Goal: Task Accomplishment & Management: Use online tool/utility

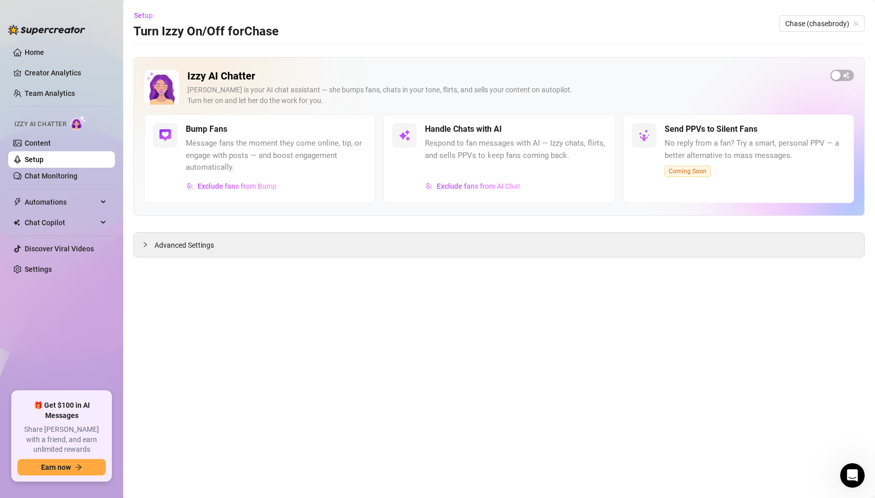
click at [414, 136] on div at bounding box center [404, 135] width 25 height 25
click at [402, 136] on img at bounding box center [404, 135] width 12 height 12
click at [452, 135] on h5 "Handle Chats with AI" at bounding box center [463, 129] width 77 height 12
click at [188, 247] on span "Advanced Settings" at bounding box center [184, 245] width 60 height 11
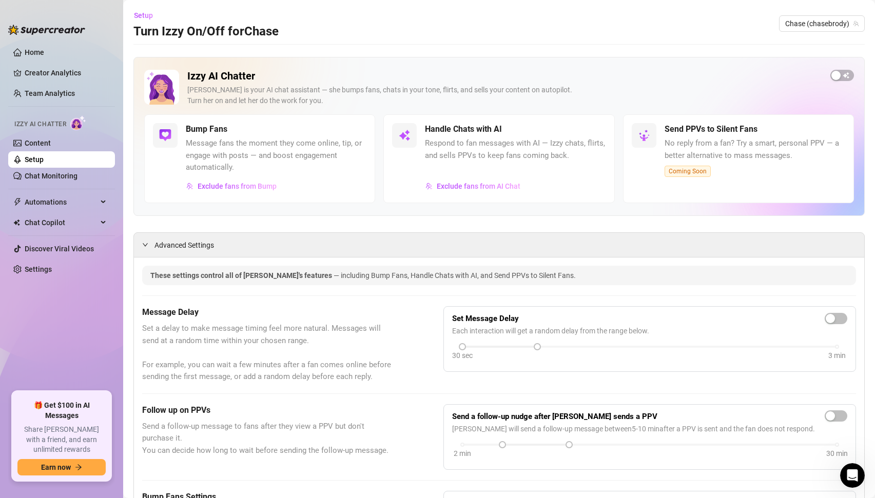
click at [490, 348] on div at bounding box center [499, 346] width 75 height 5
click at [41, 144] on link "Content" at bounding box center [38, 143] width 26 height 8
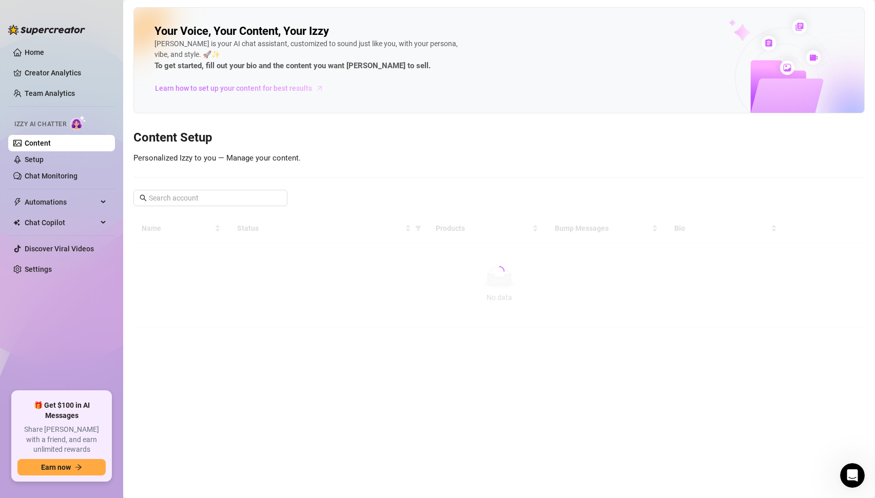
click at [280, 89] on span "Learn how to set up your content for best results" at bounding box center [233, 88] width 157 height 11
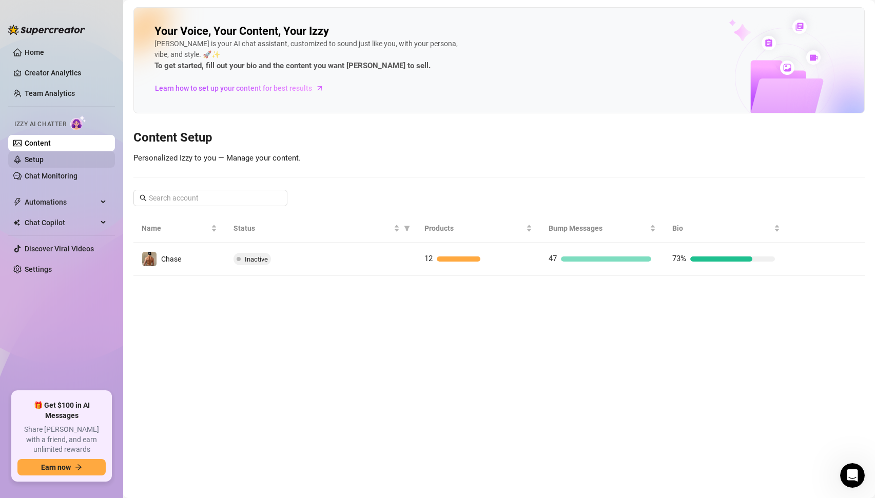
click at [173, 260] on span "Chase" at bounding box center [171, 259] width 20 height 8
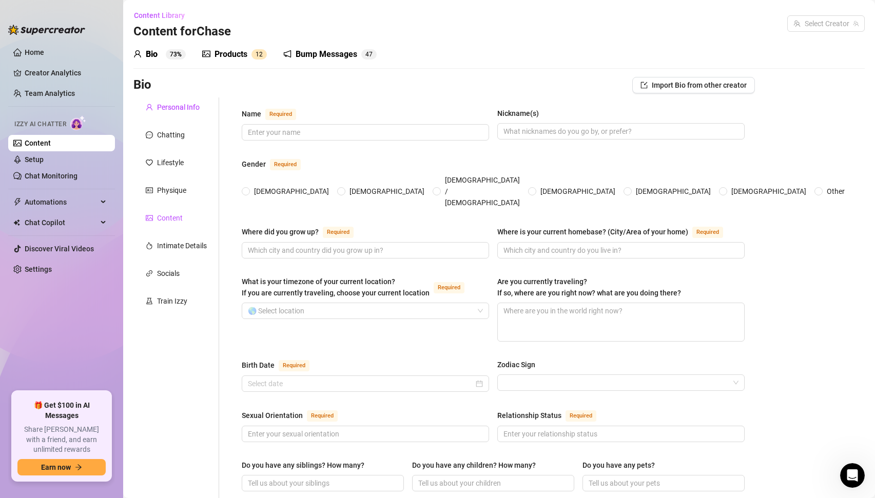
click at [171, 218] on div "Content" at bounding box center [170, 217] width 26 height 11
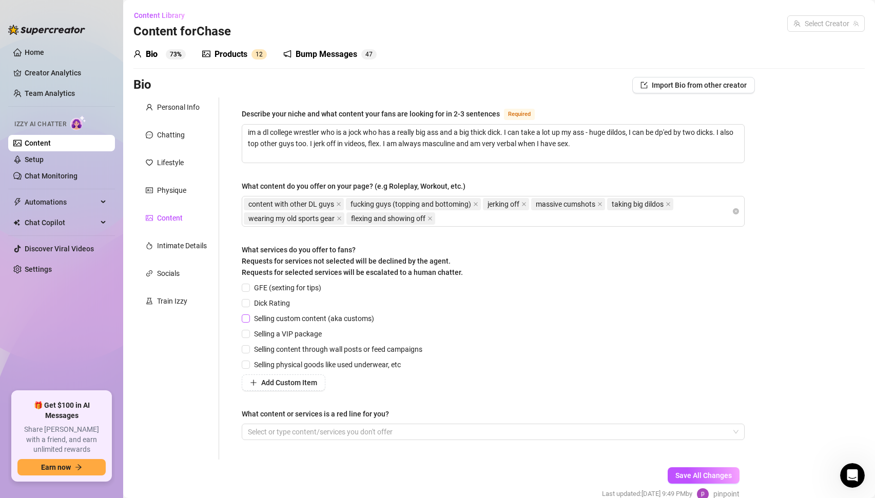
click at [247, 318] on input "Selling custom content (aka customs)" at bounding box center [245, 317] width 7 height 7
checkbox input "true"
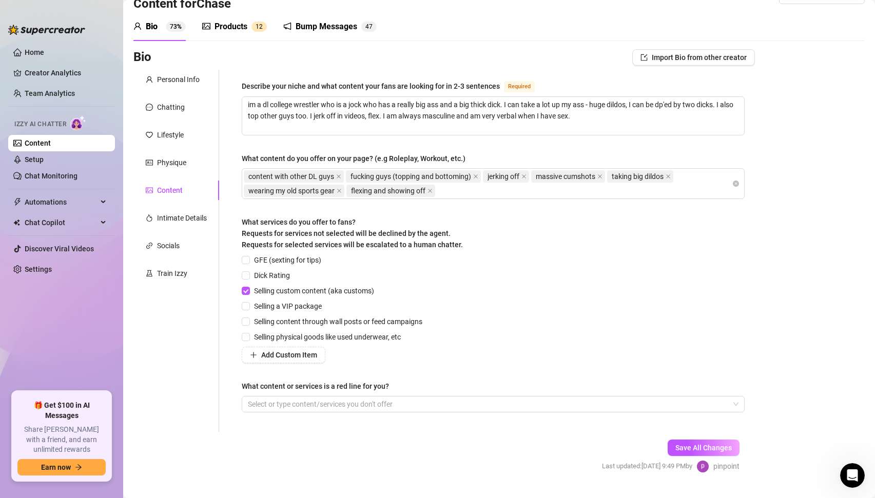
scroll to position [29, 0]
click at [279, 402] on div at bounding box center [488, 403] width 488 height 14
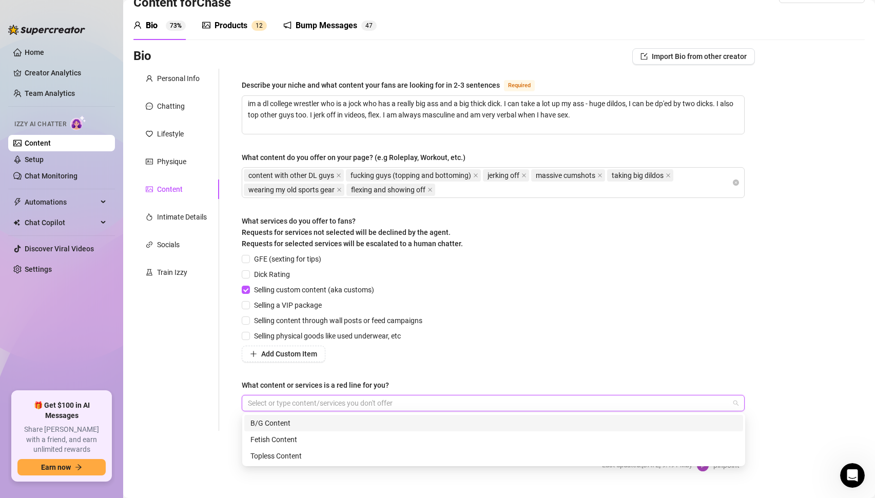
click at [202, 403] on div "Personal Info Chatting Lifestyle Physique Content Intimate Details Socials Trai…" at bounding box center [176, 250] width 86 height 362
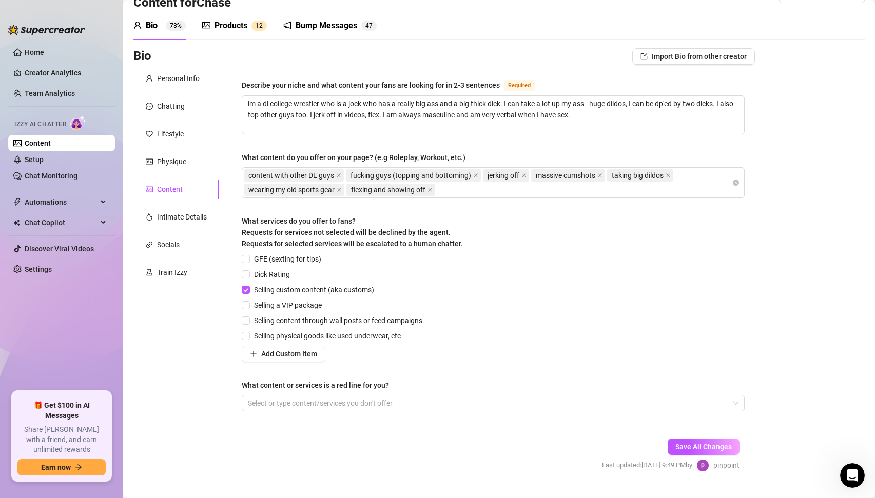
scroll to position [51, 0]
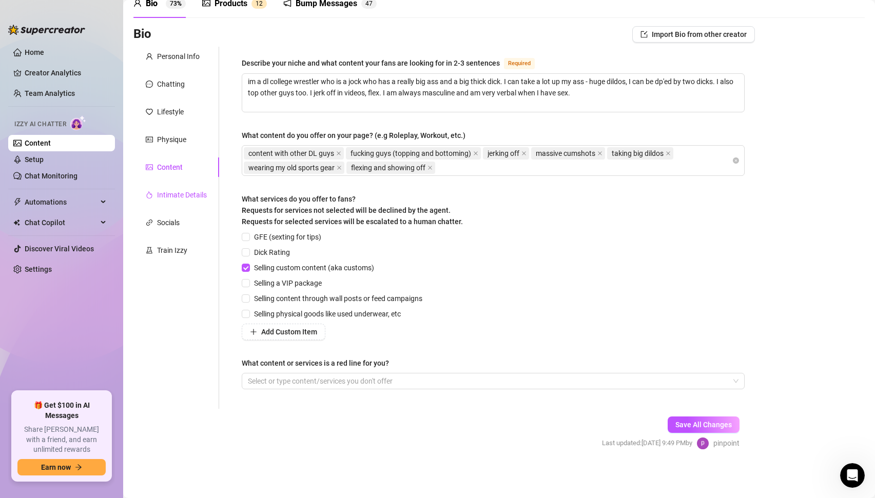
click at [187, 192] on div "Intimate Details" at bounding box center [182, 194] width 50 height 11
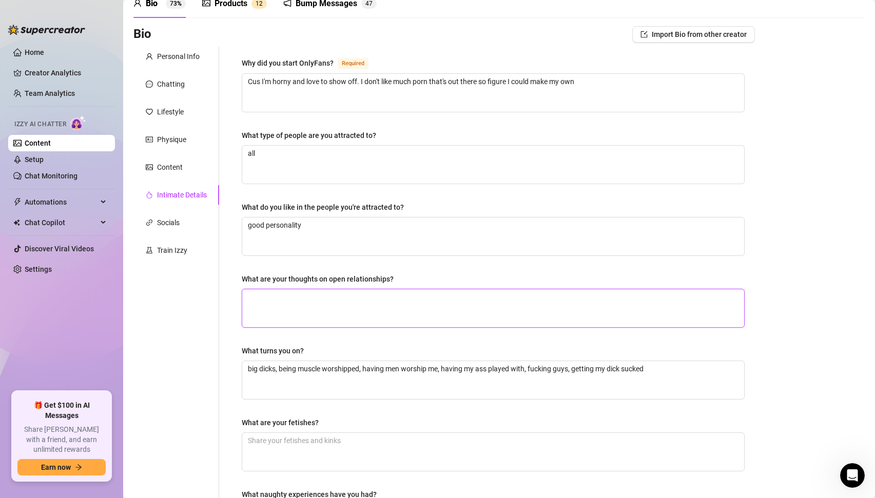
click at [356, 320] on textarea "What are your thoughts on open relationships?" at bounding box center [493, 308] width 502 height 38
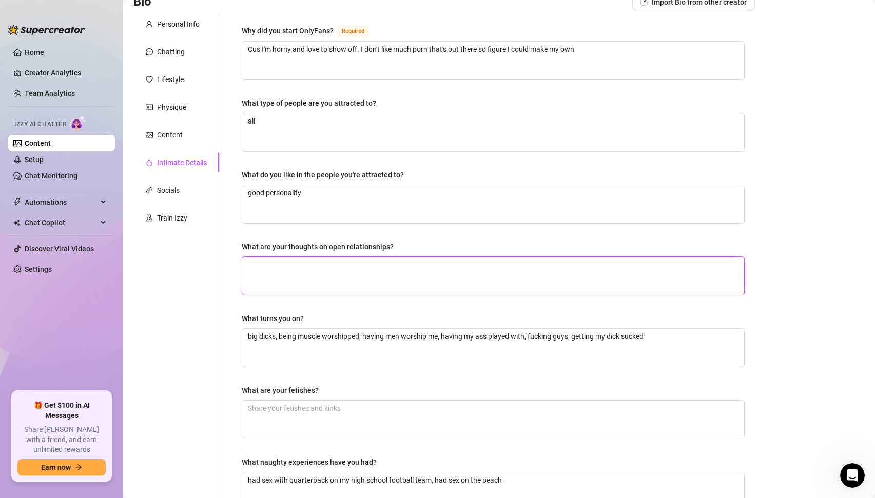
scroll to position [205, 0]
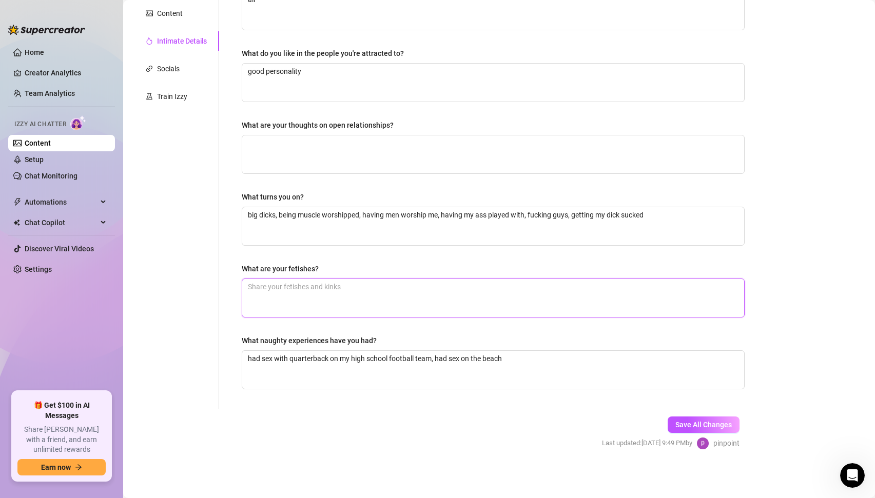
click at [301, 280] on textarea "What are your fetishes?" at bounding box center [493, 298] width 502 height 38
type textarea "s"
type textarea "sp"
type textarea "spo"
type textarea "spor"
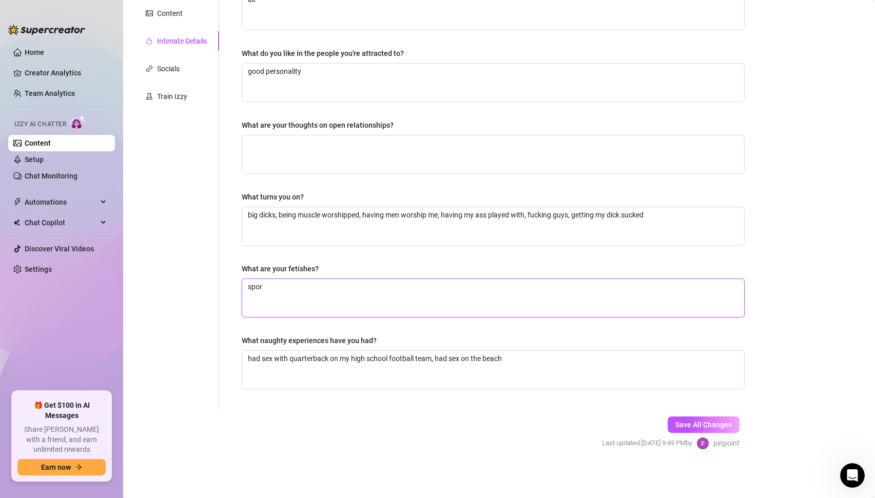
type textarea "sport"
type textarea "sports"
type textarea "sports g"
type textarea "sports ge"
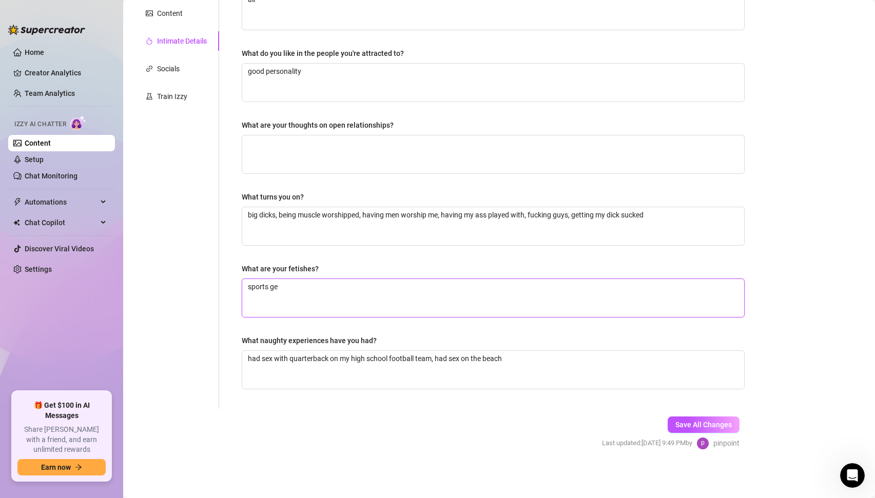
type textarea "sports gea"
type textarea "sports gear"
type textarea "sports gear,"
type textarea "sports gear, s"
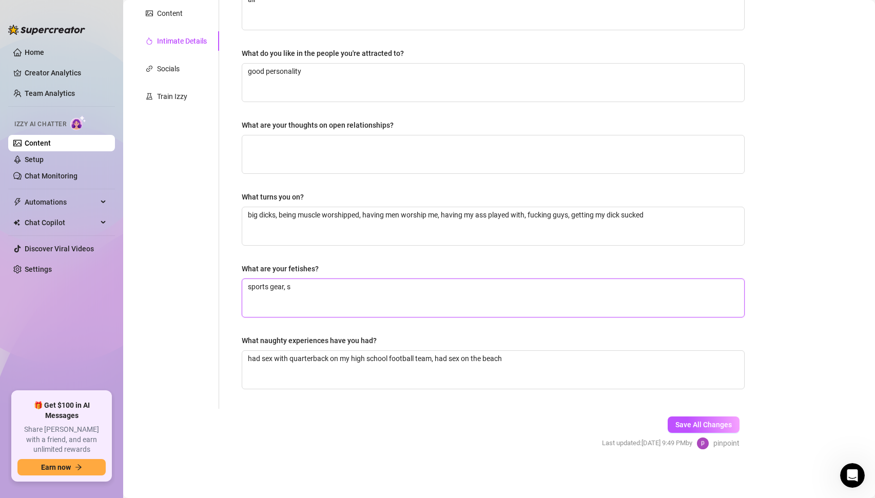
type textarea "sports gear, ss"
type textarea "sports gear, s"
type textarea "sports gear,"
type textarea "sports gear, wr"
type textarea "sports gear, wre"
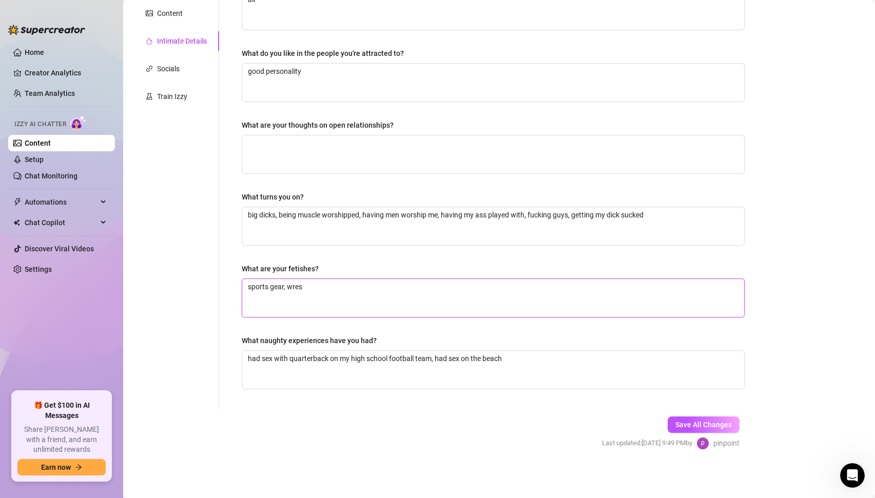
type textarea "sports gear, wrest"
type textarea "sports gear, wrestl"
type textarea "sports gear, wrestli"
type textarea "sports gear, wrestlin"
type textarea "sports gear, wrestling"
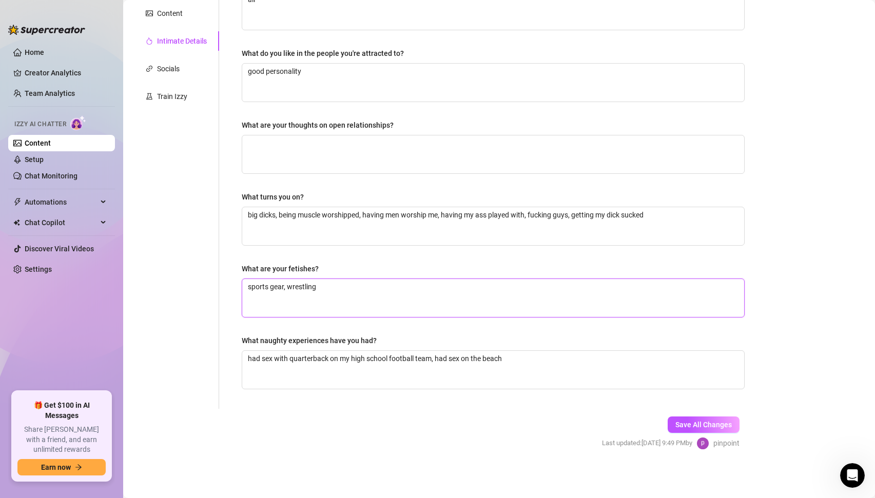
type textarea "sports gear, wrestling,"
type textarea "sports gear, wrestling, b"
type textarea "sports gear, wrestling,"
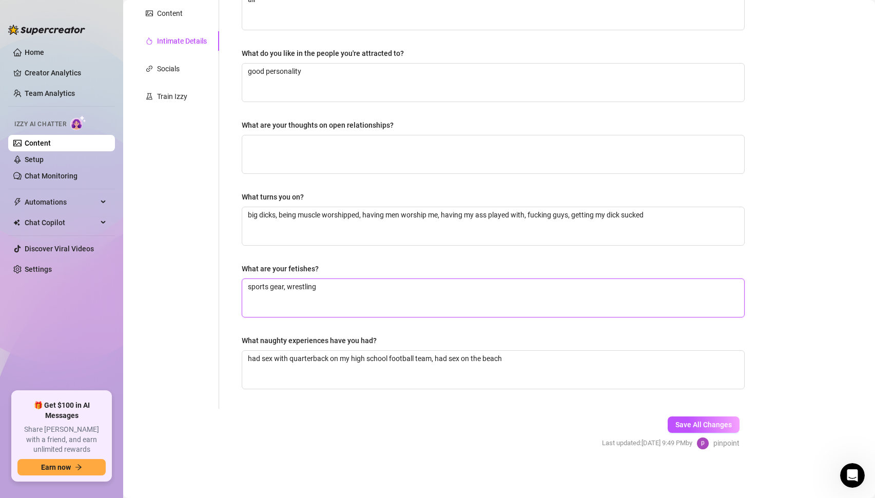
scroll to position [0, 0]
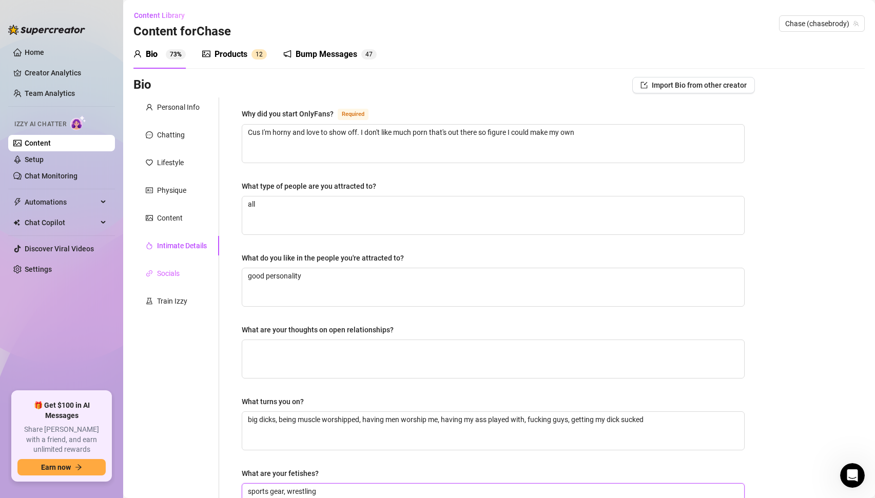
type textarea "sports gear, wrestling"
click at [180, 269] on div "Socials" at bounding box center [176, 273] width 86 height 19
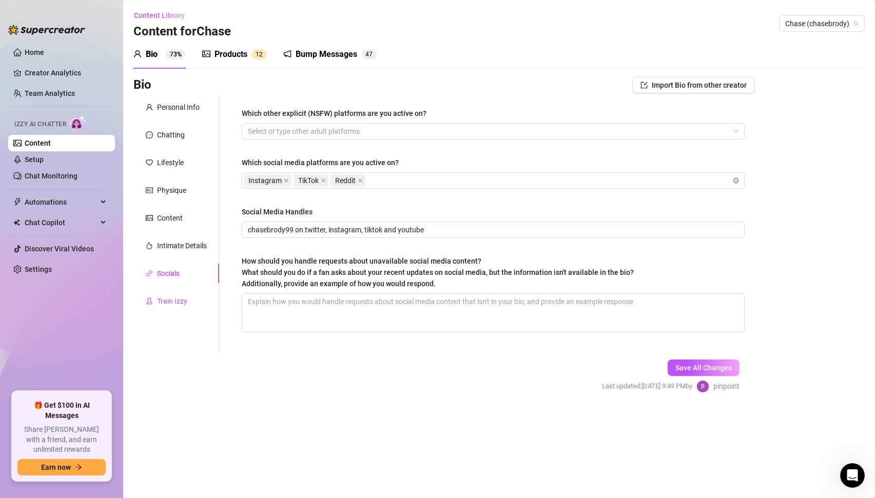
click at [161, 300] on div "Train Izzy" at bounding box center [172, 300] width 30 height 11
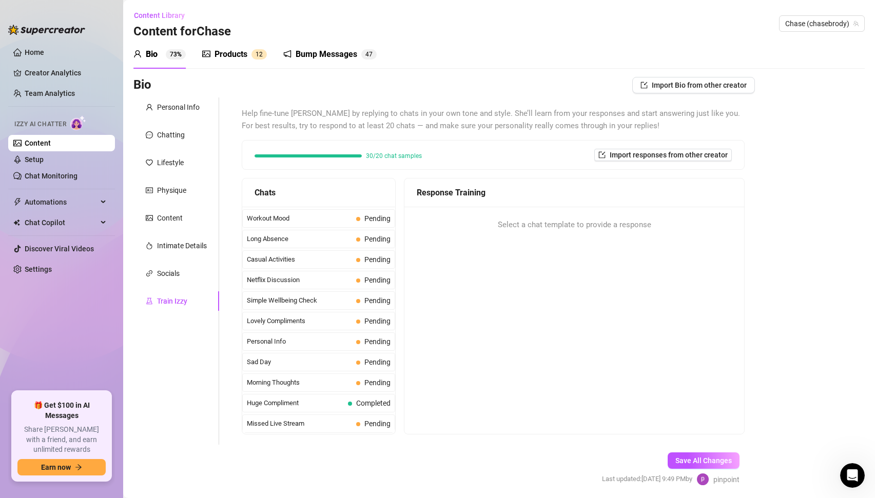
scroll to position [36, 0]
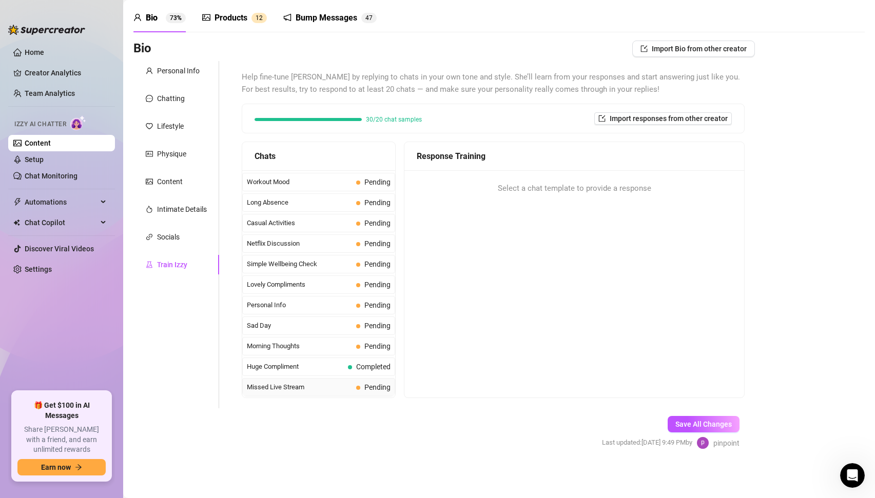
click at [364, 386] on span "Pending" at bounding box center [373, 387] width 34 height 11
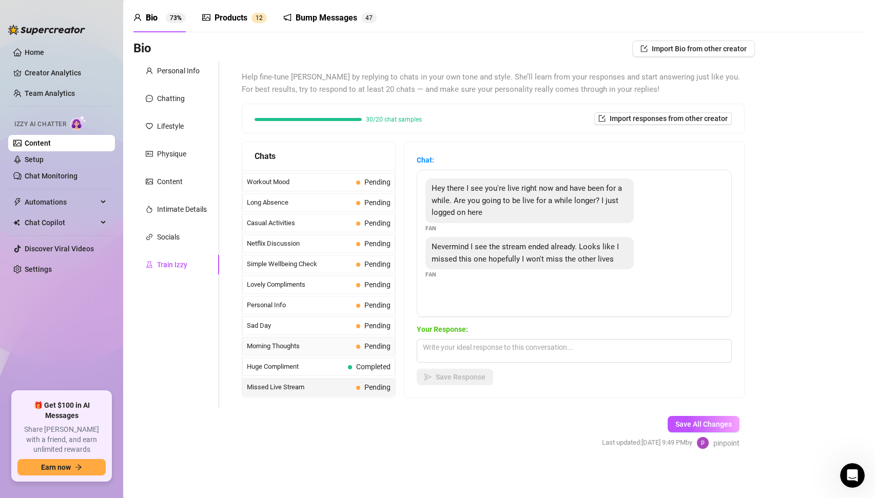
click at [337, 348] on span "Morning Thoughts" at bounding box center [299, 346] width 105 height 10
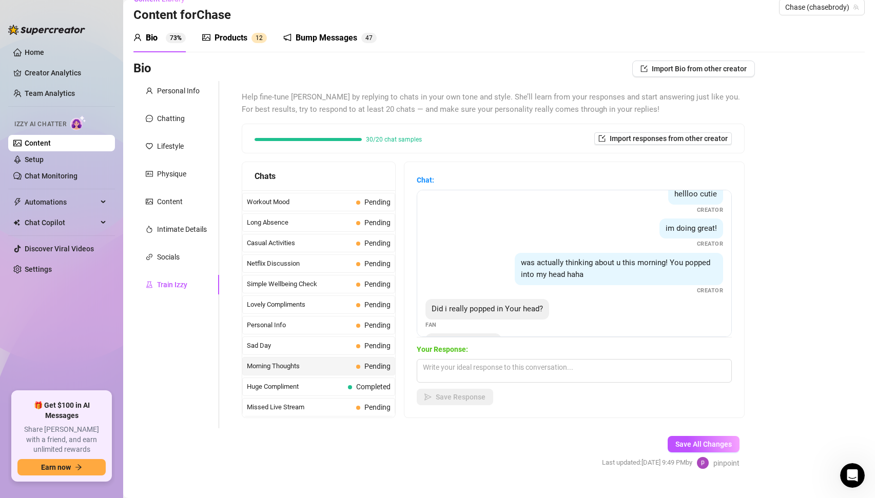
scroll to position [88, 0]
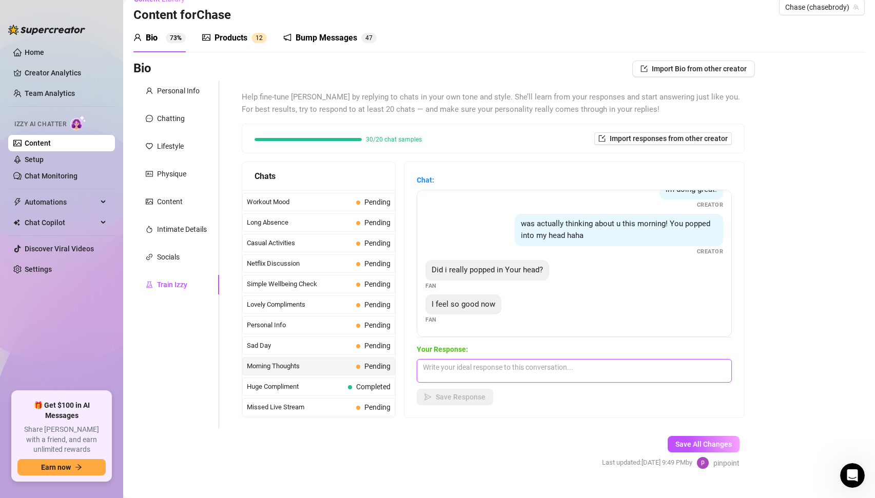
click at [518, 369] on textarea at bounding box center [574, 371] width 315 height 24
type textarea "I love making you feel good 🙂"
click at [454, 401] on span "Save Response" at bounding box center [461, 397] width 50 height 8
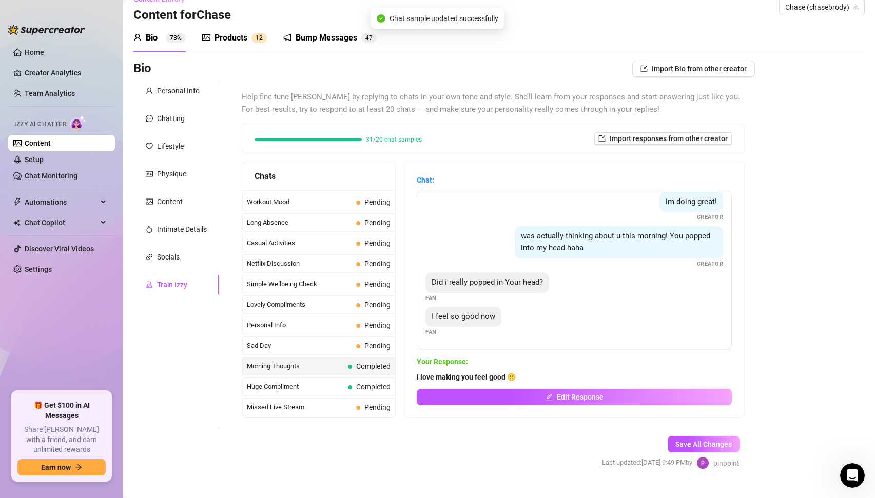
scroll to position [36, 0]
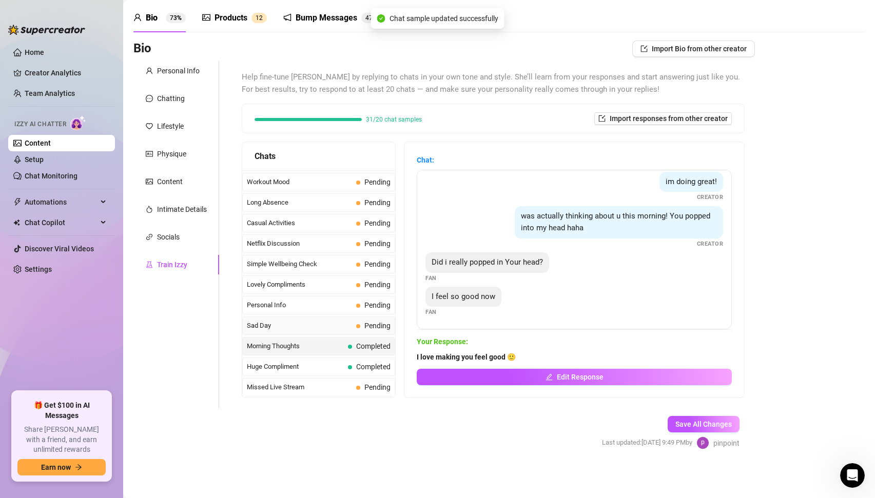
click at [298, 325] on span "Sad Day" at bounding box center [299, 326] width 105 height 10
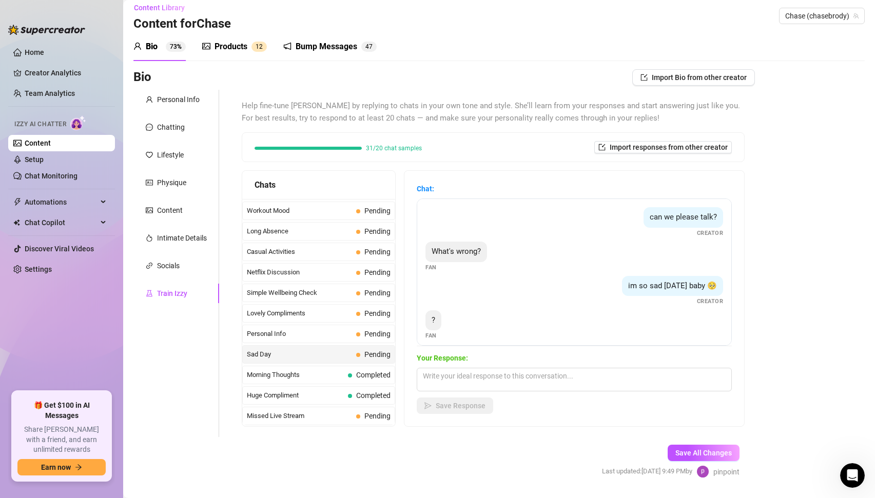
scroll to position [4, 0]
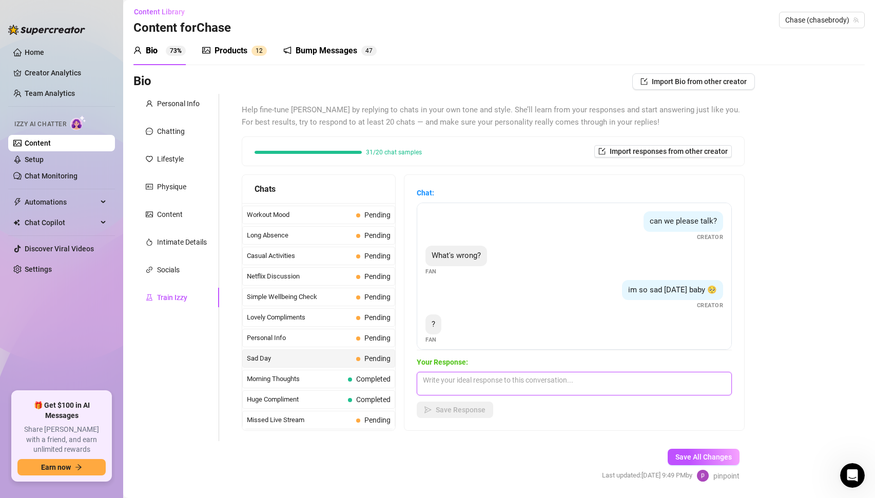
click at [518, 387] on textarea at bounding box center [574, 384] width 315 height 24
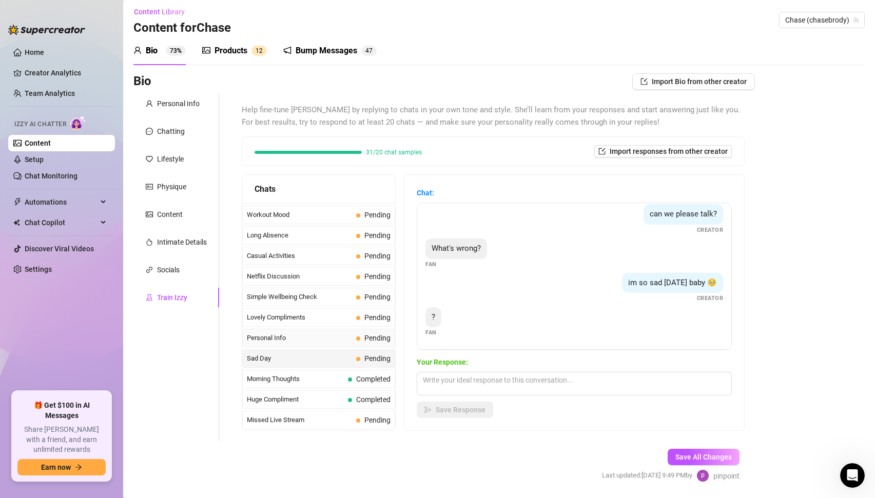
click at [310, 339] on span "Personal Info" at bounding box center [299, 338] width 105 height 10
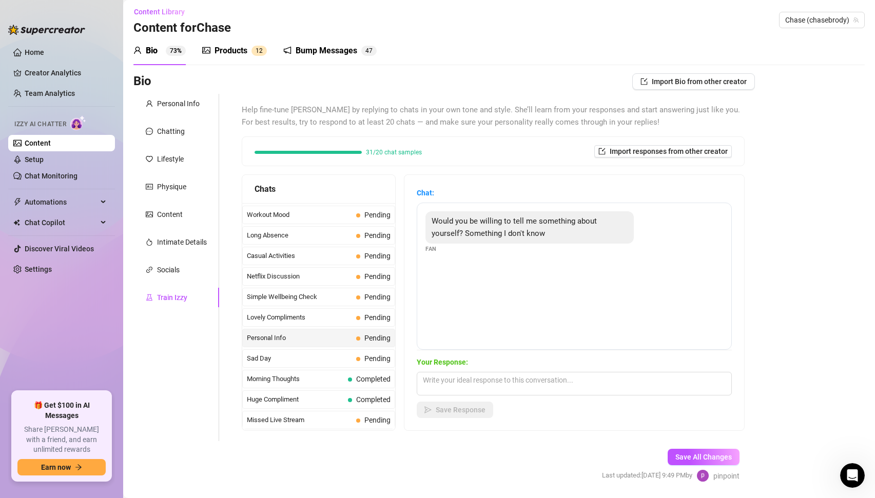
scroll to position [0, 0]
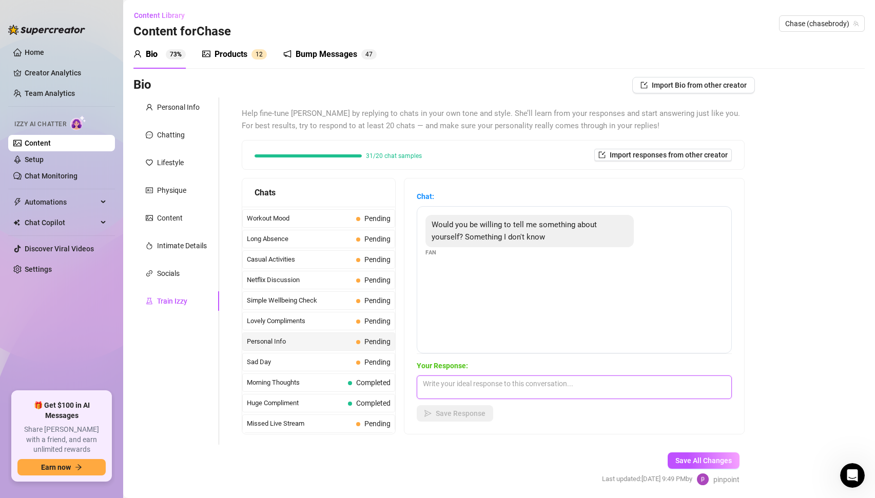
click at [506, 384] on textarea at bounding box center [574, 388] width 315 height 24
type textarea "I hooked up with another dude before on my football team in high school"
click at [440, 410] on span "Save Response" at bounding box center [461, 413] width 50 height 8
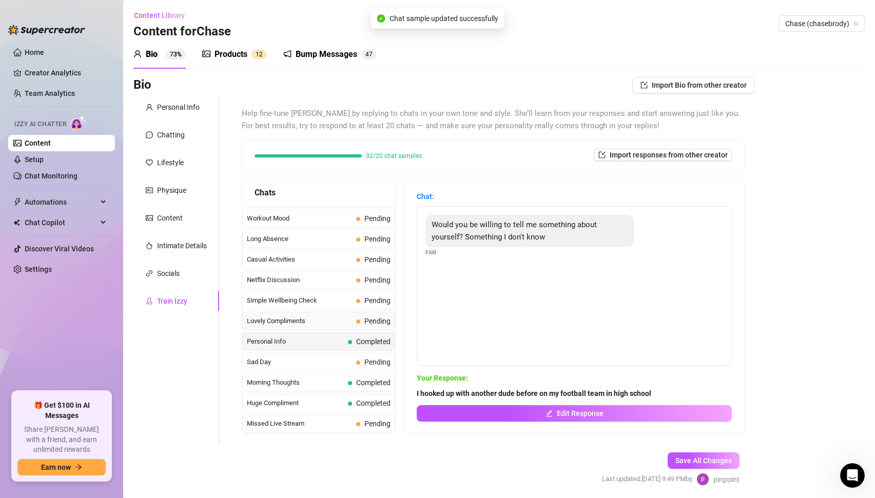
click at [336, 325] on span "Lovely Compliments" at bounding box center [299, 321] width 105 height 10
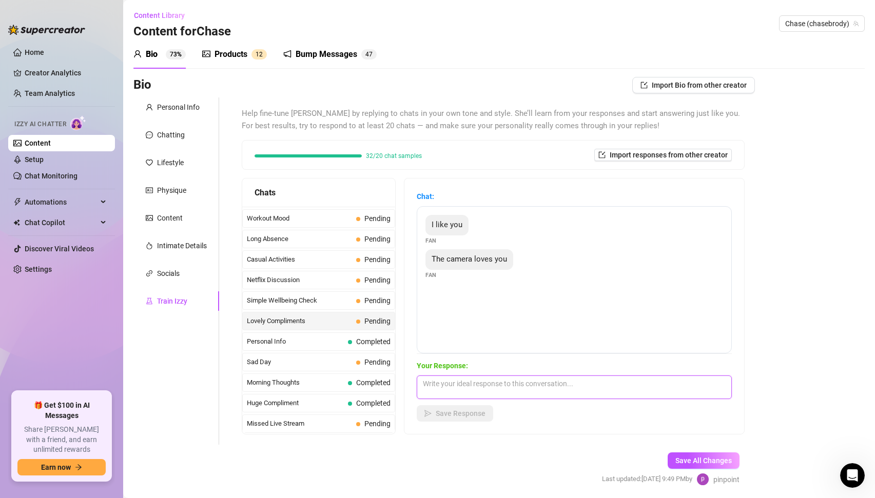
click at [472, 385] on textarea at bounding box center [574, 388] width 315 height 24
type textarea "Thank you appreciate that! Well I love showing off so I'm glad you like seeing …"
click at [440, 416] on span "Save Response" at bounding box center [461, 413] width 50 height 8
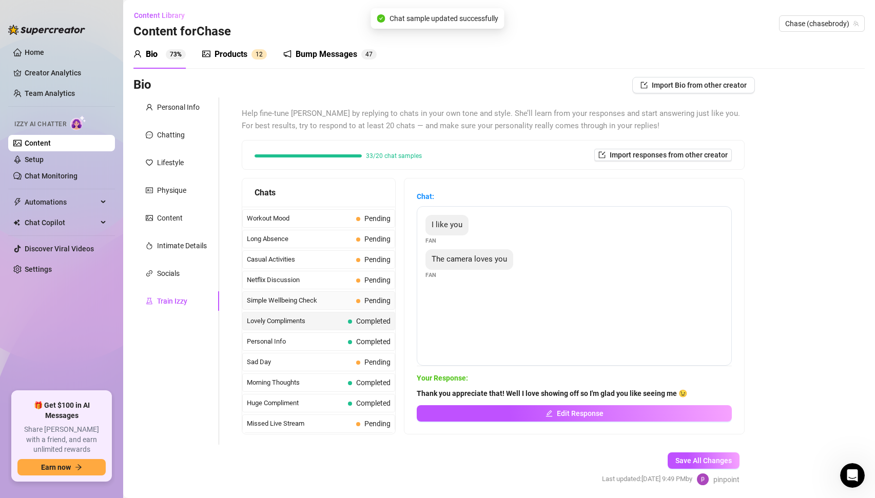
click at [312, 304] on span "Simple Wellbeing Check" at bounding box center [299, 300] width 105 height 10
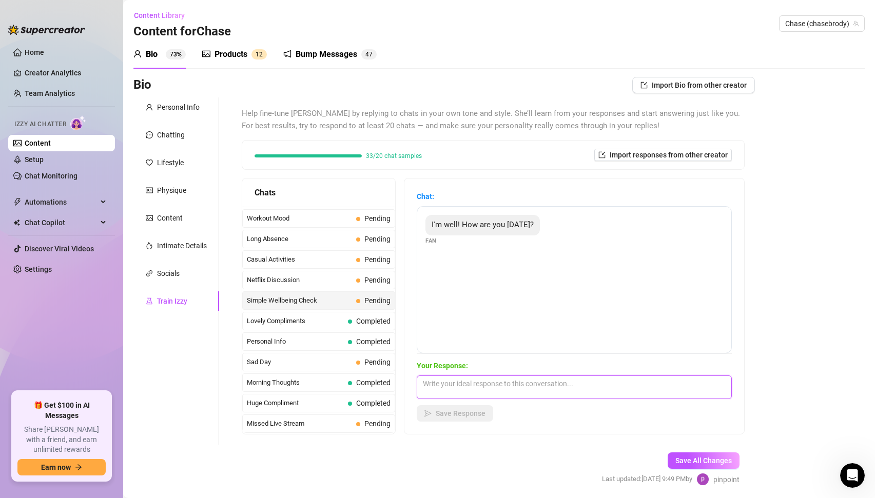
click at [484, 385] on textarea at bounding box center [574, 388] width 315 height 24
type textarea "I'm great! Got to spend some time outside today which felt really good and got …"
click at [463, 407] on button "Save Response" at bounding box center [455, 413] width 76 height 16
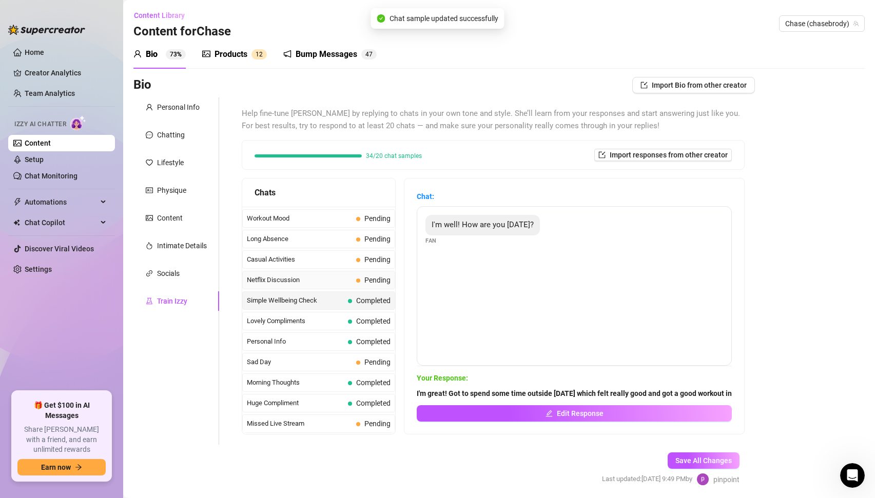
click at [340, 275] on span "Netflix Discussion" at bounding box center [299, 280] width 105 height 10
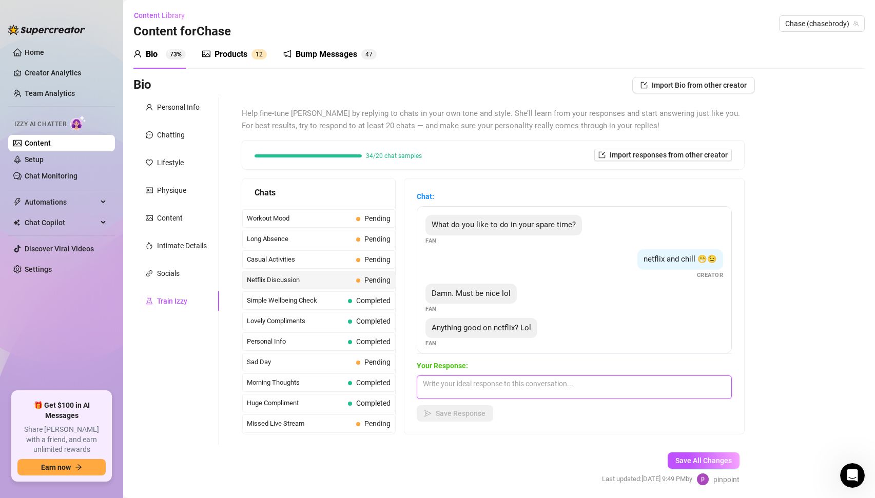
click at [508, 387] on textarea at bounding box center [574, 388] width 315 height 24
drag, startPoint x: 471, startPoint y: 384, endPoint x: 571, endPoint y: 383, distance: 100.0
click at [571, 383] on textarea "I love watching anything about military" at bounding box center [574, 388] width 315 height 24
drag, startPoint x: 471, startPoint y: 383, endPoint x: 622, endPoint y: 380, distance: 150.3
click at [622, 380] on textarea "I love watching anything about military" at bounding box center [574, 388] width 315 height 24
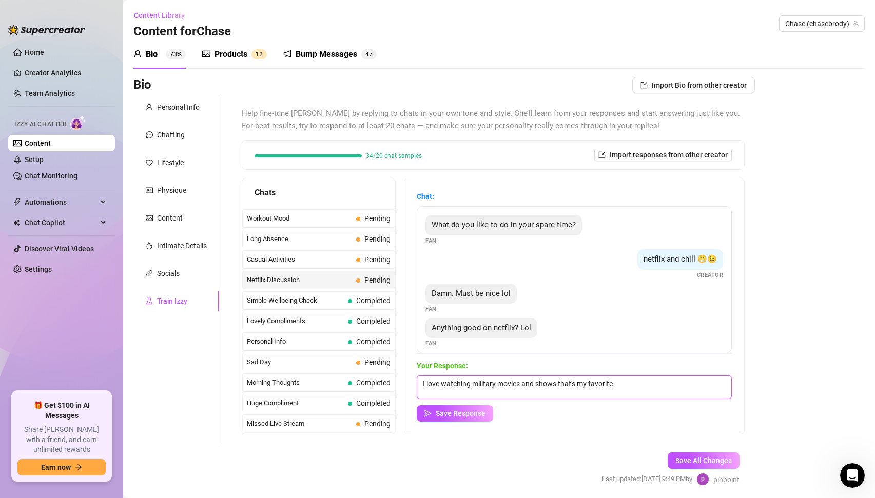
type textarea "I love watching military movies and shows that's my favorite"
click at [478, 404] on div "Your Response: I love watching military movies and shows that's my favorite Sav…" at bounding box center [574, 391] width 315 height 62
click at [473, 409] on span "Save Response" at bounding box center [461, 413] width 50 height 8
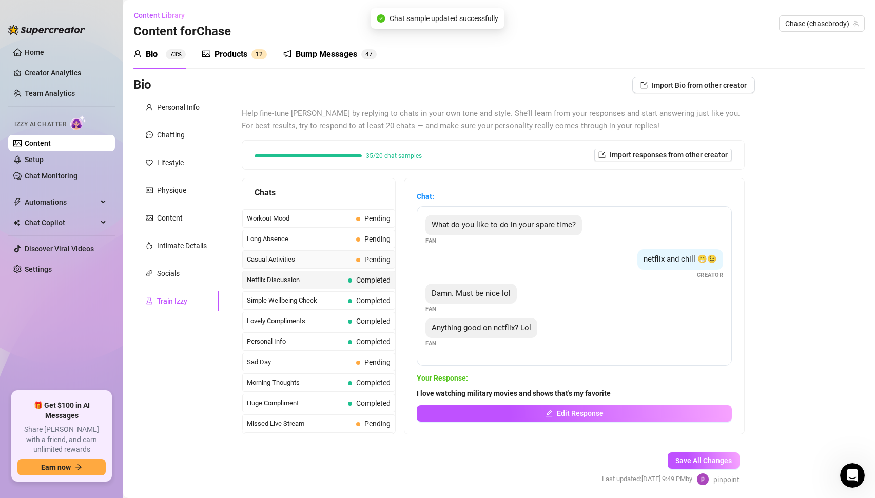
click at [323, 263] on span "Casual Activities" at bounding box center [299, 259] width 105 height 10
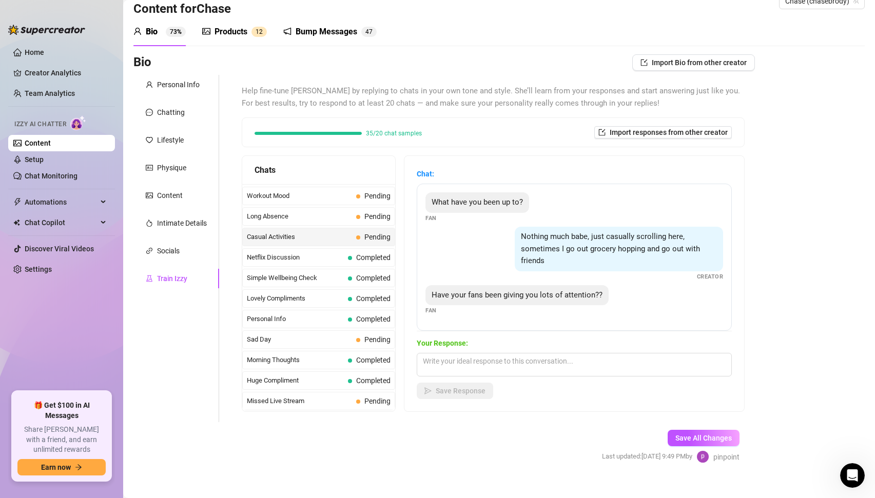
scroll to position [0, 0]
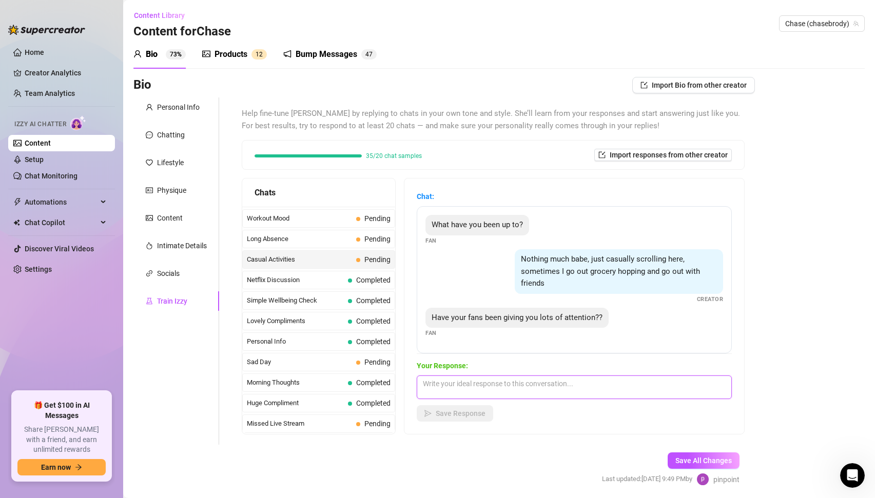
click at [487, 386] on textarea at bounding box center [574, 388] width 315 height 24
type textarea "Not enough haha! So I'm glad you're talking to me"
click at [458, 412] on span "Save Response" at bounding box center [461, 413] width 50 height 8
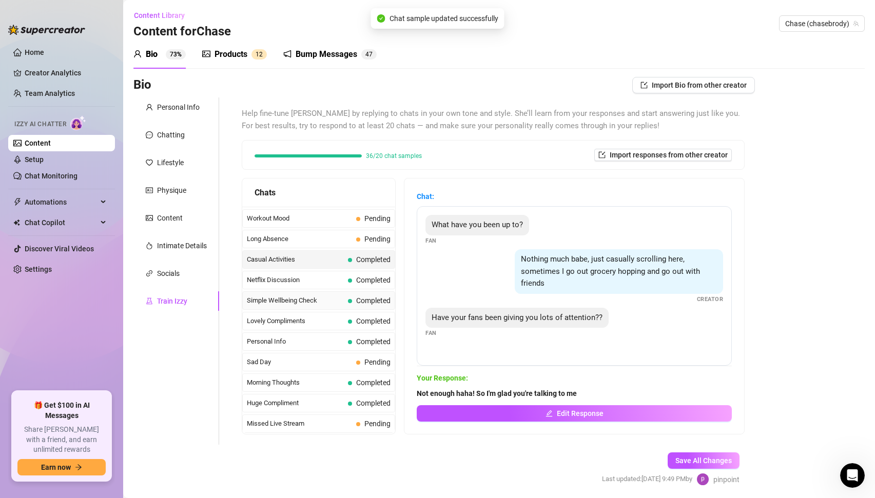
scroll to position [885, 0]
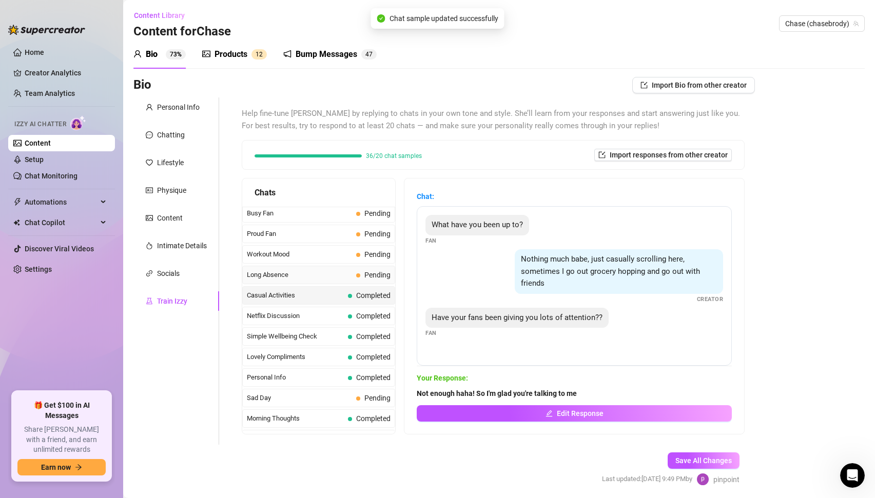
click at [287, 273] on span "Long Absence" at bounding box center [299, 275] width 105 height 10
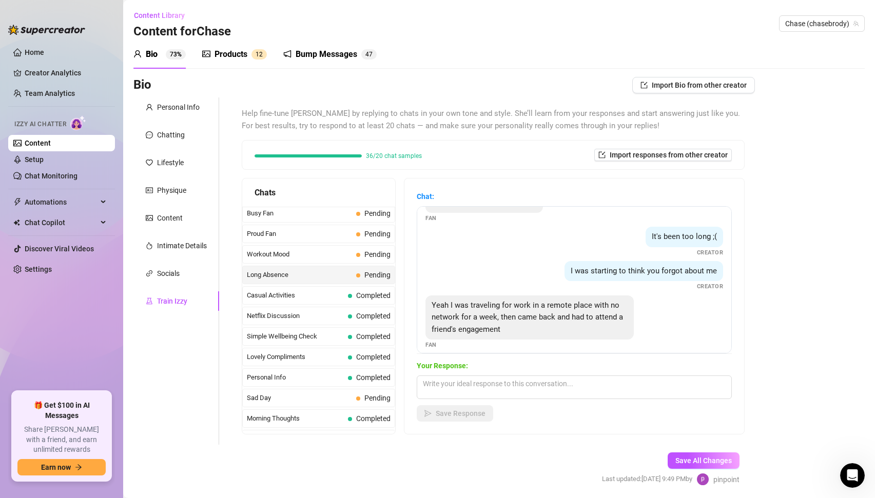
scroll to position [31, 0]
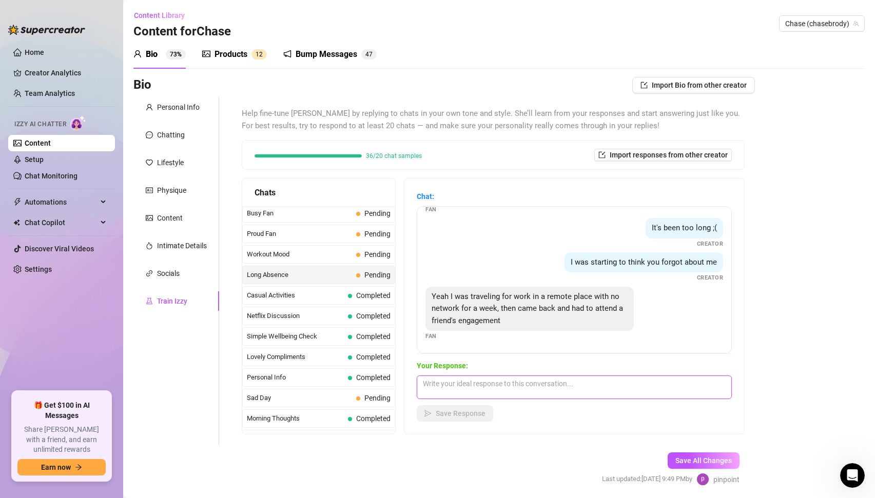
click at [581, 390] on textarea at bounding box center [574, 388] width 315 height 24
type textarea "Oh nice that sounds fun! Glad you're back and can talk to me now though"
click at [478, 412] on span "Save Response" at bounding box center [461, 413] width 50 height 8
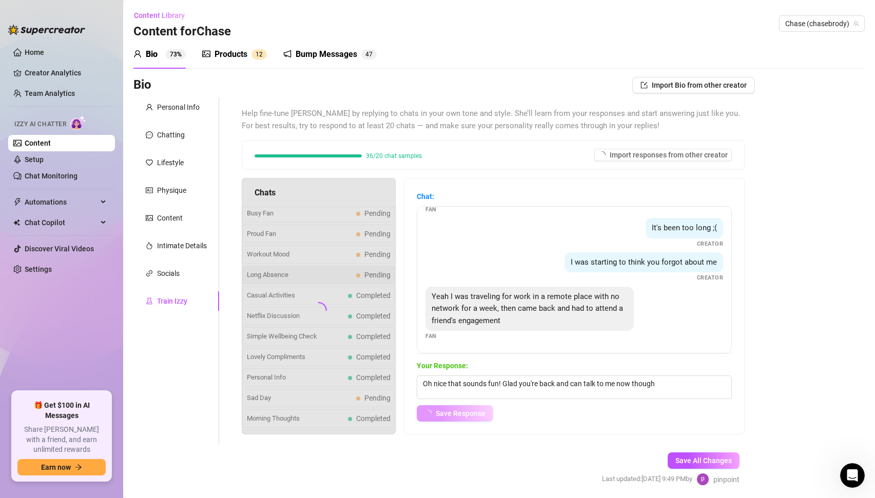
scroll to position [19, 0]
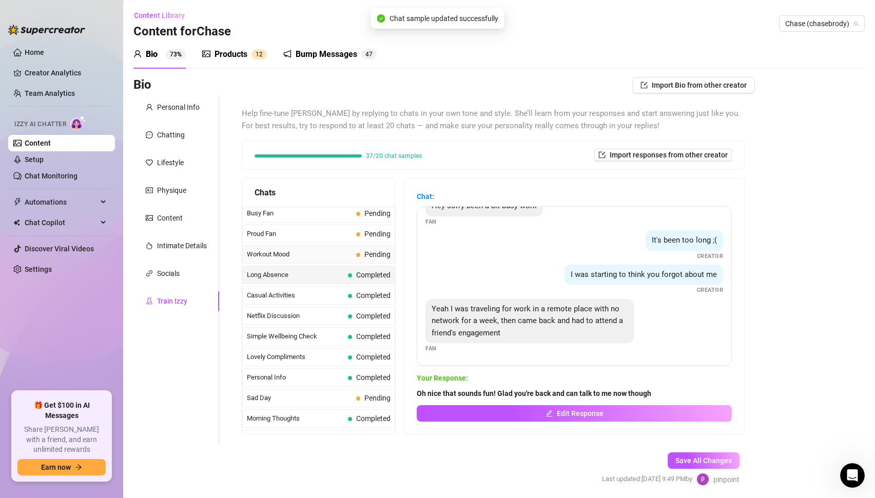
click at [302, 260] on span "Workout Mood" at bounding box center [299, 254] width 105 height 10
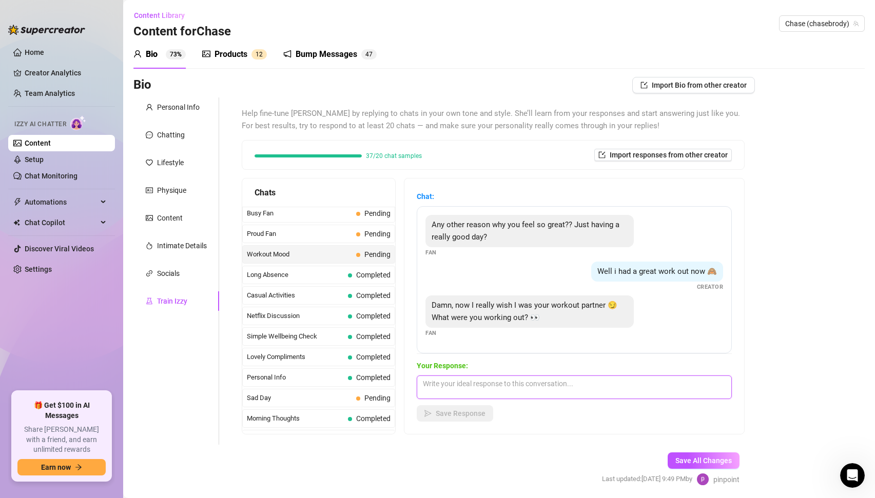
click at [528, 385] on textarea at bounding box center [574, 388] width 315 height 24
type textarea "Well I did legs today but now I'm ready to work out another muscle 😏"
click at [469, 418] on button "Save Response" at bounding box center [455, 413] width 76 height 16
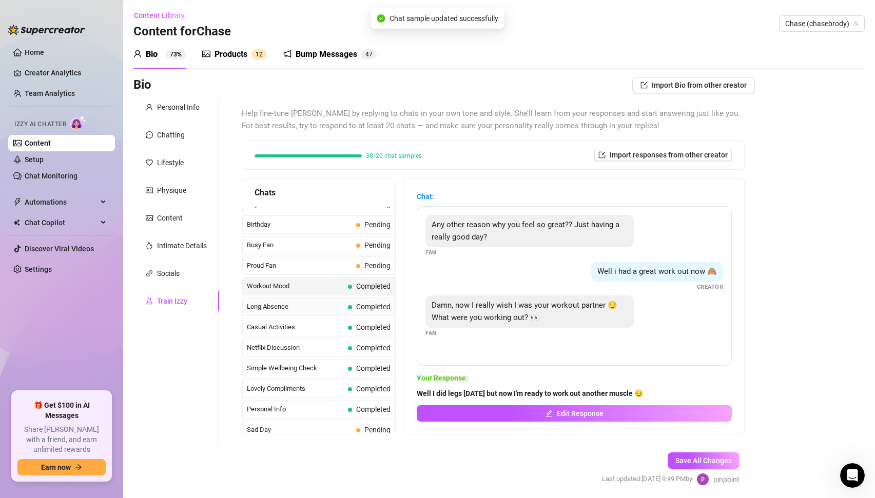
scroll to position [839, 0]
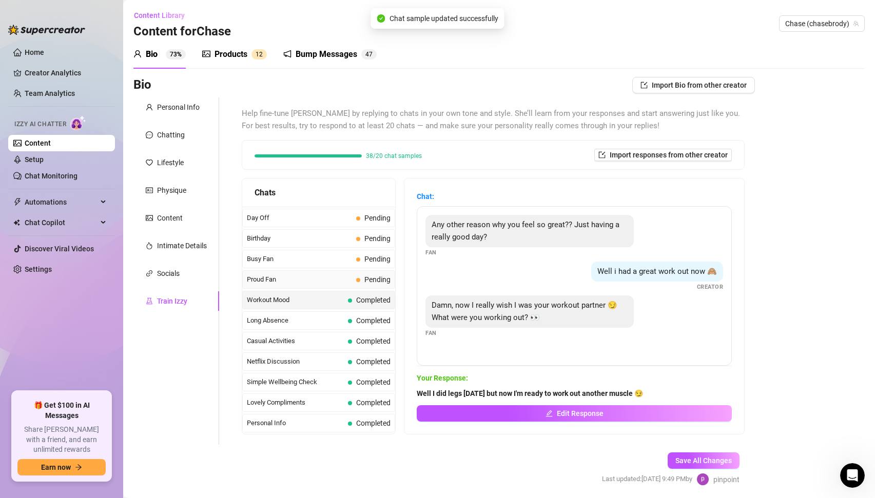
click at [302, 282] on span "Proud Fan" at bounding box center [299, 279] width 105 height 10
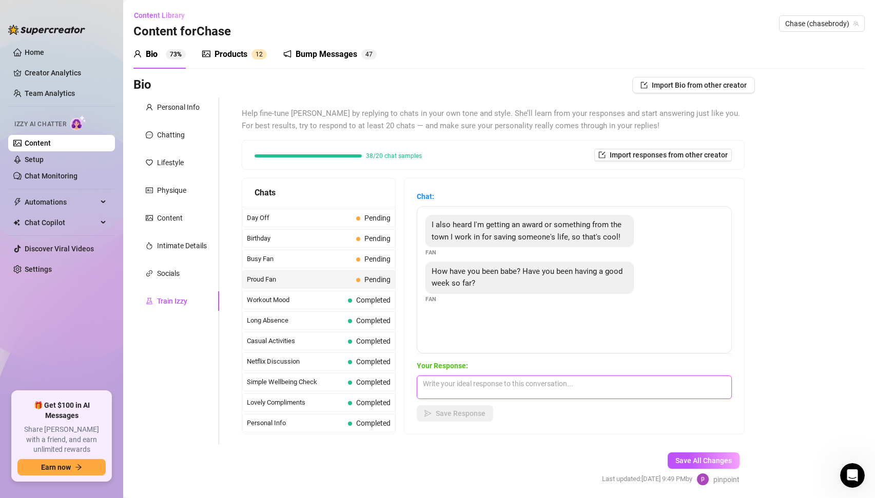
click at [500, 389] on textarea at bounding box center [574, 388] width 315 height 24
type textarea "Wow that's incredible! That's a really big deal congratulations! I've been grea…"
click at [477, 416] on span "Save Response" at bounding box center [461, 413] width 50 height 8
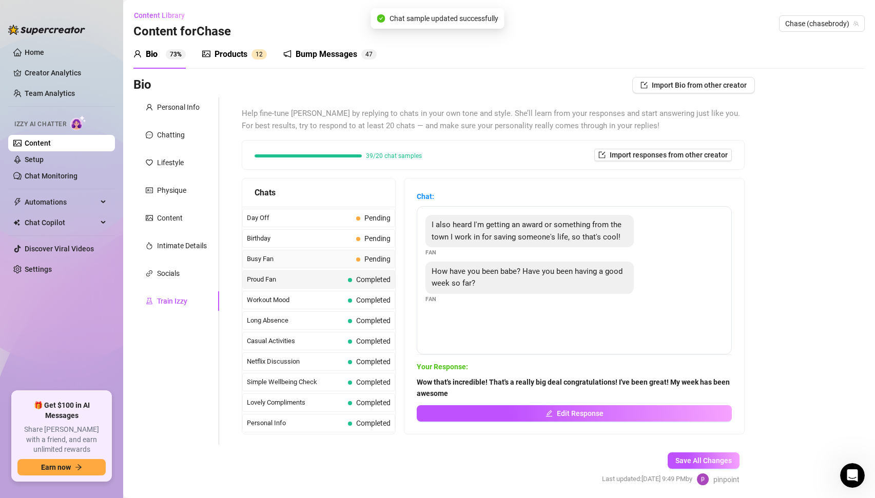
click at [287, 258] on span "Busy Fan" at bounding box center [299, 259] width 105 height 10
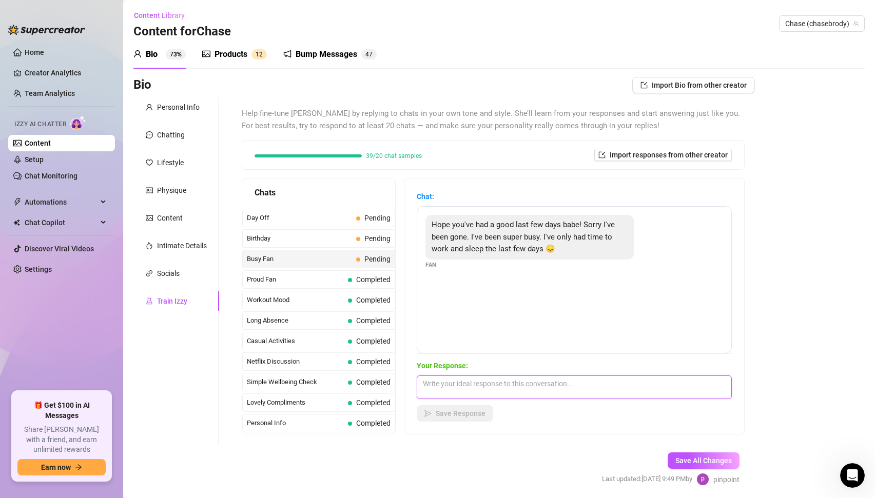
click at [491, 385] on textarea at bounding box center [574, 388] width 315 height 24
type textarea "No worries! I'm sorry about that you must be tired!"
click at [458, 414] on span "Save Response" at bounding box center [461, 413] width 50 height 8
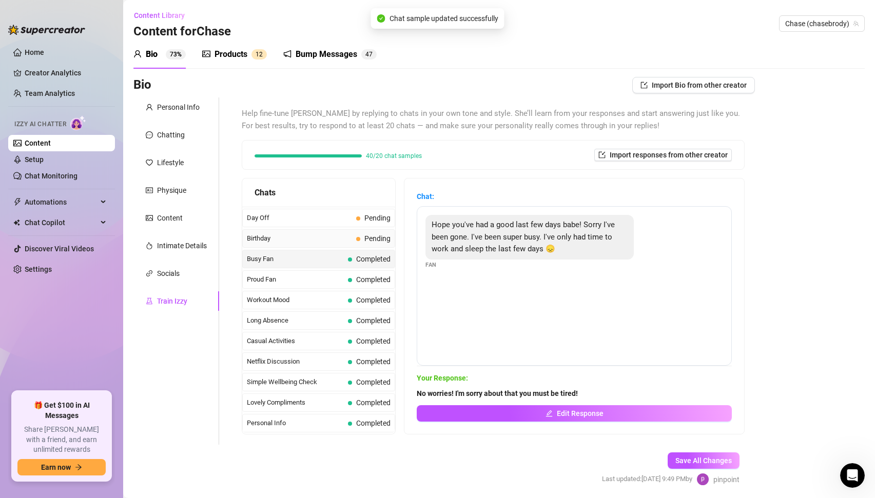
click at [302, 237] on span "Birthday" at bounding box center [299, 238] width 105 height 10
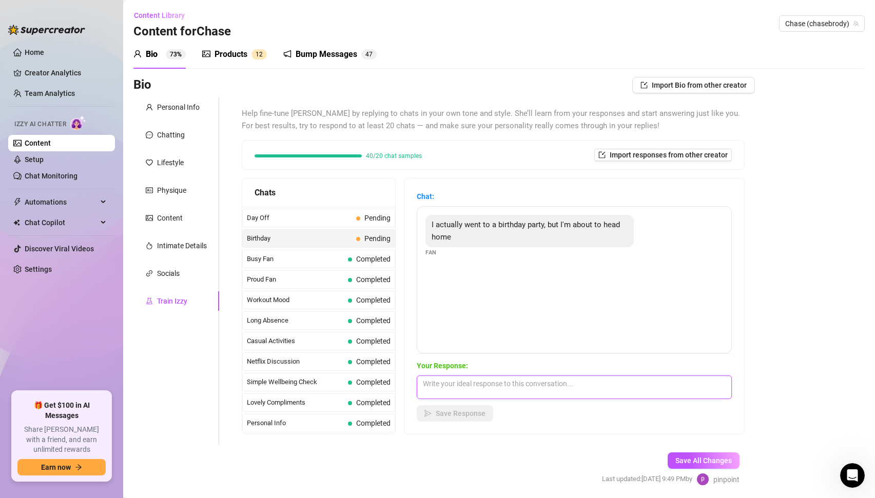
click at [491, 380] on textarea at bounding box center [574, 388] width 315 height 24
type textarea "Oh nice! Get home safe!"
click at [459, 412] on span "Save Response" at bounding box center [461, 413] width 50 height 8
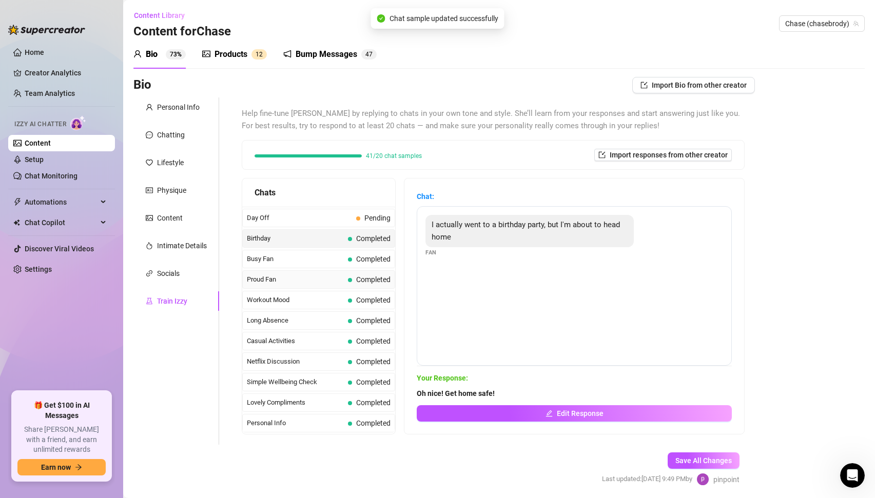
scroll to position [758, 0]
click at [325, 302] on span "Day Off" at bounding box center [299, 299] width 105 height 10
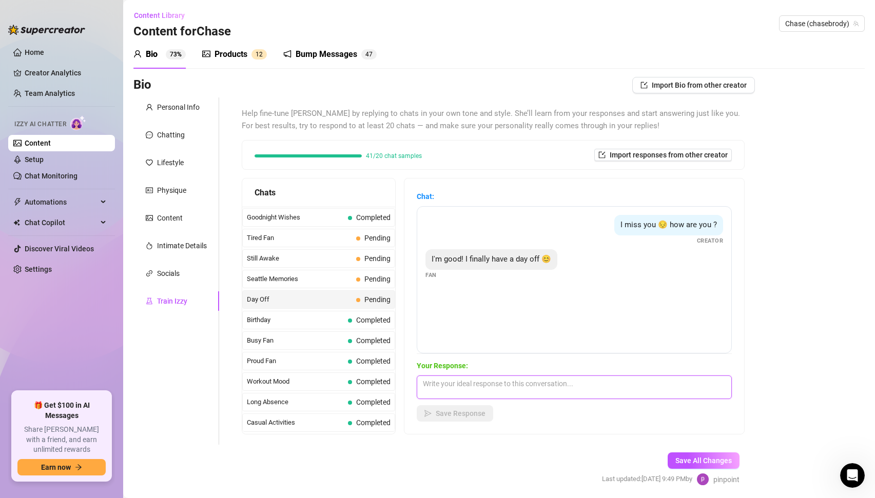
click at [484, 384] on textarea at bounding box center [574, 388] width 315 height 24
type textarea "Oh nice! How are you wanting to spend your day off?"
click at [456, 418] on span "Save Response" at bounding box center [461, 413] width 50 height 8
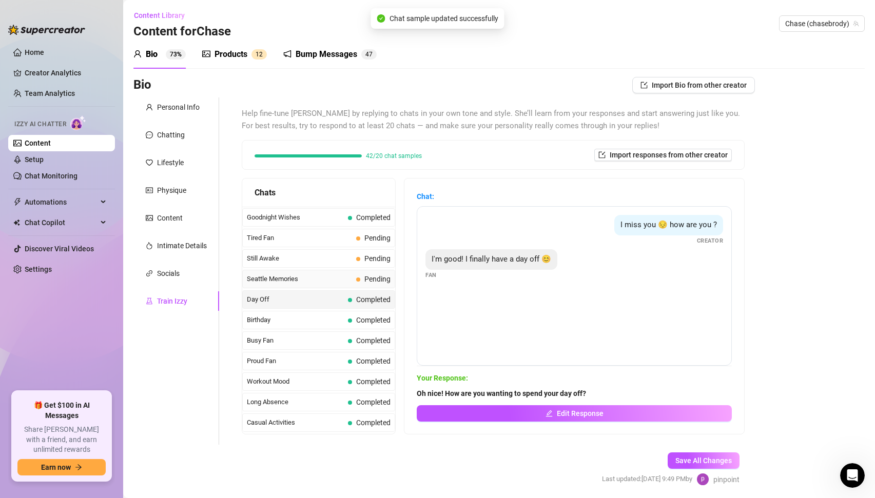
click at [325, 281] on span "Seattle Memories" at bounding box center [299, 279] width 105 height 10
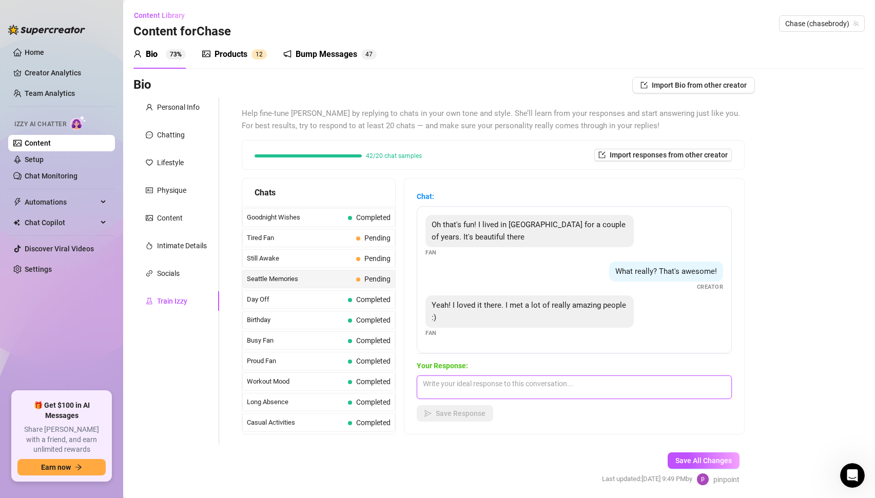
click at [534, 396] on textarea at bounding box center [574, 388] width 315 height 24
type textarea "Oh cool it's a great city!"
click at [467, 416] on span "Save Response" at bounding box center [461, 413] width 50 height 8
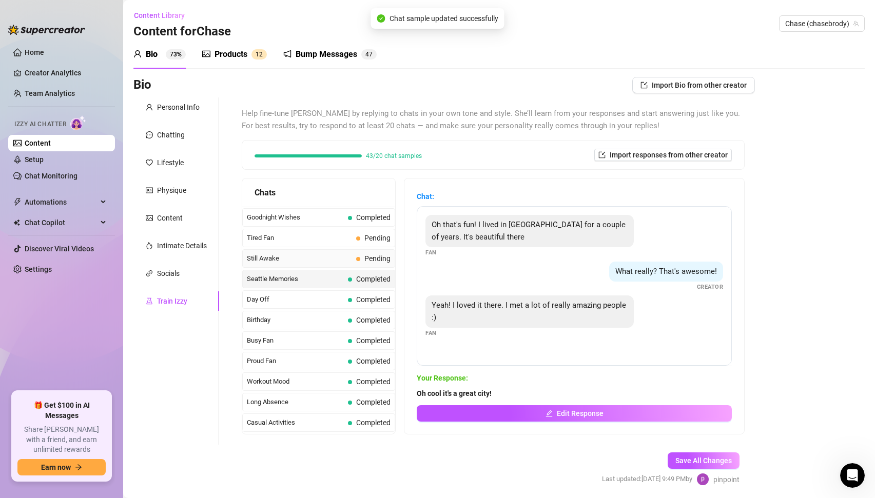
click at [283, 259] on span "Still Awake" at bounding box center [299, 258] width 105 height 10
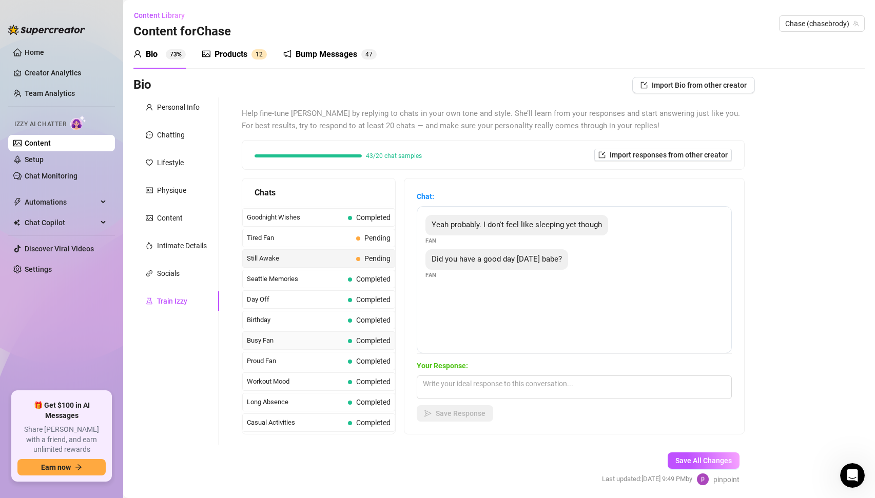
scroll to position [688, 0]
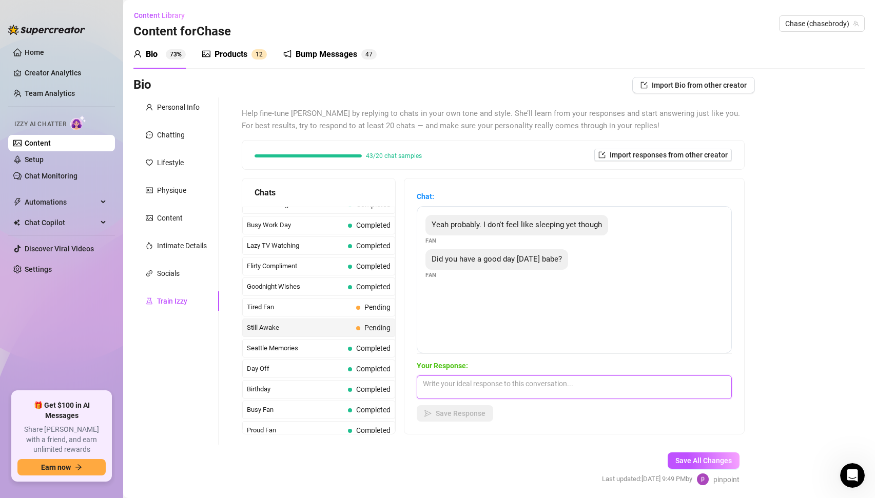
click at [490, 387] on textarea at bounding box center [574, 388] width 315 height 24
type textarea "I feel you I don't feel like sleeping either. My day was great! Got to be outsi…"
click at [460, 421] on button "Save Response" at bounding box center [455, 413] width 76 height 16
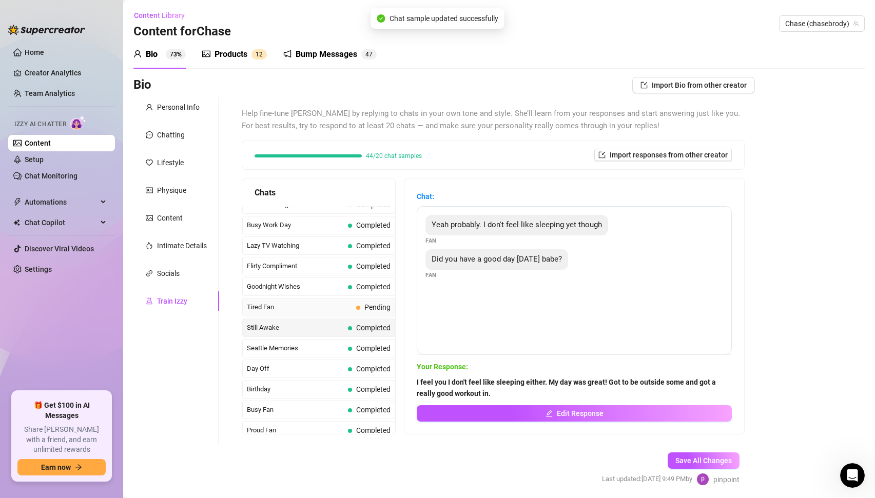
click at [327, 300] on div "Tired Fan Pending" at bounding box center [318, 307] width 153 height 18
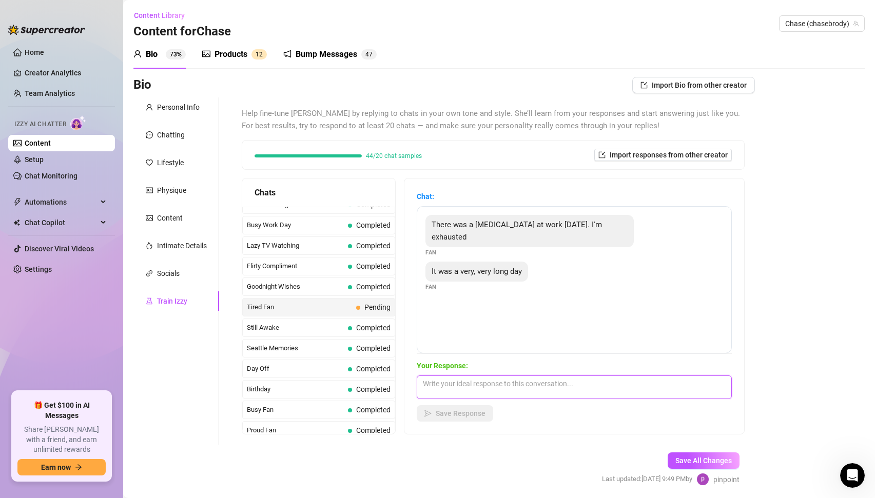
click at [538, 382] on textarea at bounding box center [574, 388] width 315 height 24
type textarea "Oh no that sounds bad! I'm sorry at least it's over now!"
click at [463, 407] on button "Save Response" at bounding box center [455, 413] width 76 height 16
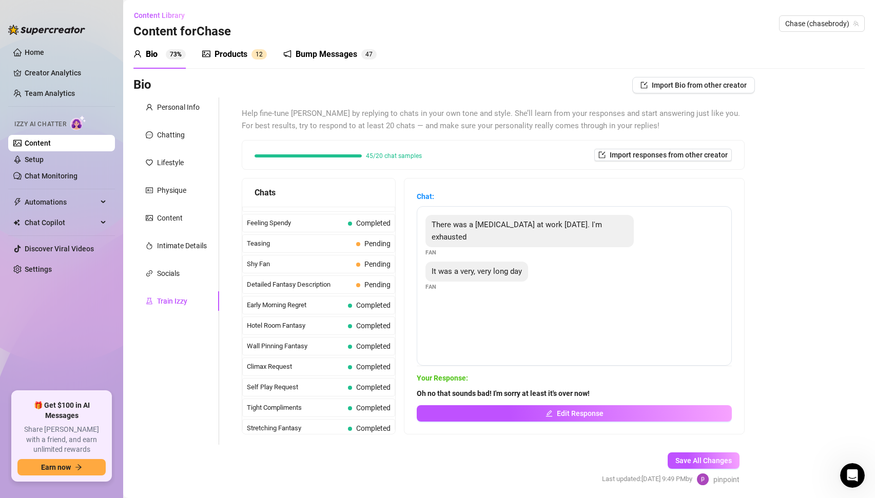
scroll to position [545, 0]
click at [333, 287] on span "Kinky Fan" at bounding box center [299, 287] width 105 height 10
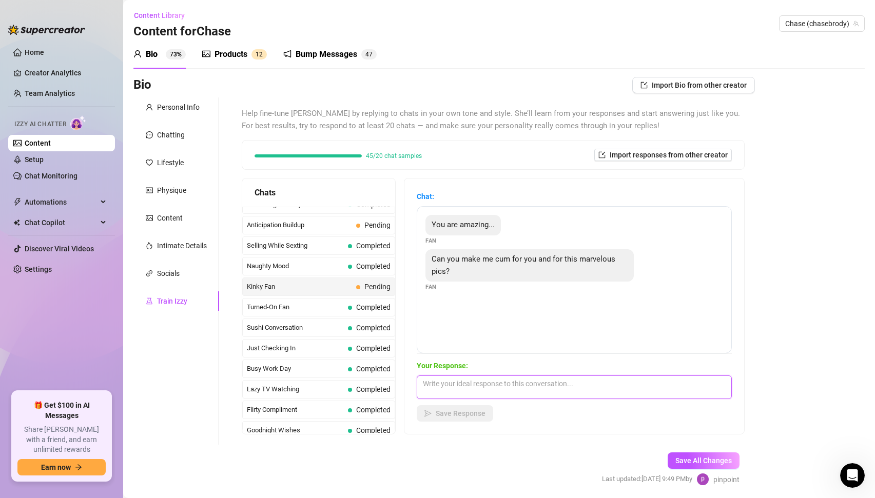
click at [497, 388] on textarea at bounding box center [574, 388] width 315 height 24
type textarea "Hell yeah I can! What you in the mood for?"
click at [461, 415] on span "Save Response" at bounding box center [461, 413] width 50 height 8
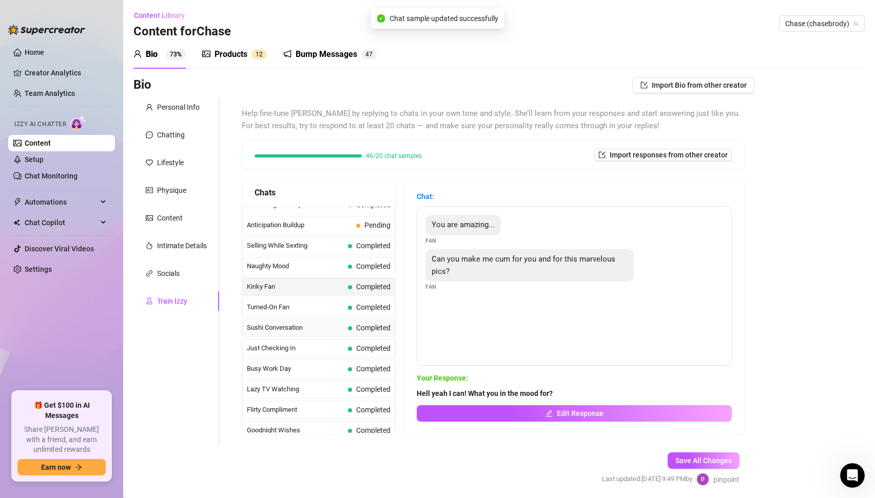
scroll to position [497, 0]
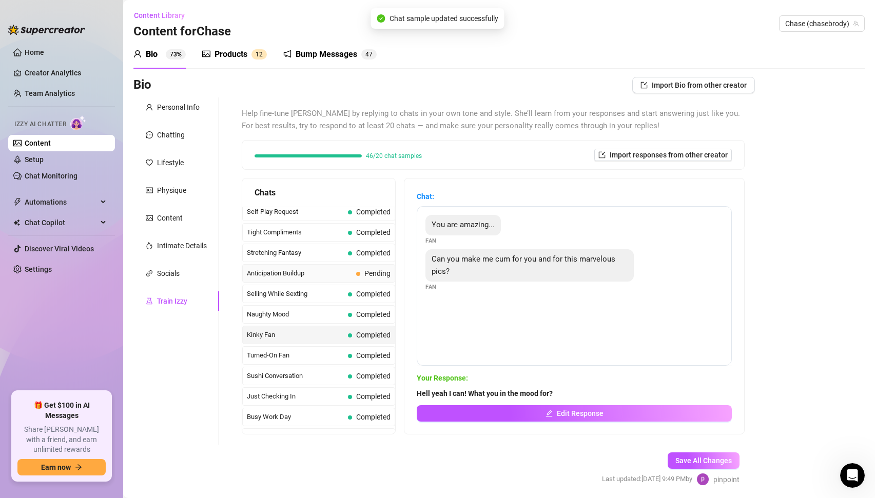
click at [328, 274] on span "Anticipation Buildup" at bounding box center [299, 273] width 105 height 10
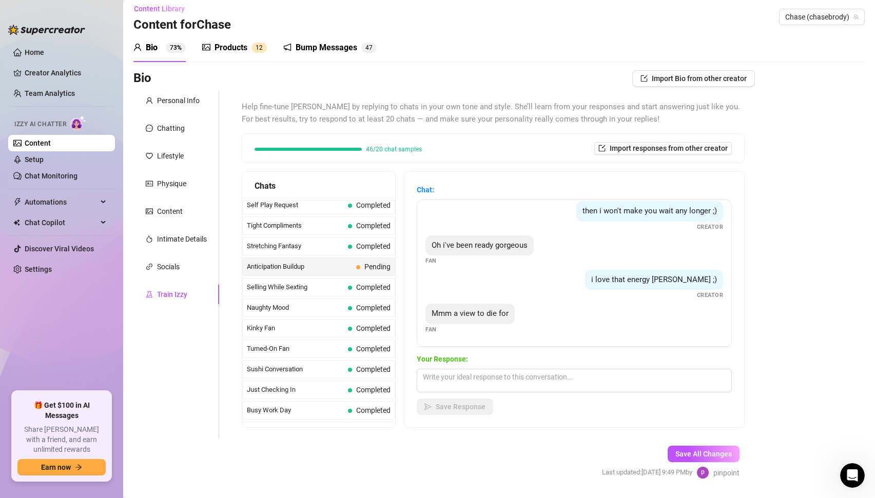
scroll to position [7, 0]
click at [513, 368] on textarea at bounding box center [574, 380] width 315 height 24
type textarea "Oh yeah? You like it? 😏"
click at [475, 410] on span "Save Response" at bounding box center [461, 406] width 50 height 8
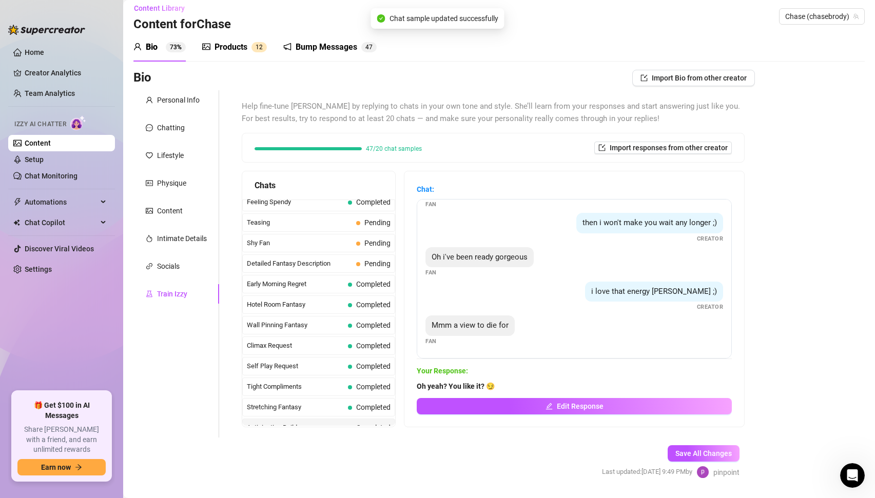
scroll to position [29, 0]
click at [296, 264] on span "Detailed Fantasy Description" at bounding box center [299, 264] width 105 height 10
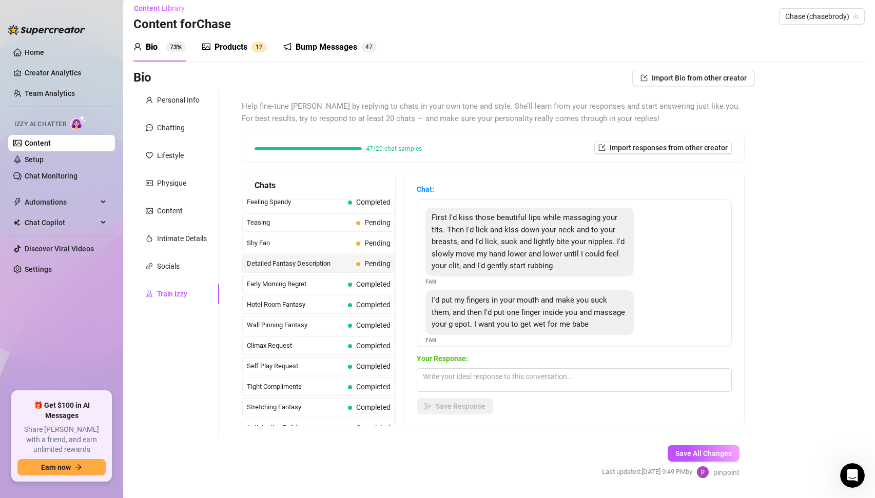
scroll to position [11, 0]
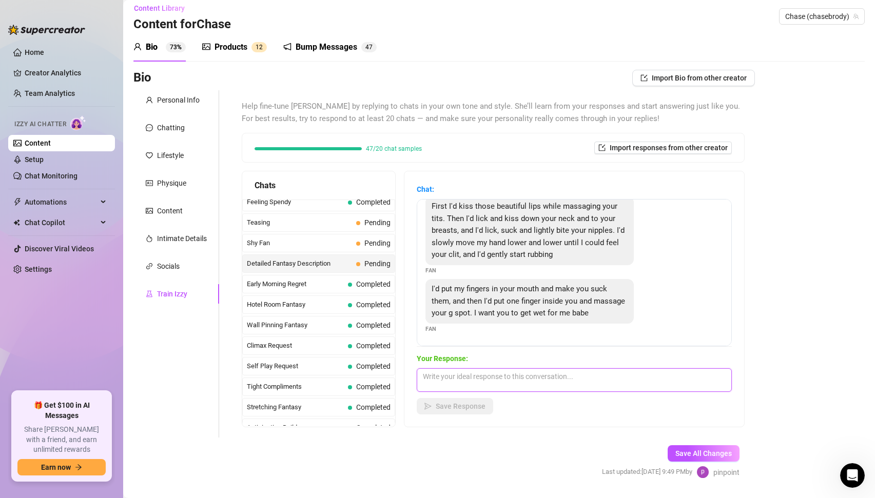
click at [552, 387] on textarea at bounding box center [574, 380] width 315 height 24
type textarea "Fuck I want you to finger me! Lick my body all over me while you take care of m…"
click at [463, 408] on span "Save Response" at bounding box center [461, 406] width 50 height 8
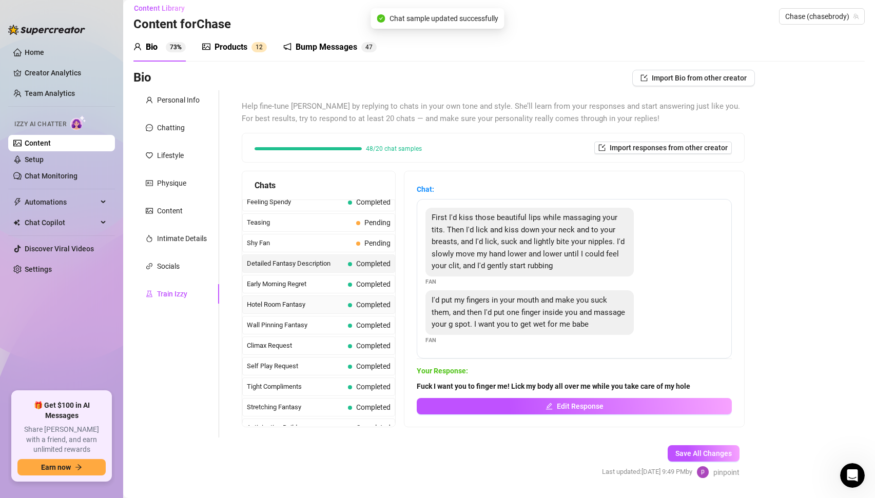
scroll to position [0, 0]
click at [305, 242] on span "Shy Fan" at bounding box center [299, 243] width 105 height 10
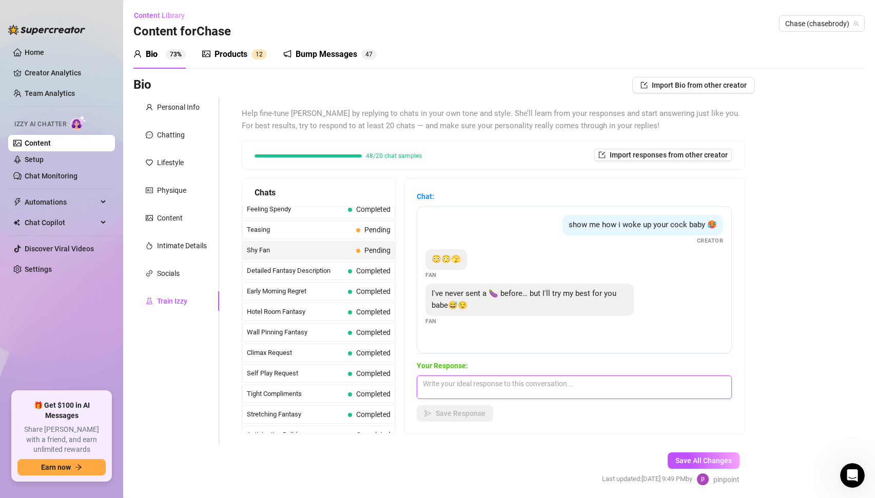
click at [552, 388] on textarea at bounding box center [574, 388] width 315 height 24
type textarea "Hell yeah I can't wait to see 😏"
drag, startPoint x: 465, startPoint y: 415, endPoint x: 274, endPoint y: 229, distance: 265.9
click at [465, 415] on span "Save Response" at bounding box center [461, 413] width 50 height 8
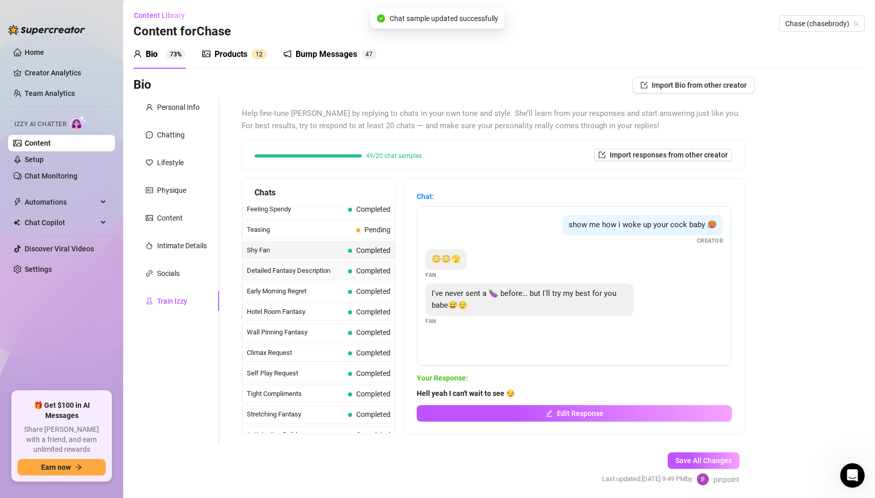
scroll to position [312, 0]
click at [290, 253] on span "Teasing" at bounding box center [299, 252] width 105 height 10
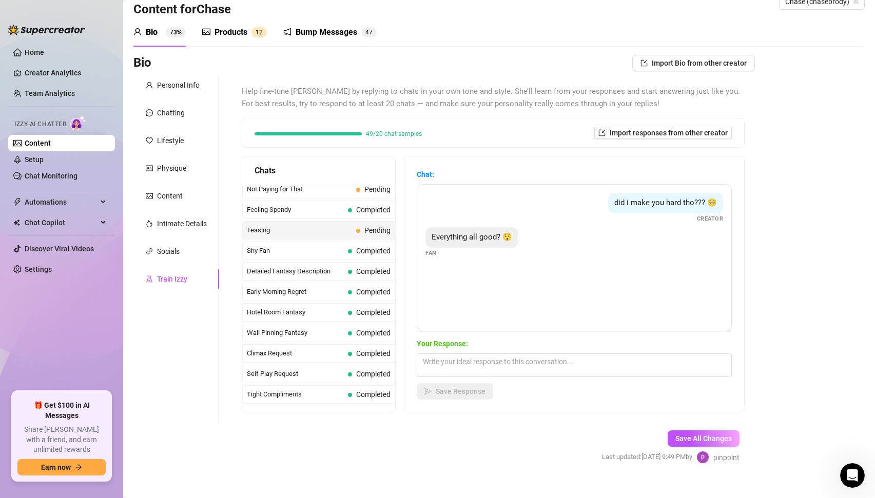
scroll to position [23, 0]
click at [484, 361] on textarea at bounding box center [574, 365] width 315 height 24
type textarea "Oh so you're hard? 😏"
click at [459, 388] on span "Save Response" at bounding box center [461, 391] width 50 height 8
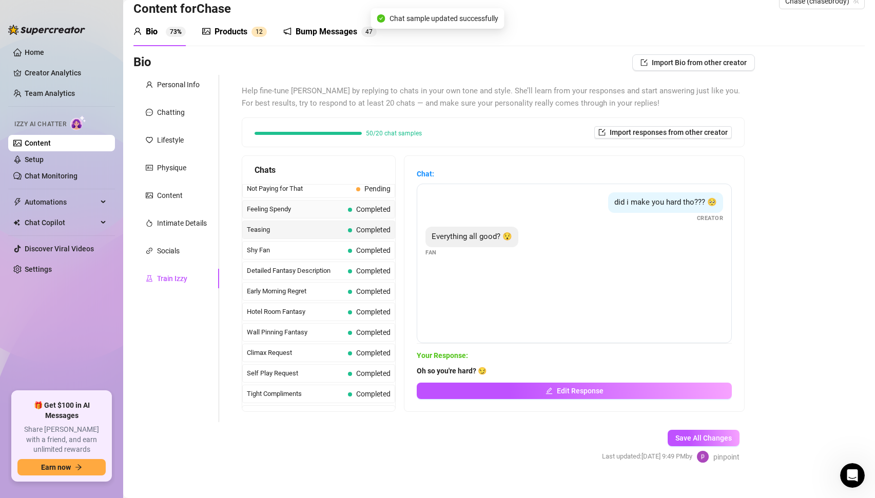
scroll to position [284, 0]
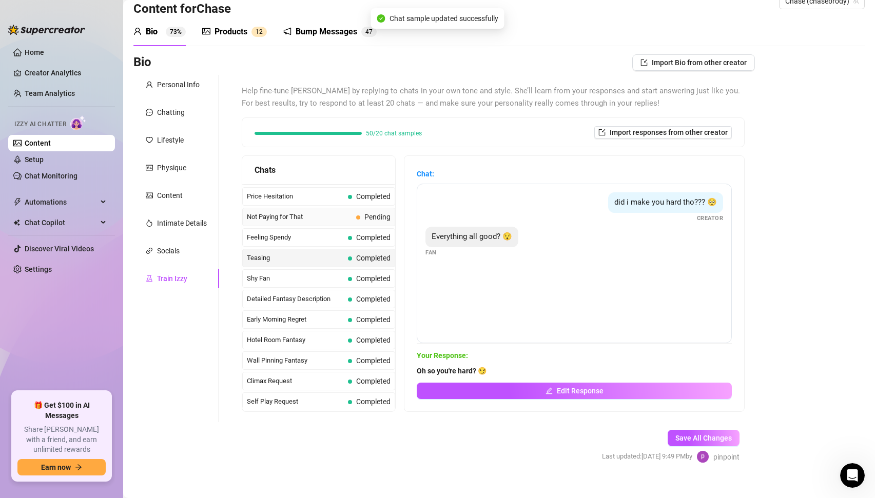
click at [300, 217] on span "Not Paying for That" at bounding box center [299, 217] width 105 height 10
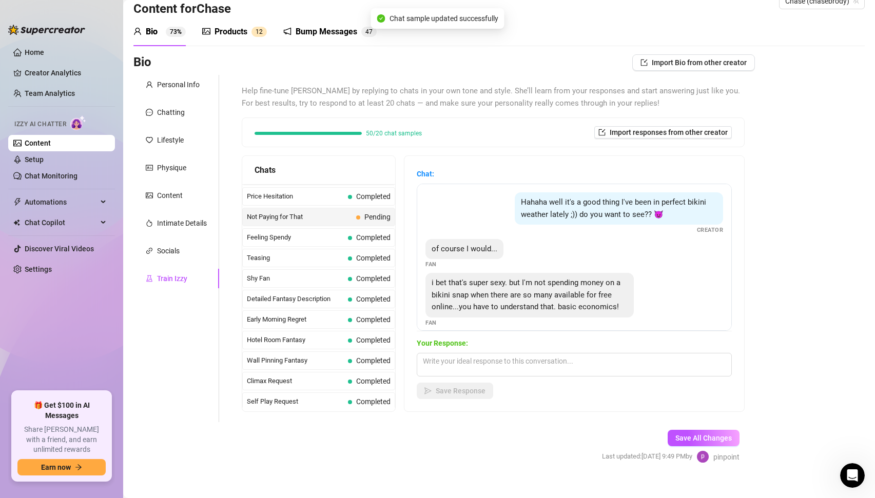
scroll to position [8, 0]
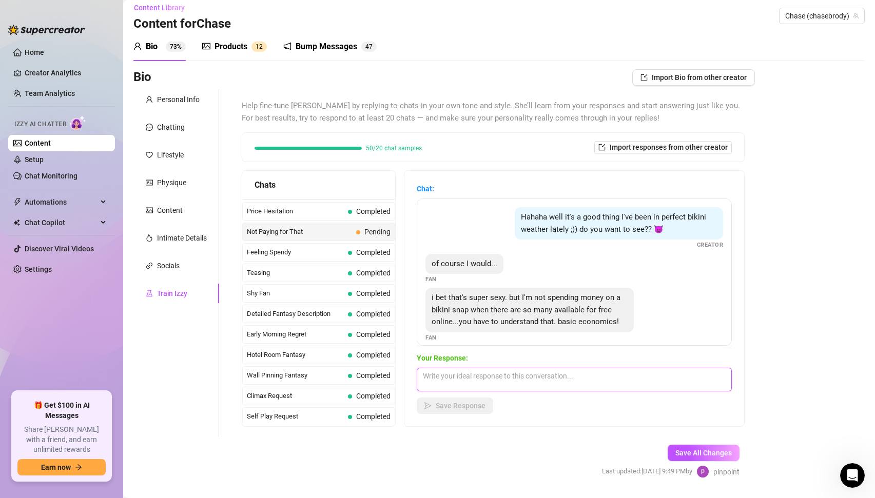
click at [550, 374] on textarea at bounding box center [574, 380] width 315 height 24
type textarea "😔 Oh ok I'm sorry I thought you would like it"
click at [442, 404] on span "Save Response" at bounding box center [461, 406] width 50 height 8
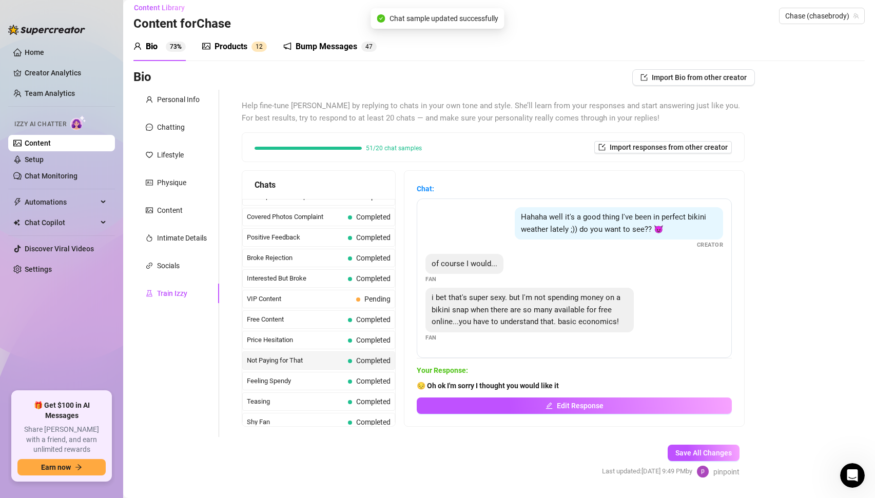
scroll to position [140, 0]
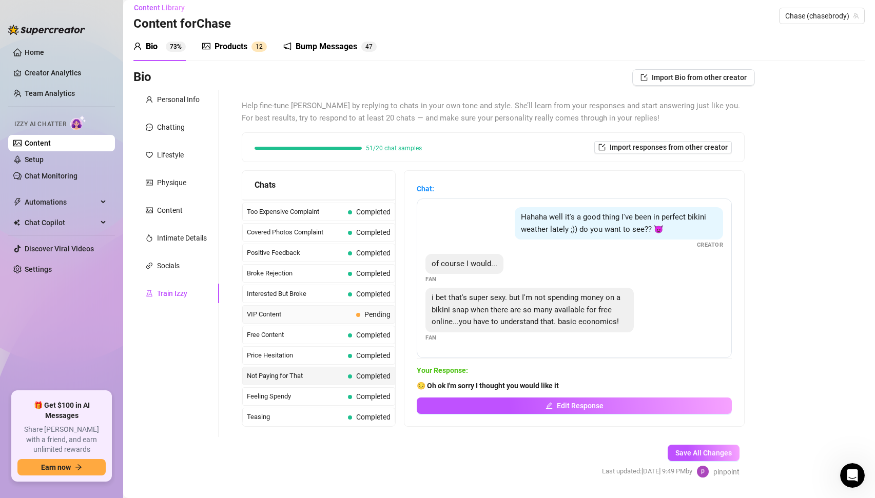
click at [314, 319] on span "VIP Content" at bounding box center [299, 314] width 105 height 10
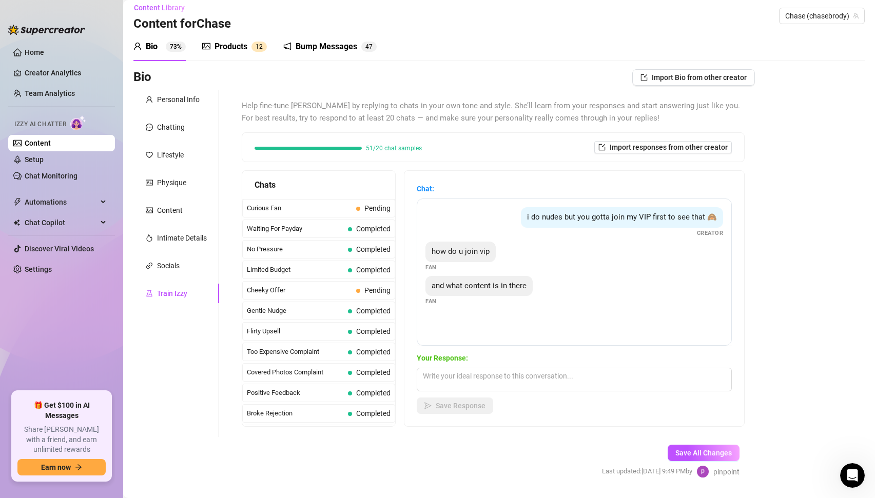
scroll to position [0, 0]
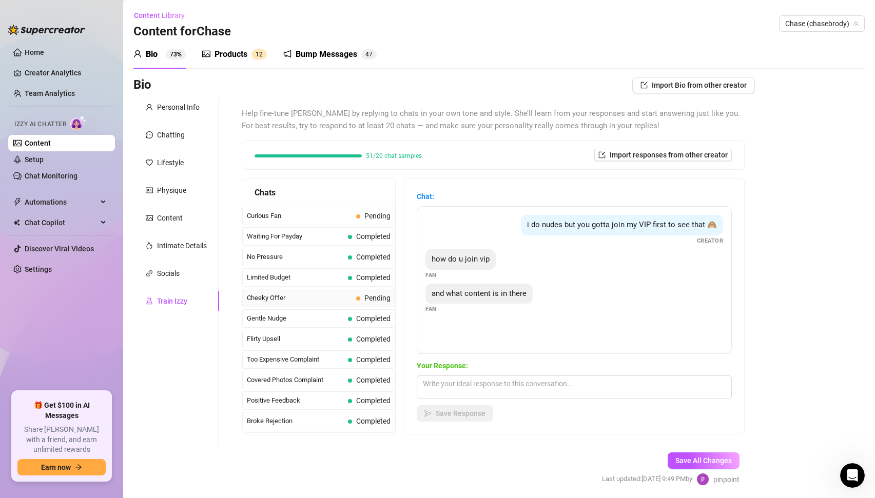
click at [305, 300] on span "Cheeky Offer" at bounding box center [299, 298] width 105 height 10
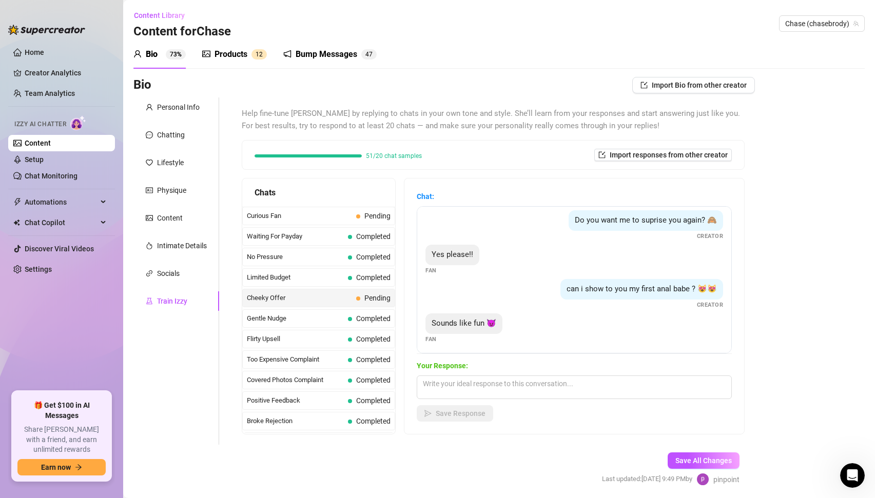
scroll to position [145, 0]
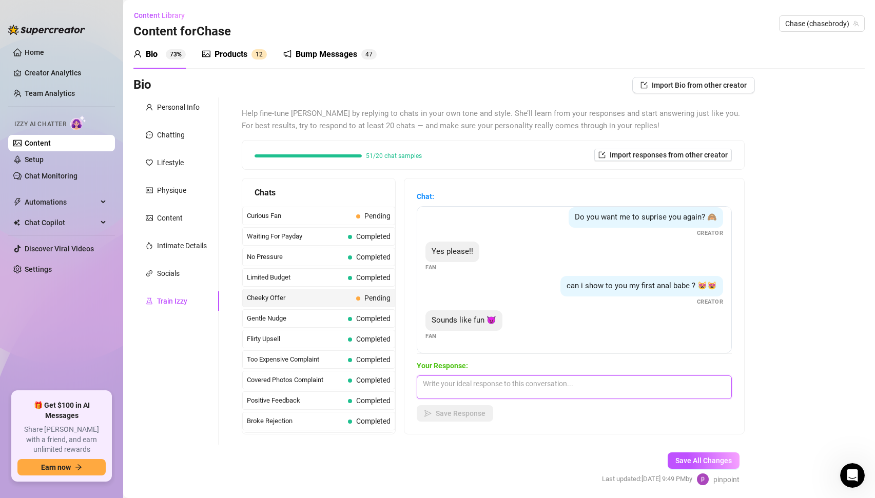
click at [494, 385] on textarea at bounding box center [574, 388] width 315 height 24
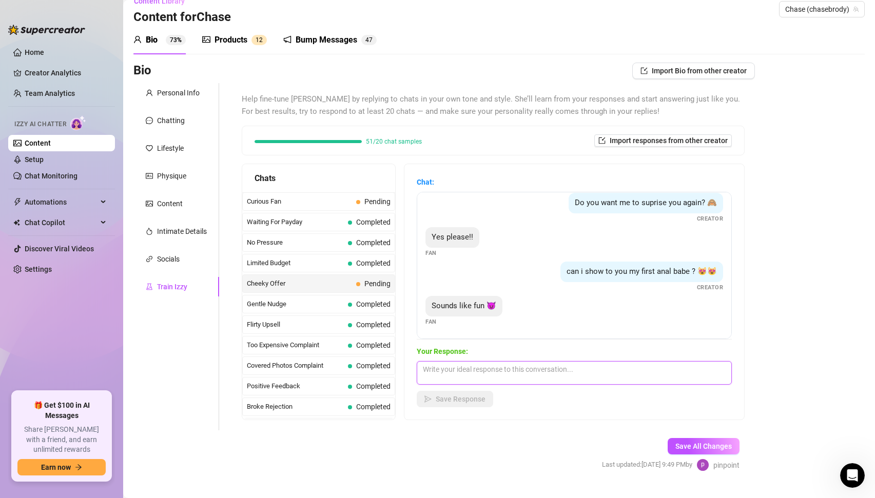
scroll to position [18, 0]
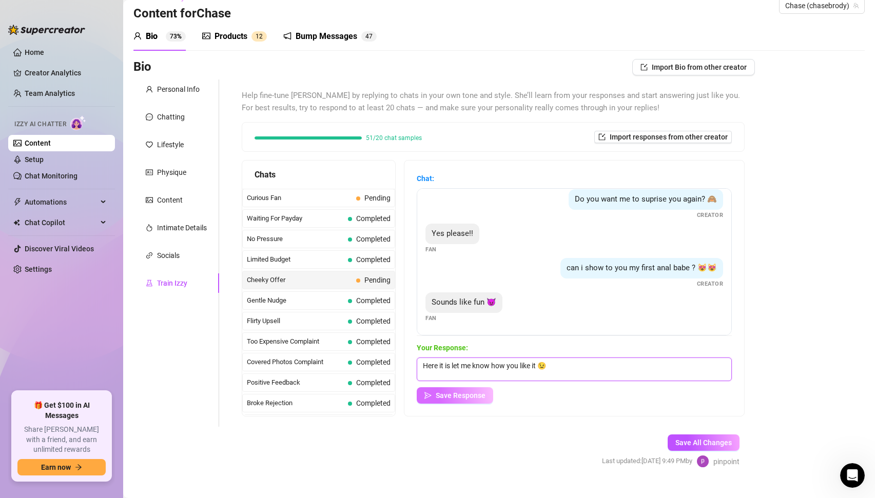
type textarea "Here it is let me know how you like it 😉"
click at [464, 396] on span "Save Response" at bounding box center [461, 395] width 50 height 8
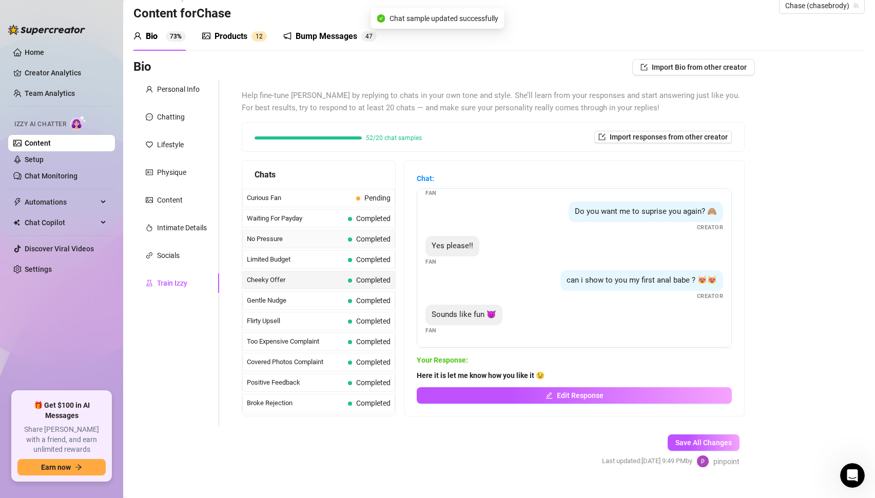
scroll to position [0, 0]
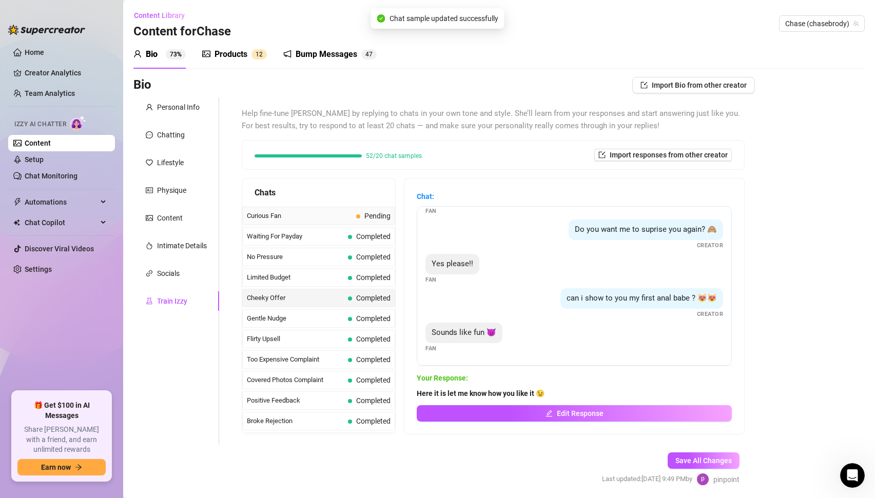
click at [315, 216] on span "Curious Fan" at bounding box center [299, 216] width 105 height 10
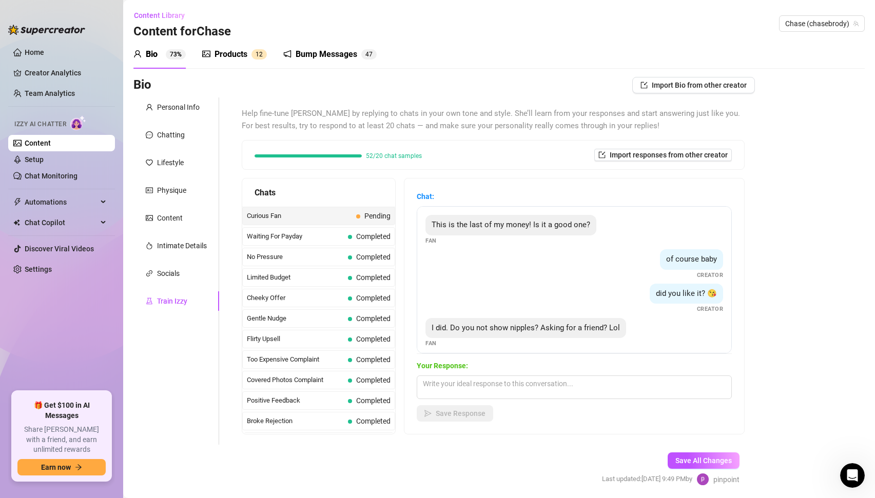
scroll to position [7, 0]
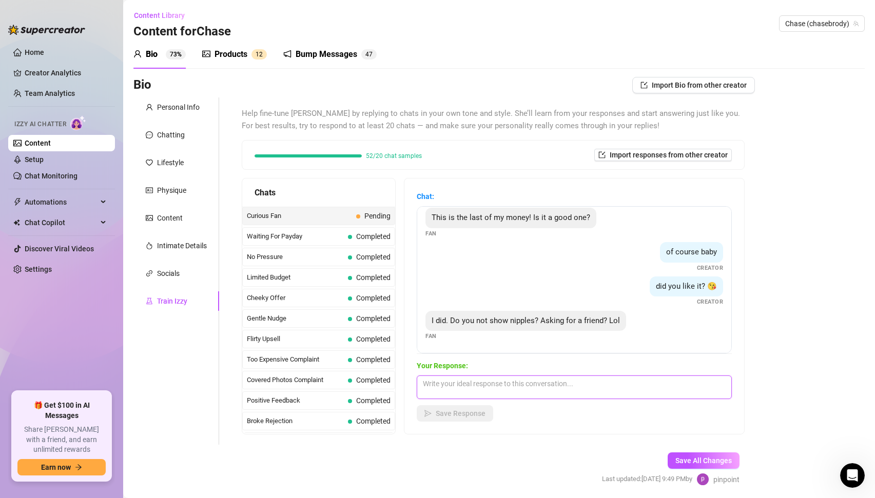
click at [477, 385] on textarea at bounding box center [574, 388] width 315 height 24
type textarea "Y"
type textarea "You didn't see it?"
click at [443, 410] on span "Save Response" at bounding box center [461, 413] width 50 height 8
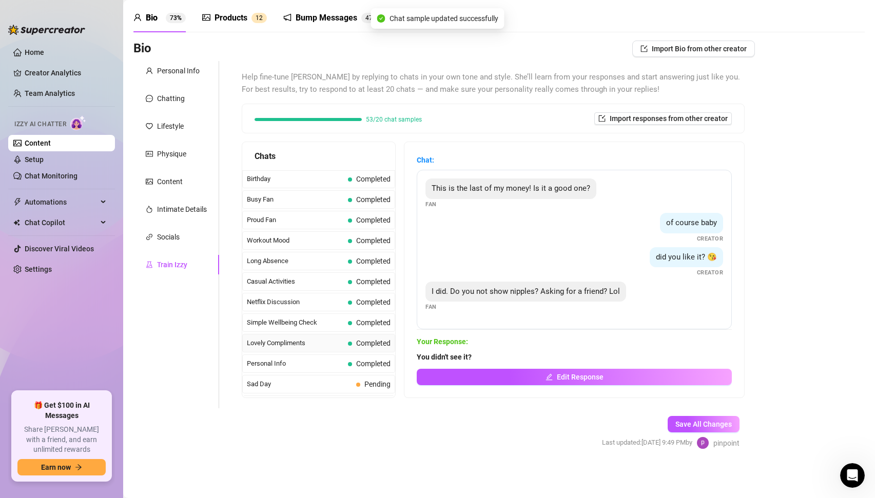
scroll to position [921, 0]
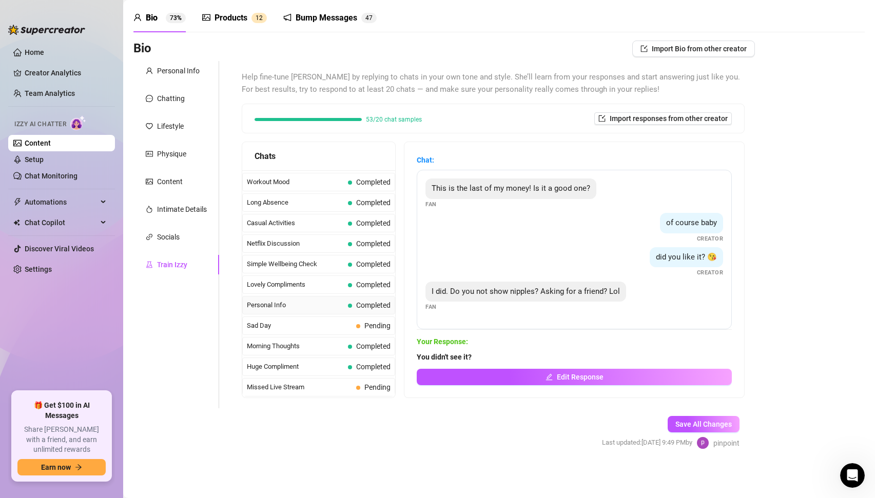
click at [312, 306] on span "Personal Info" at bounding box center [295, 305] width 97 height 10
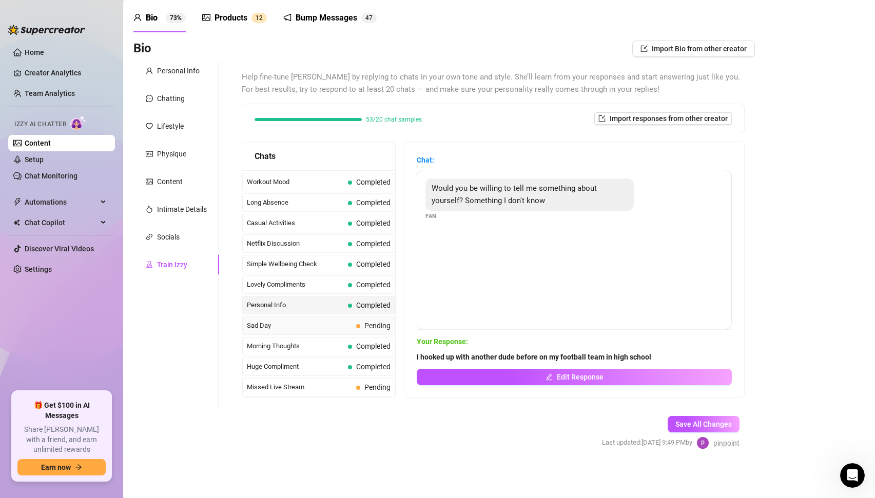
click at [310, 325] on span "Sad Day" at bounding box center [299, 326] width 105 height 10
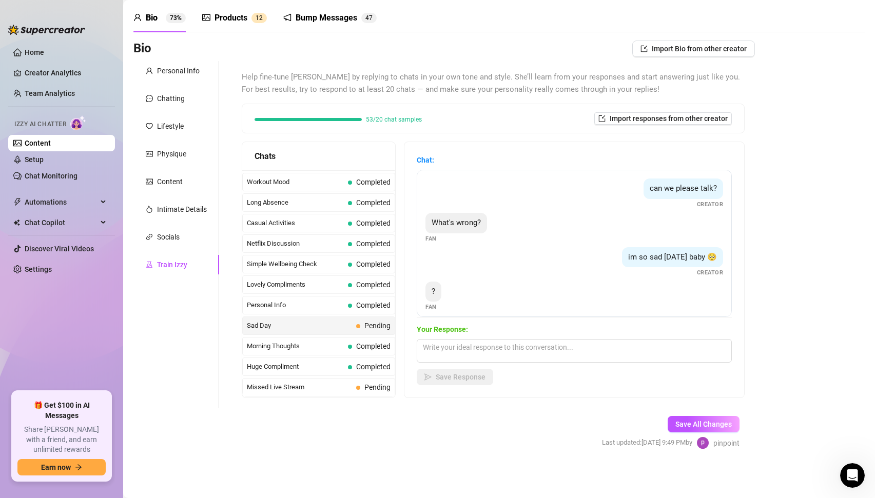
scroll to position [7, 0]
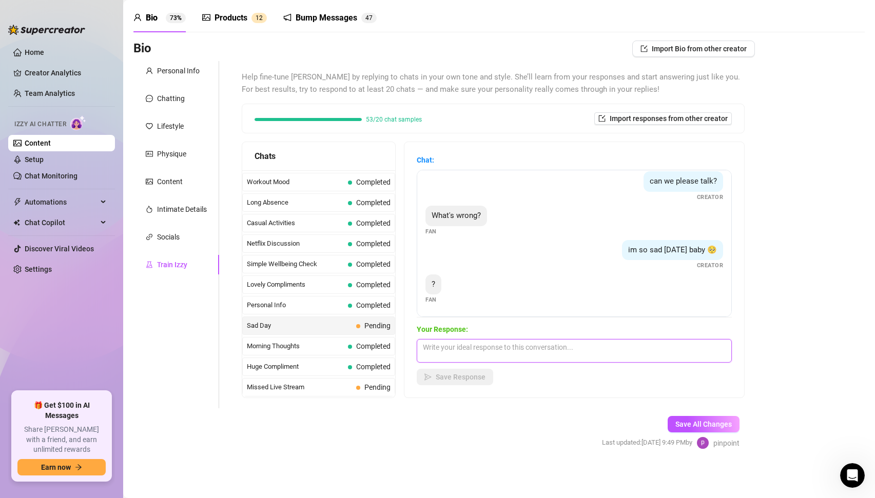
click at [520, 352] on textarea at bounding box center [574, 351] width 315 height 24
type textarea "I'm just kidding haha 😆 Just felt like talking with you 😉"
click at [463, 376] on span "Save Response" at bounding box center [461, 377] width 50 height 8
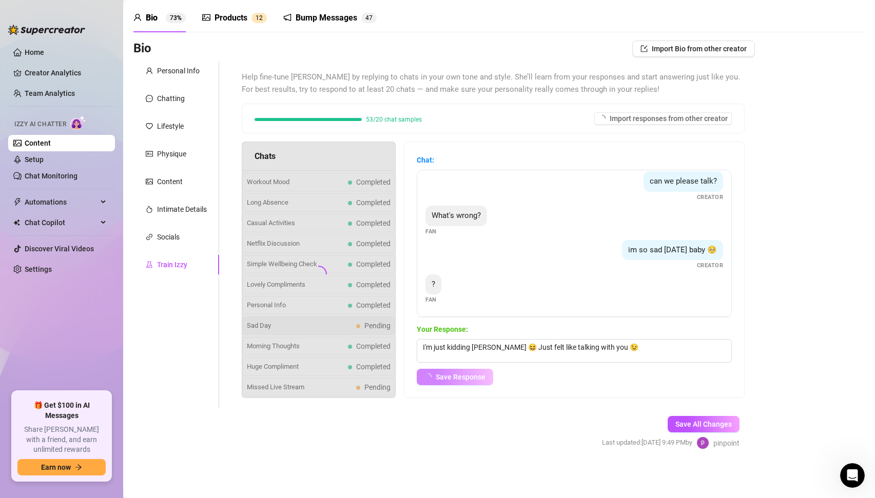
scroll to position [0, 0]
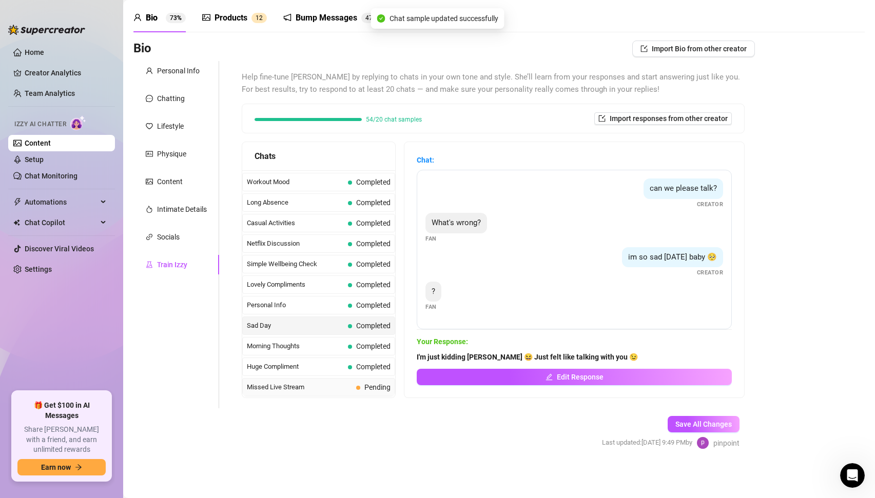
click at [306, 392] on span "Missed Live Stream" at bounding box center [299, 387] width 105 height 10
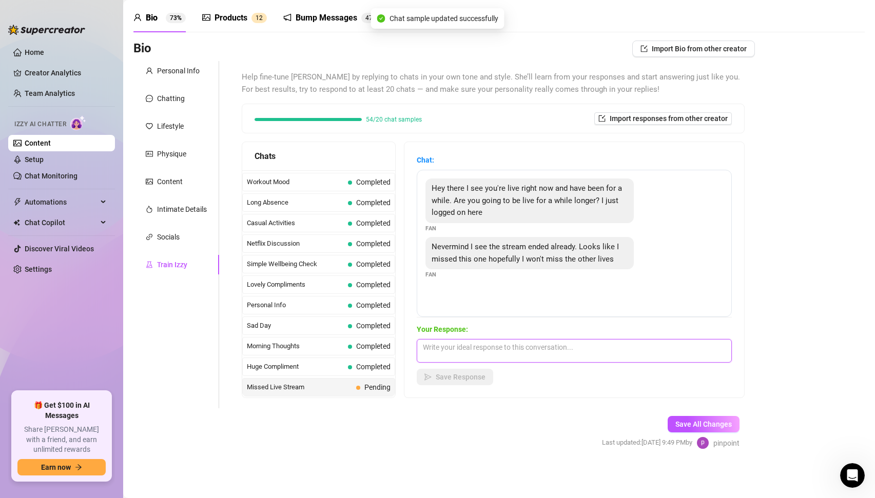
click at [445, 346] on textarea at bounding box center [574, 351] width 315 height 24
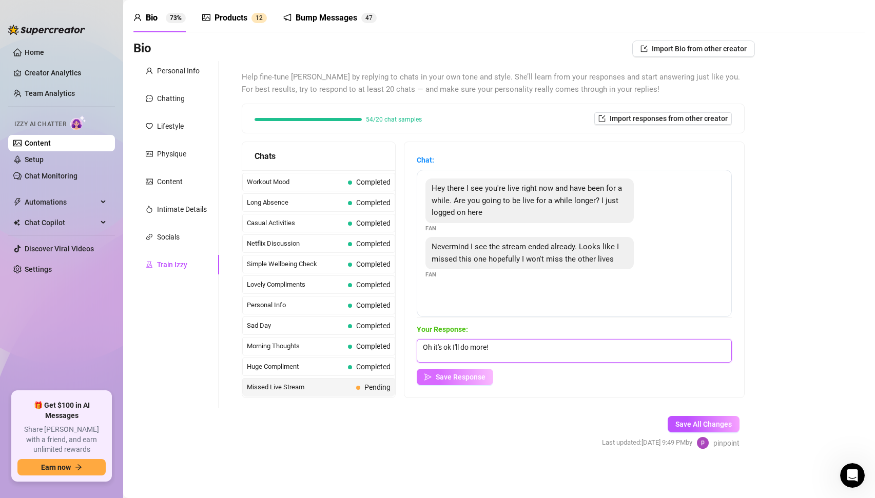
type textarea "Oh it's ok I'll do more!"
click at [459, 380] on span "Save Response" at bounding box center [461, 377] width 50 height 8
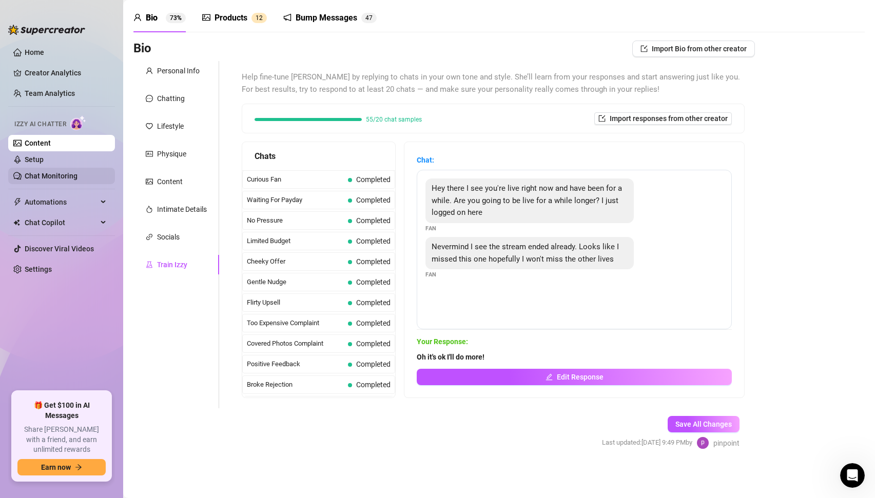
click at [53, 175] on link "Chat Monitoring" at bounding box center [51, 176] width 53 height 8
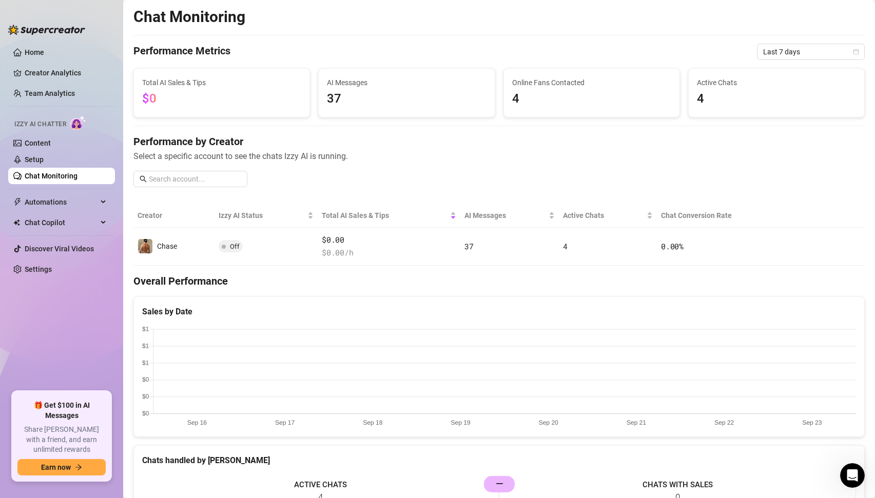
click at [38, 131] on div "Izzy AI Chatter" at bounding box center [60, 122] width 109 height 23
drag, startPoint x: 38, startPoint y: 139, endPoint x: 63, endPoint y: 142, distance: 24.8
click at [38, 139] on link "Content" at bounding box center [38, 143] width 26 height 8
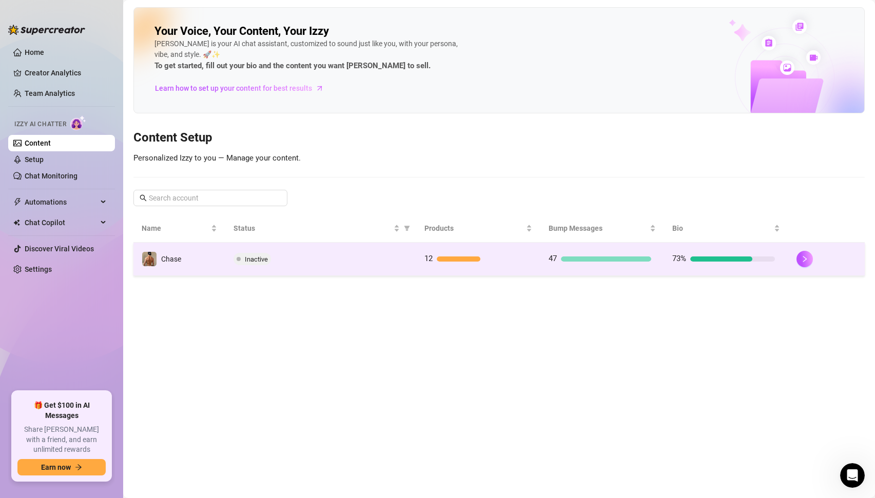
click at [720, 256] on div at bounding box center [721, 258] width 62 height 5
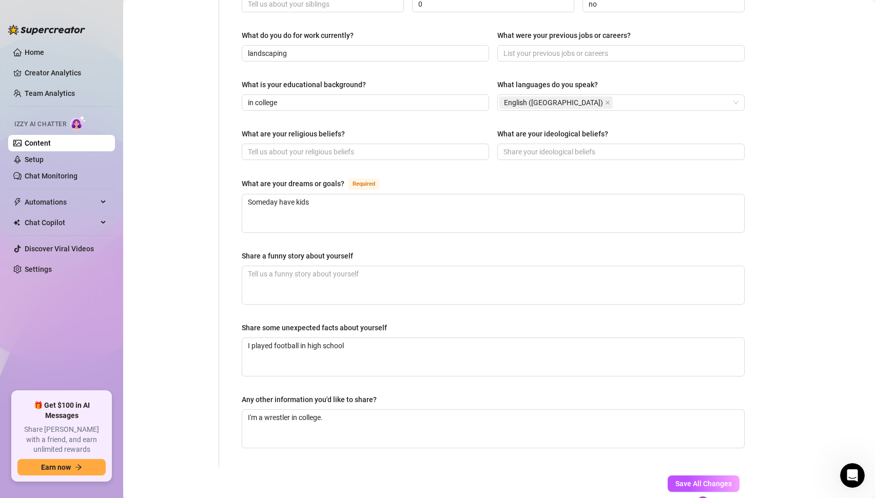
scroll to position [518, 0]
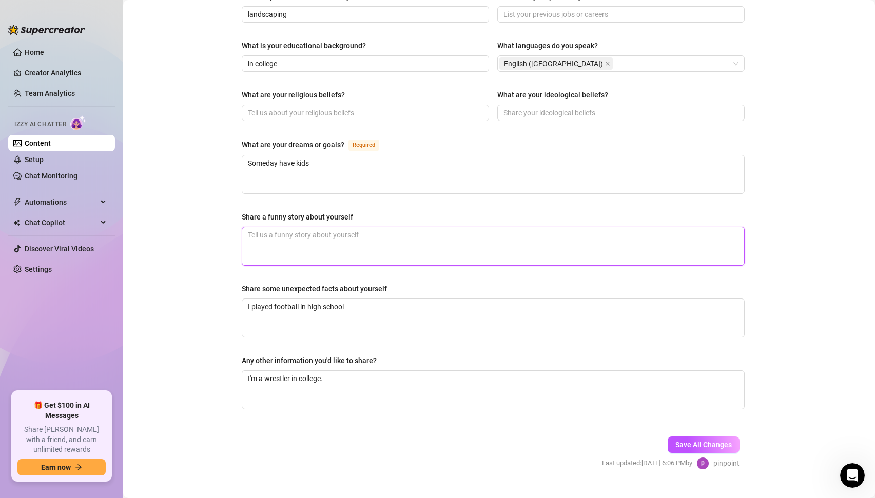
click at [306, 227] on textarea "Share a funny story about yourself" at bounding box center [493, 246] width 502 height 38
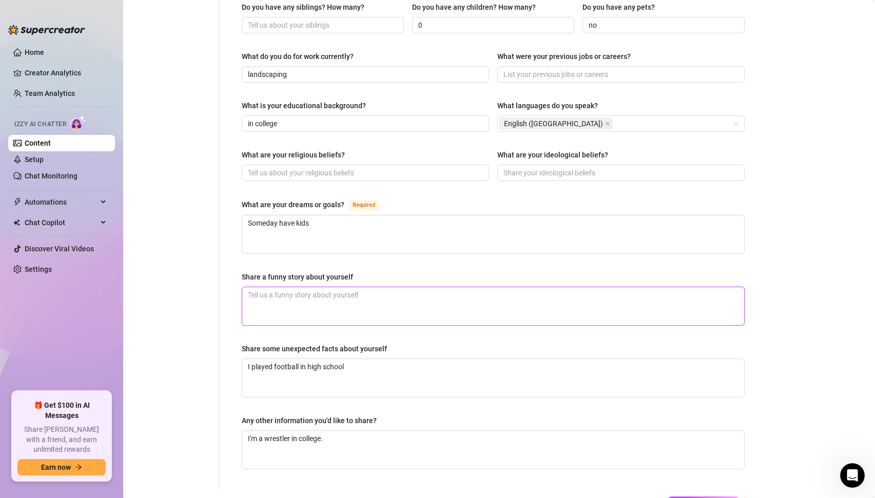
scroll to position [424, 0]
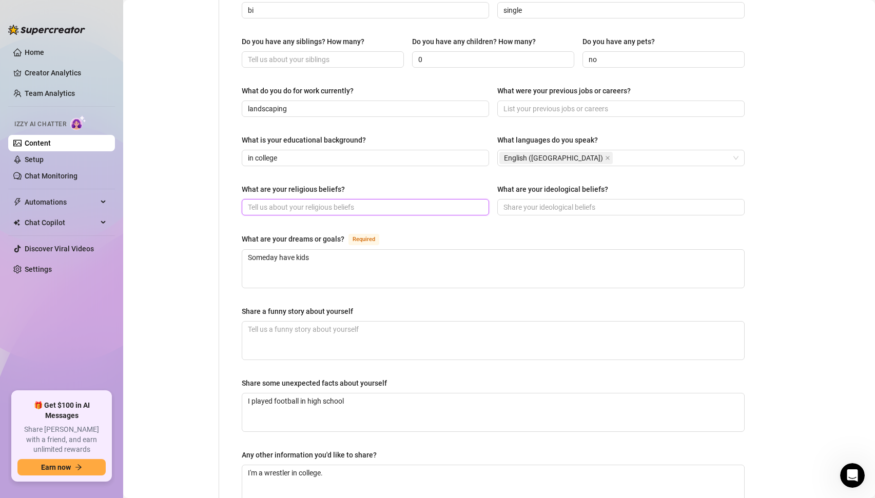
click at [266, 202] on input "What are your religious beliefs?" at bounding box center [364, 207] width 233 height 11
type input "Christian"
click at [557, 202] on input "What are your ideological beliefs?" at bounding box center [619, 207] width 233 height 11
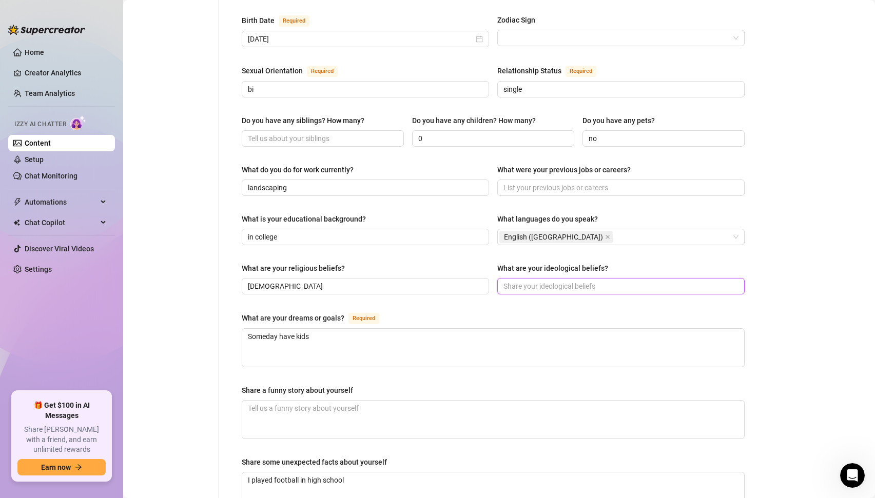
scroll to position [283, 0]
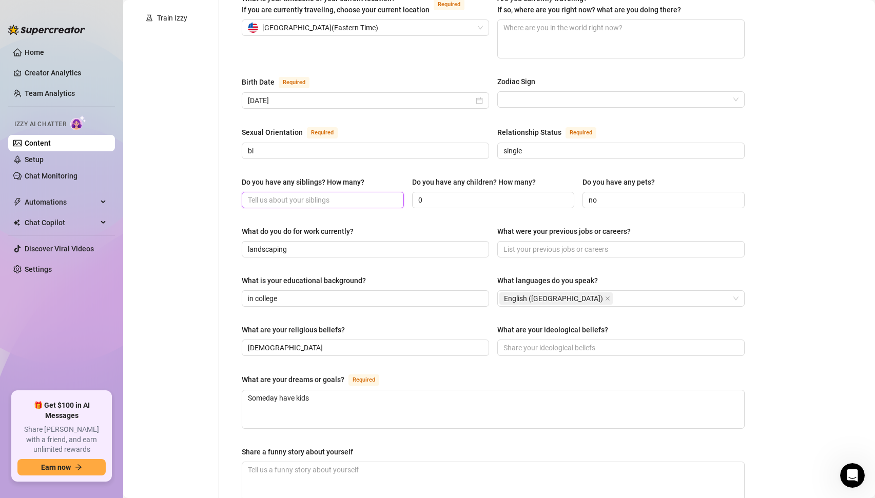
click at [339, 194] on input "Do you have any siblings? How many?" at bounding box center [322, 199] width 148 height 11
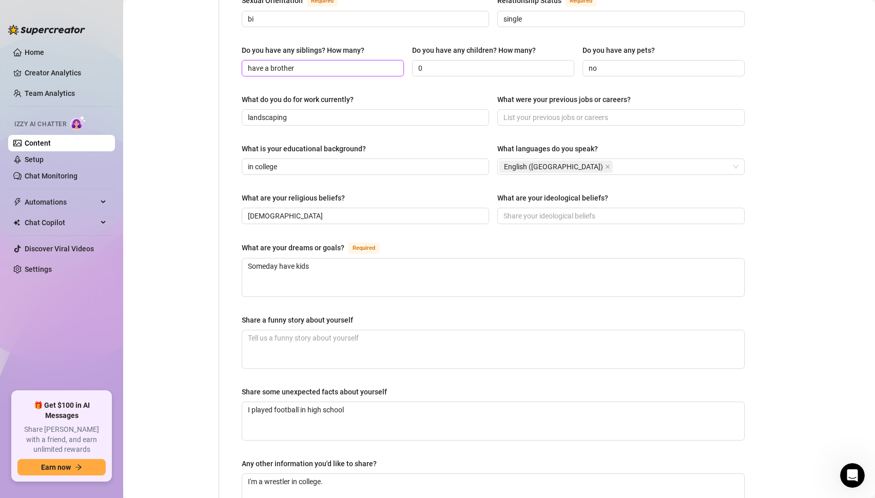
scroll to position [417, 0]
type input "have a brother"
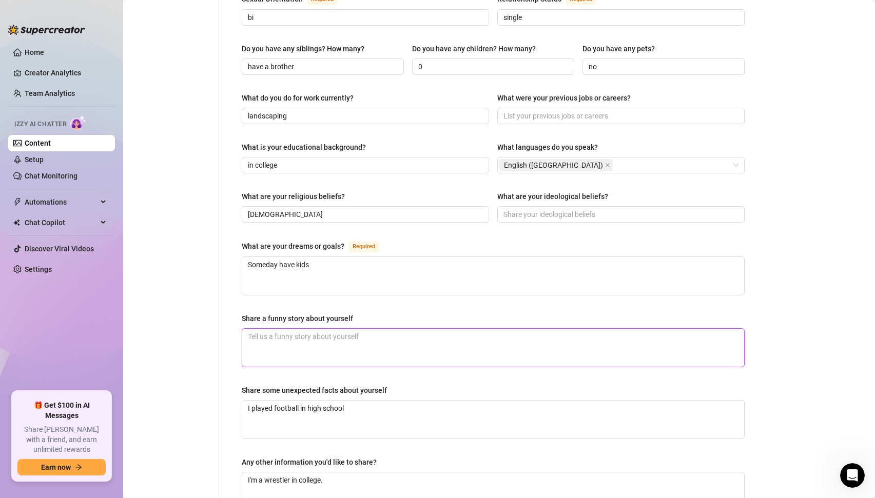
click at [399, 329] on textarea "Share a funny story about yourself" at bounding box center [493, 348] width 502 height 38
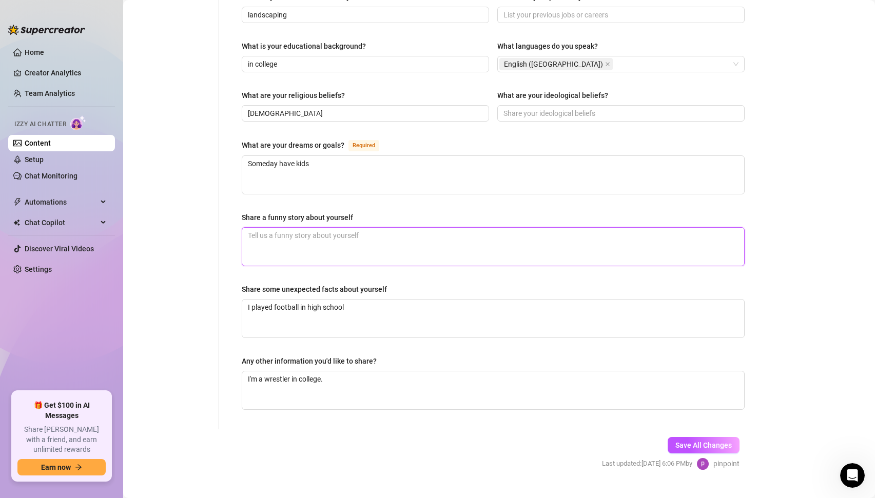
scroll to position [518, 0]
click at [362, 299] on textarea "I played football in high school" at bounding box center [493, 318] width 502 height 38
type textarea "I played football in high school"
type textarea "I played football in high school a"
type textarea "I played football in high school and"
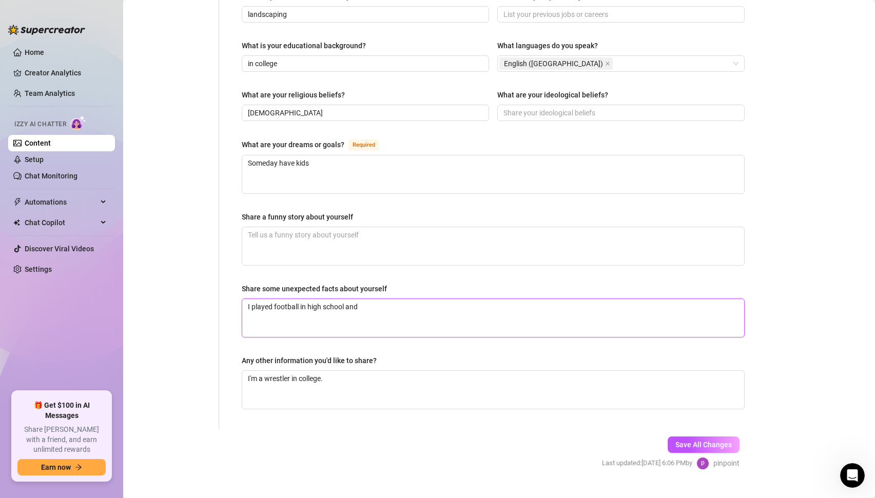
type textarea "I played football in high school and w"
type textarea "I played football in high school and wre"
type textarea "I played football in high school and wres"
type textarea "I played football in high school and wrest"
type textarea "I played football in high school and wrestl"
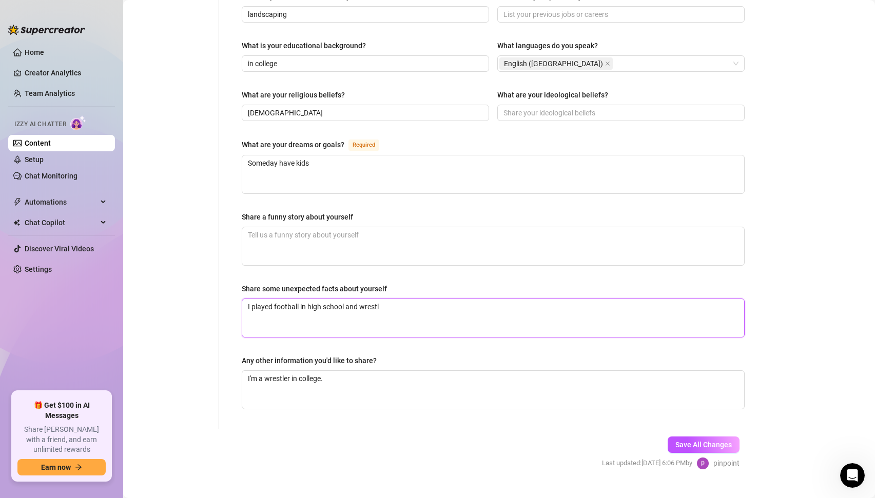
type textarea "I played football in high school and wrestle"
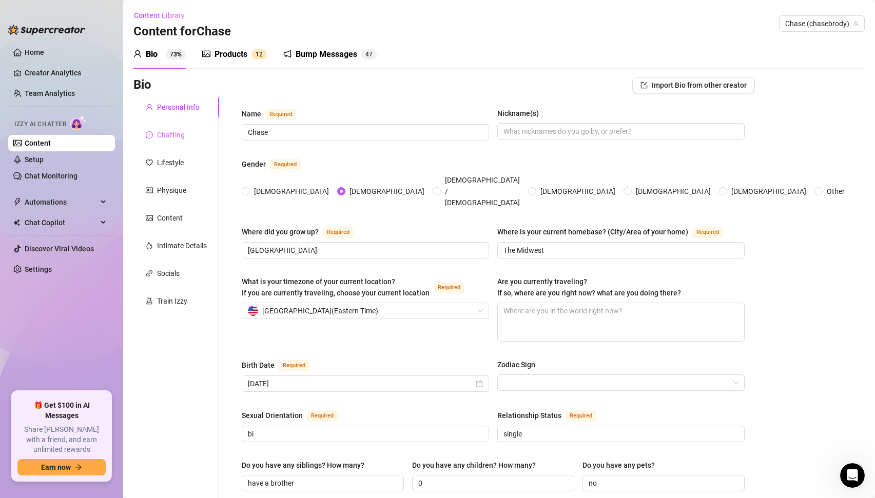
type textarea "I played football in high school and wrestled"
click at [162, 130] on div "Chatting" at bounding box center [171, 134] width 28 height 11
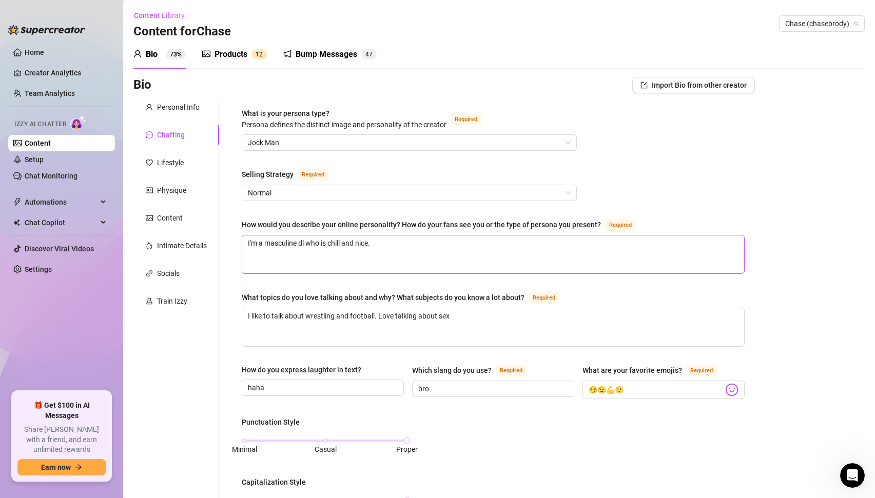
scroll to position [453, 0]
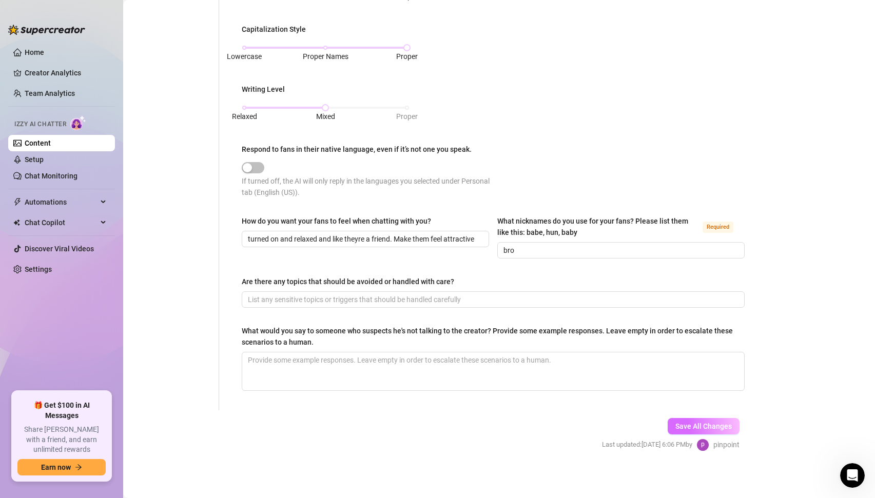
click at [700, 422] on span "Save All Changes" at bounding box center [703, 426] width 56 height 8
click at [350, 296] on input "Are there any topics that should be avoided or handled with care?" at bounding box center [492, 299] width 488 height 11
type input "I don't show my face"
click at [371, 360] on textarea "What would you say to someone who suspects he's not talking to the creator? Pro…" at bounding box center [493, 371] width 502 height 38
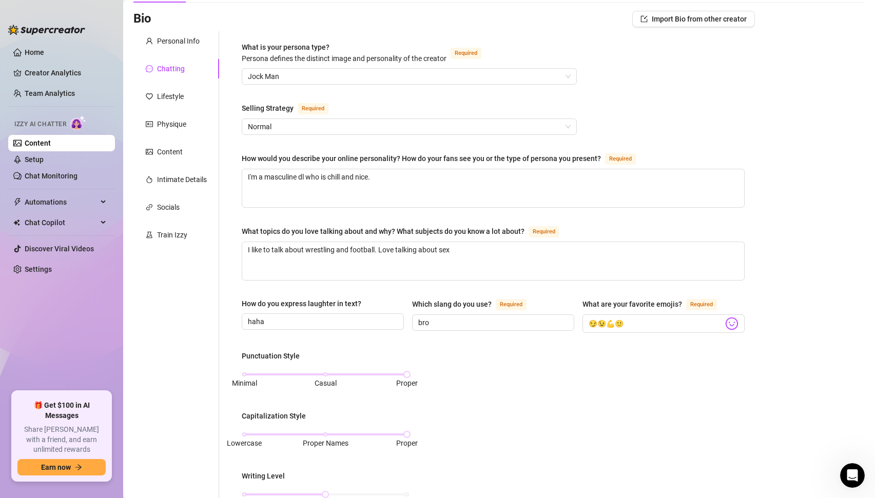
scroll to position [0, 0]
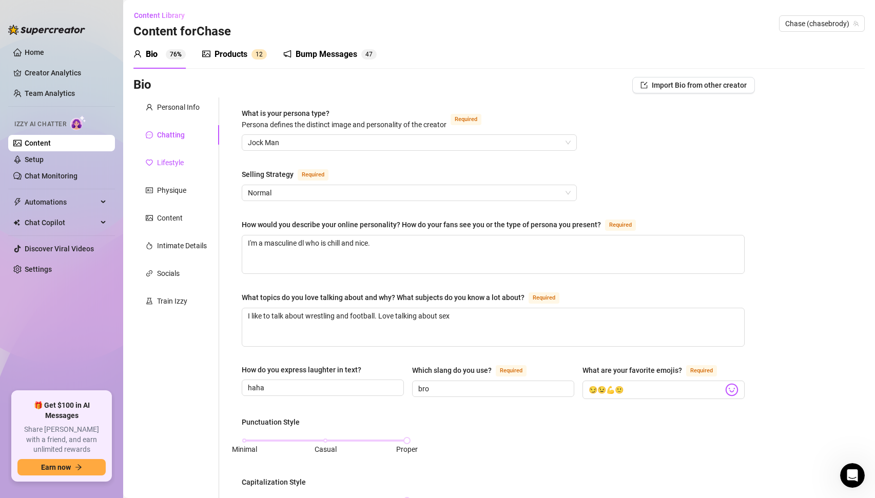
click at [165, 161] on div "Lifestyle" at bounding box center [170, 162] width 27 height 11
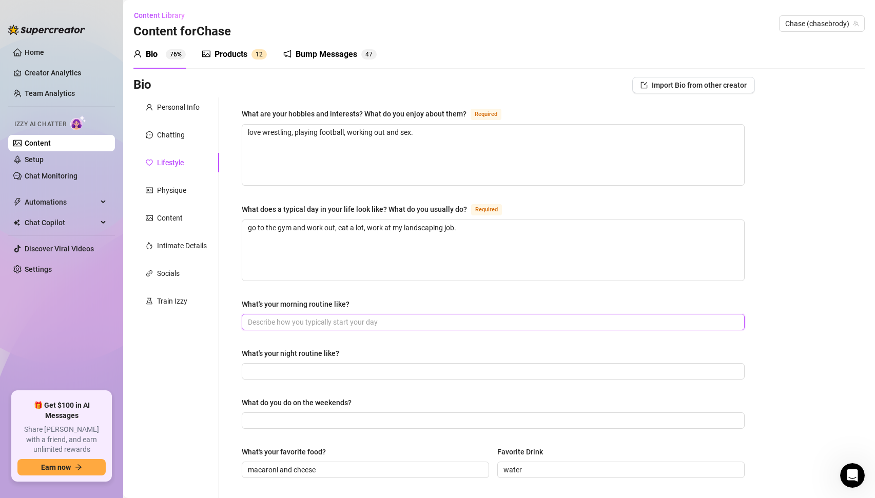
click at [279, 323] on input "What's your morning routine like?" at bounding box center [492, 322] width 488 height 11
type input "Wake up and go to the gym"
click at [282, 369] on input "What's your night routine like?" at bounding box center [492, 371] width 488 height 11
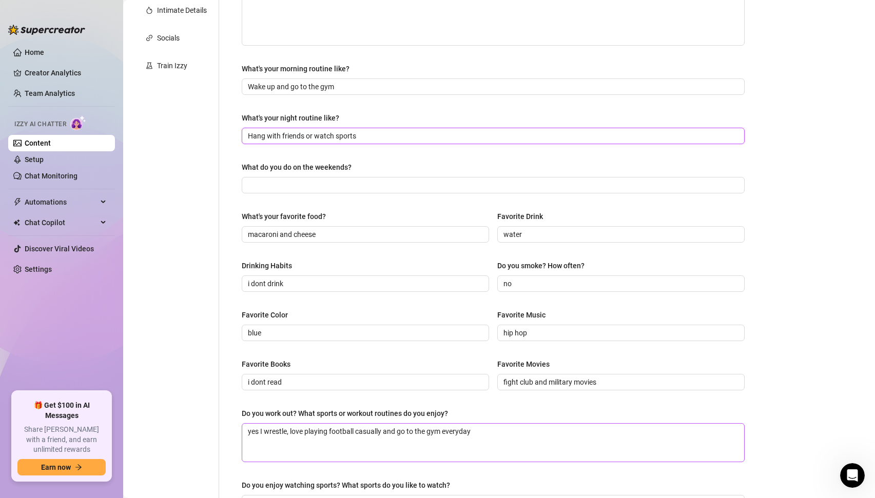
scroll to position [310, 0]
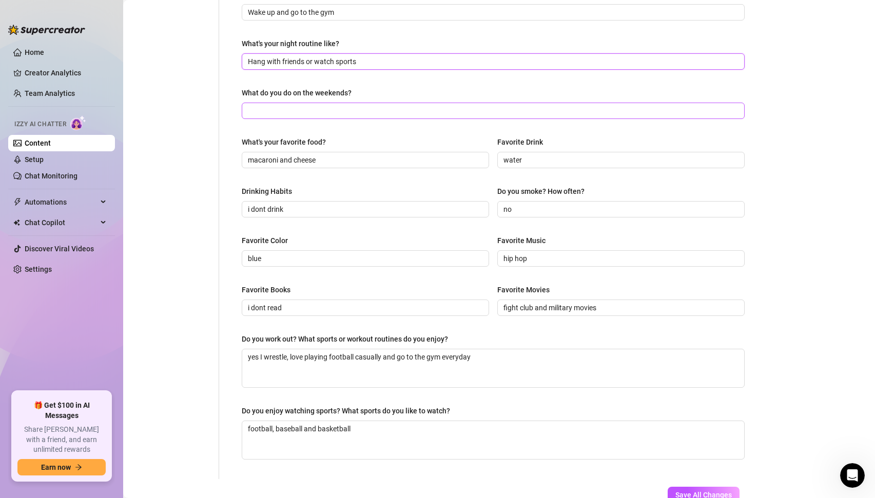
type input "Hang with friends or watch sports"
click at [304, 105] on input "What do you do on the weekends?" at bounding box center [492, 110] width 488 height 11
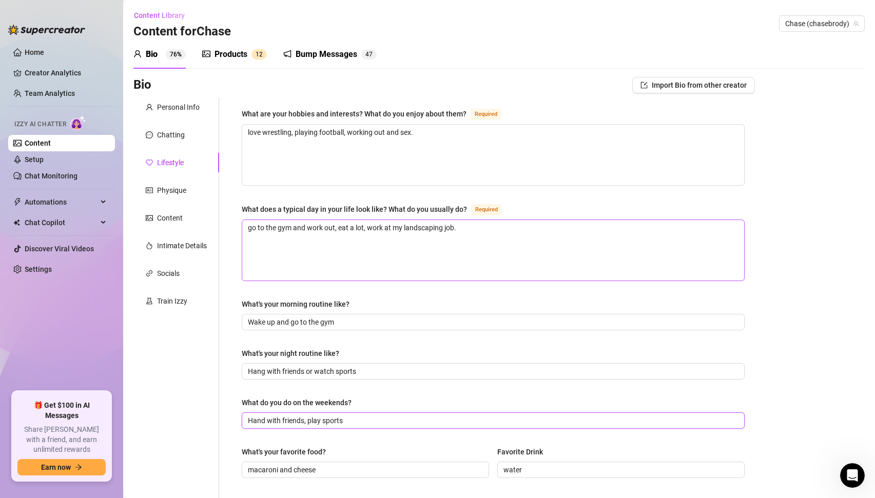
scroll to position [380, 0]
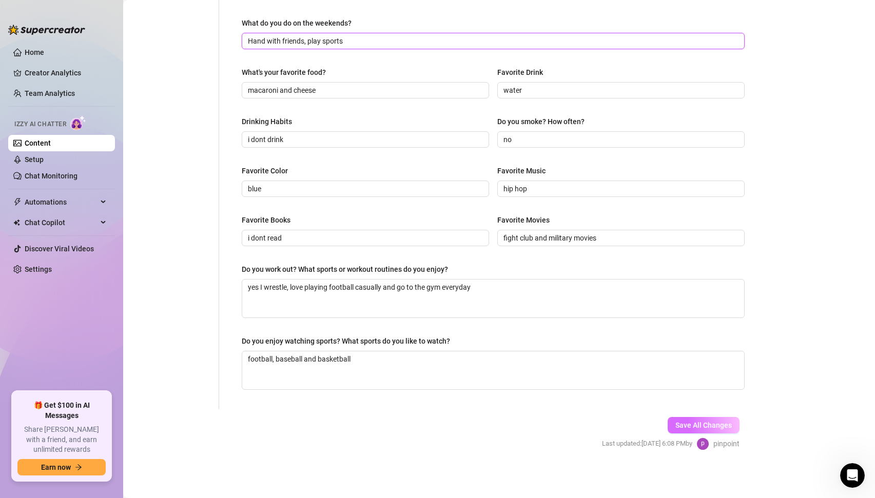
type input "Hand with friends, play sports"
click at [687, 422] on span "Save All Changes" at bounding box center [703, 425] width 56 height 8
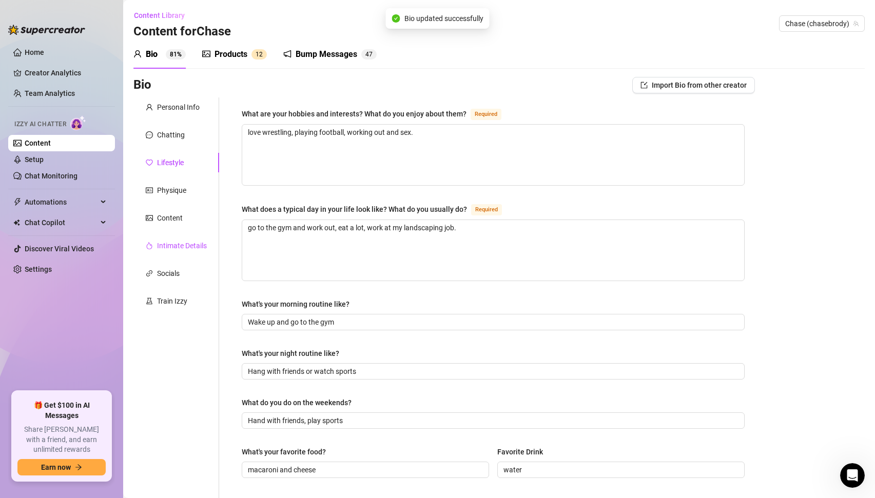
click at [191, 245] on div "Intimate Details" at bounding box center [182, 245] width 50 height 11
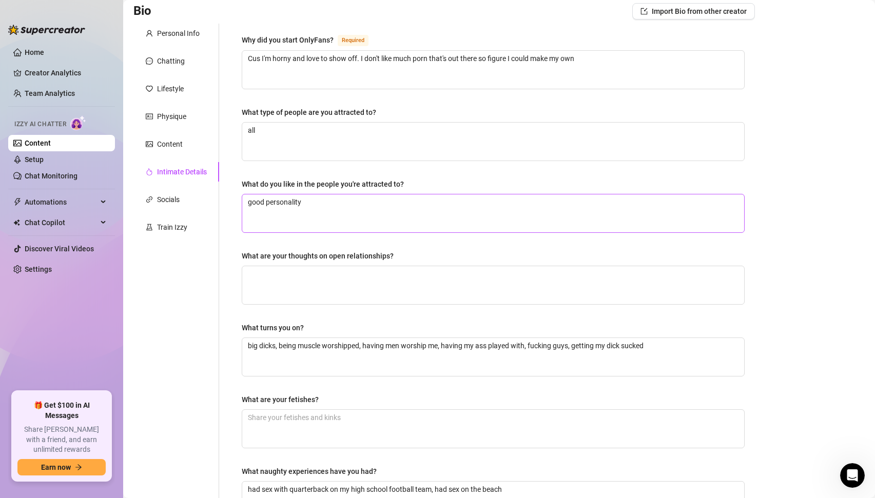
scroll to position [94, 0]
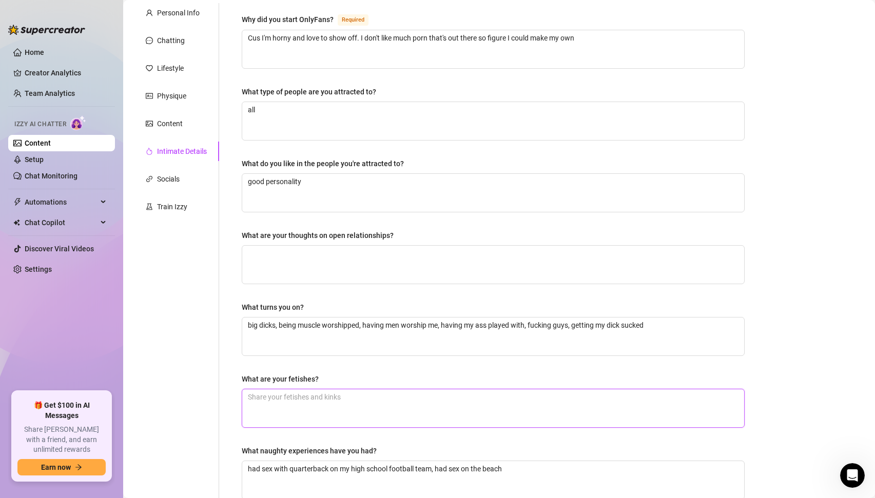
click at [330, 389] on textarea "What are your fetishes?" at bounding box center [493, 408] width 502 height 38
type textarea "Lo"
type textarea "Love"
type textarea "Love s"
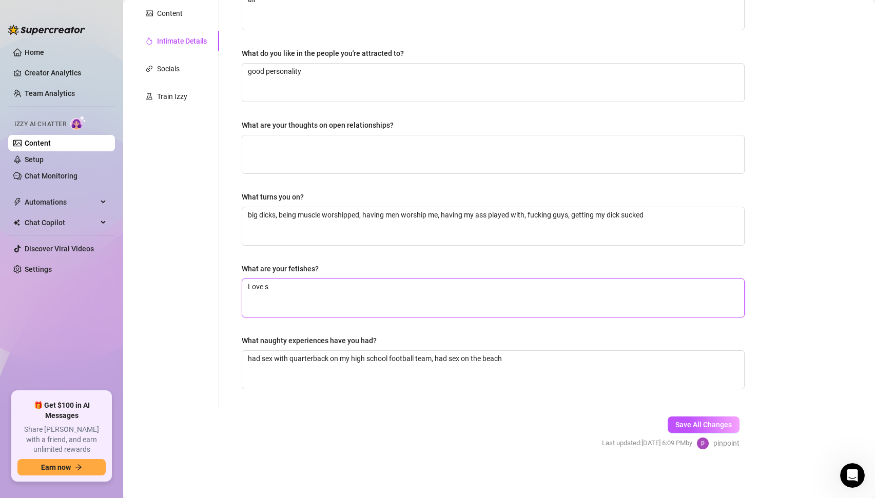
type textarea "Love"
type textarea "Love s"
type textarea "Love spo"
type textarea "Love sport"
type textarea "Love sports"
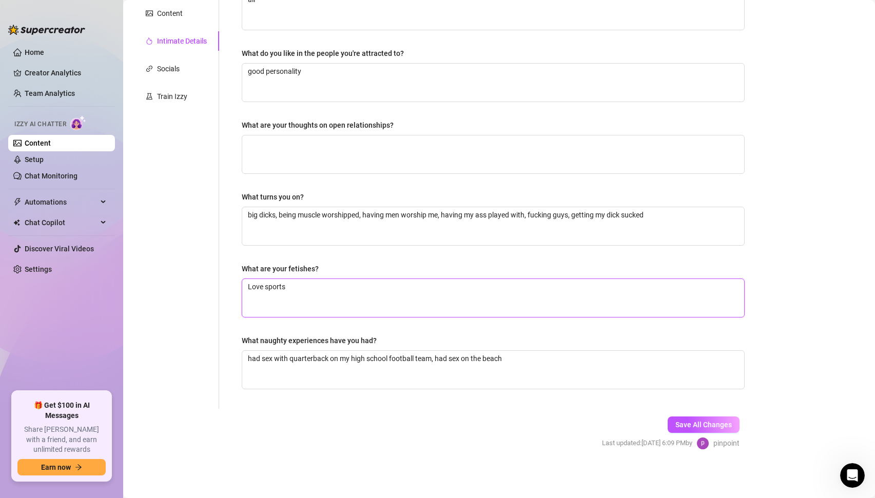
type textarea "Love sports"
type textarea "Love sports g"
type textarea "Love sports ge"
type textarea "Love sports gea"
type textarea "Love sports gear"
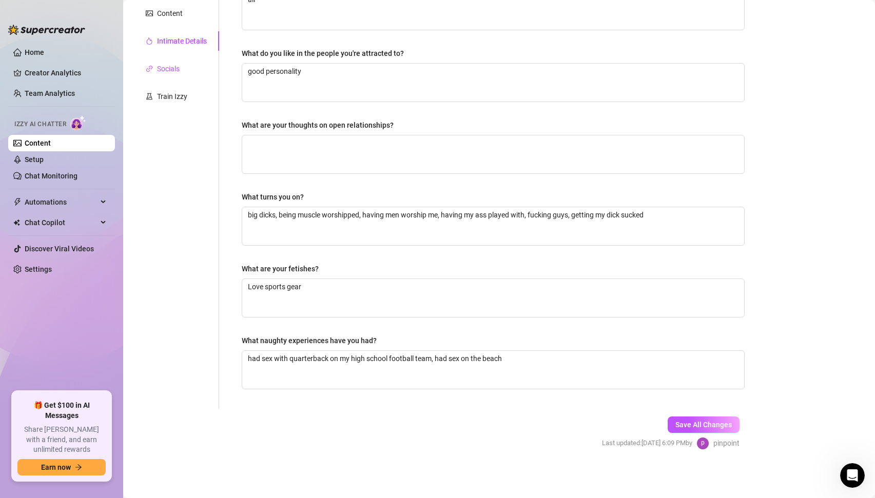
click at [169, 69] on div "Socials" at bounding box center [168, 68] width 23 height 11
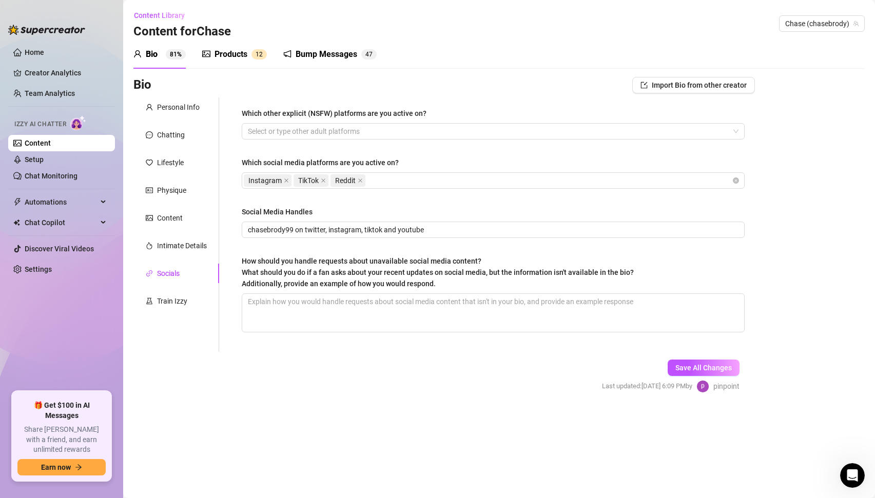
scroll to position [0, 0]
click at [170, 163] on div "Lifestyle" at bounding box center [170, 162] width 27 height 11
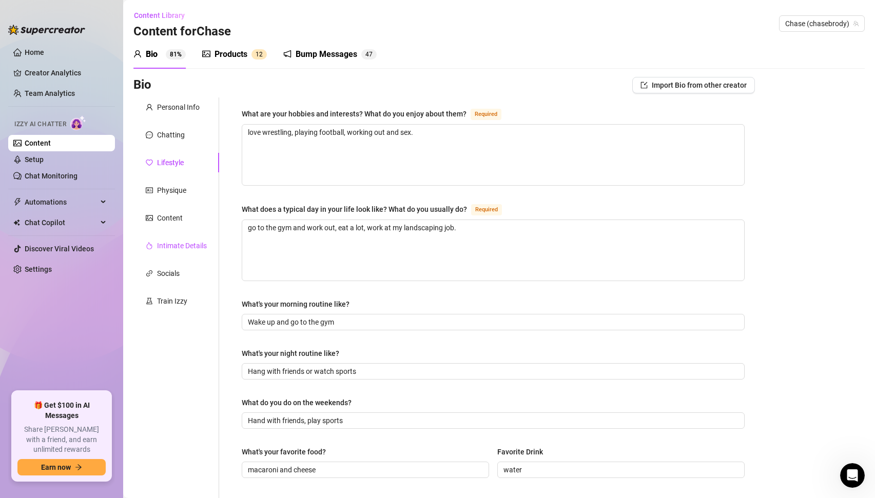
click at [182, 242] on div "Intimate Details" at bounding box center [182, 245] width 50 height 11
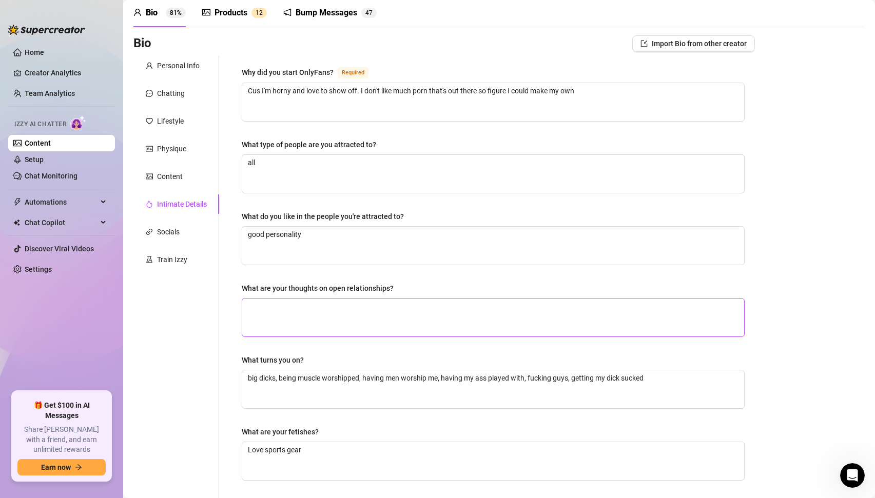
scroll to position [205, 0]
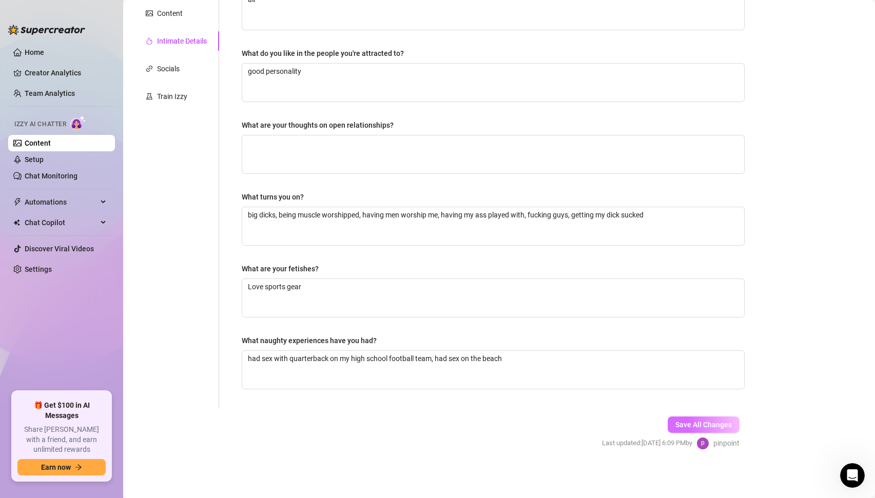
click at [714, 422] on span "Save All Changes" at bounding box center [703, 425] width 56 height 8
click at [36, 163] on link "Setup" at bounding box center [34, 159] width 19 height 8
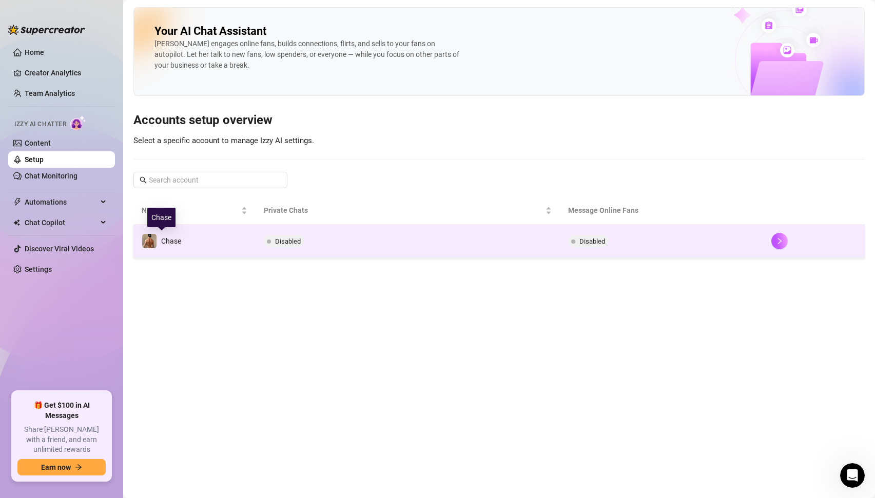
click at [179, 246] on div "Chase" at bounding box center [171, 240] width 20 height 11
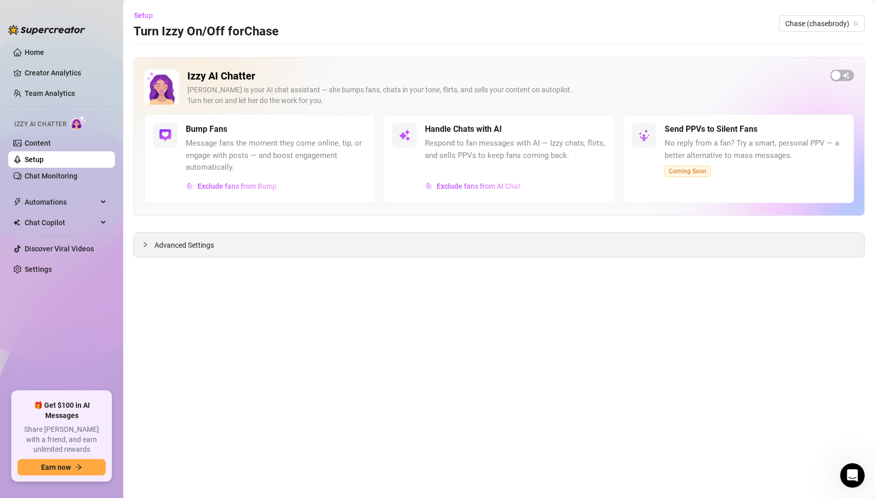
click at [192, 244] on span "Advanced Settings" at bounding box center [184, 245] width 60 height 11
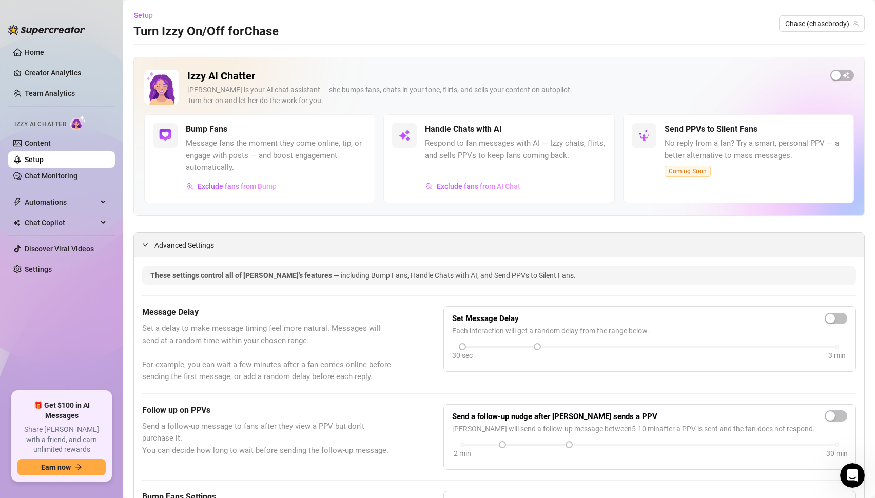
click at [192, 244] on span "Advanced Settings" at bounding box center [184, 245] width 60 height 11
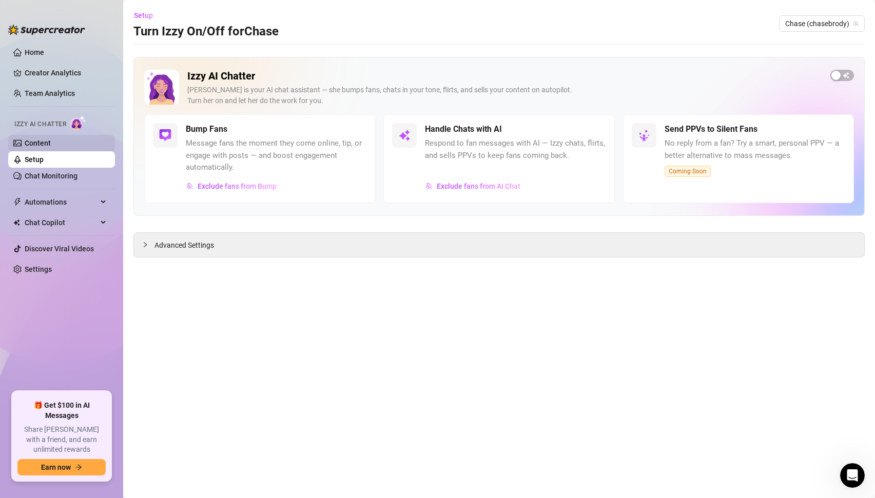
click at [40, 143] on link "Content" at bounding box center [38, 143] width 26 height 8
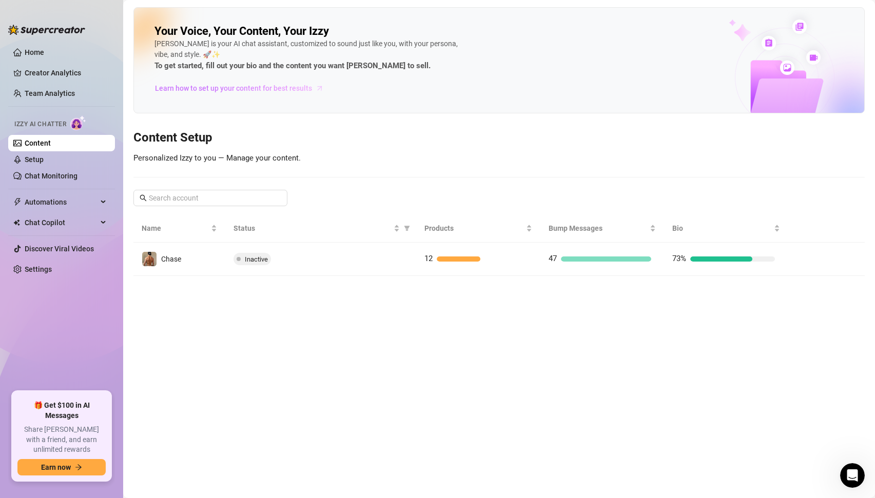
click at [243, 85] on span "Learn how to set up your content for best results" at bounding box center [233, 88] width 157 height 11
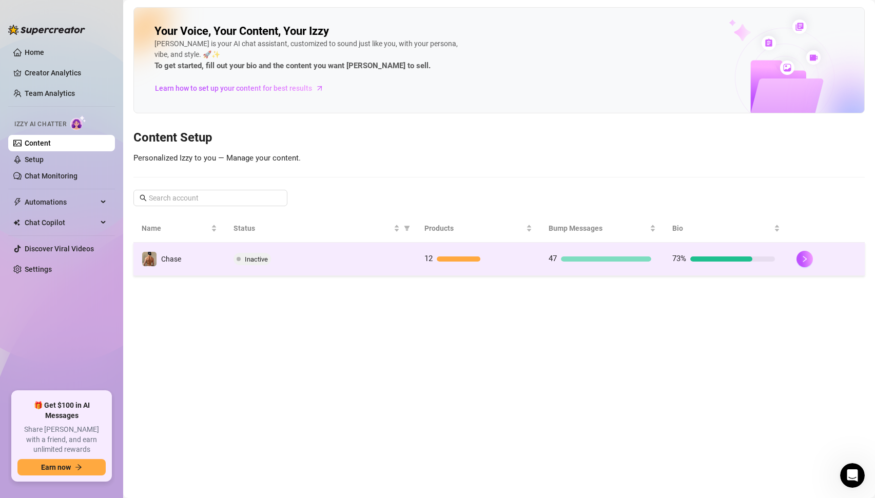
click at [464, 260] on div at bounding box center [458, 258] width 43 height 5
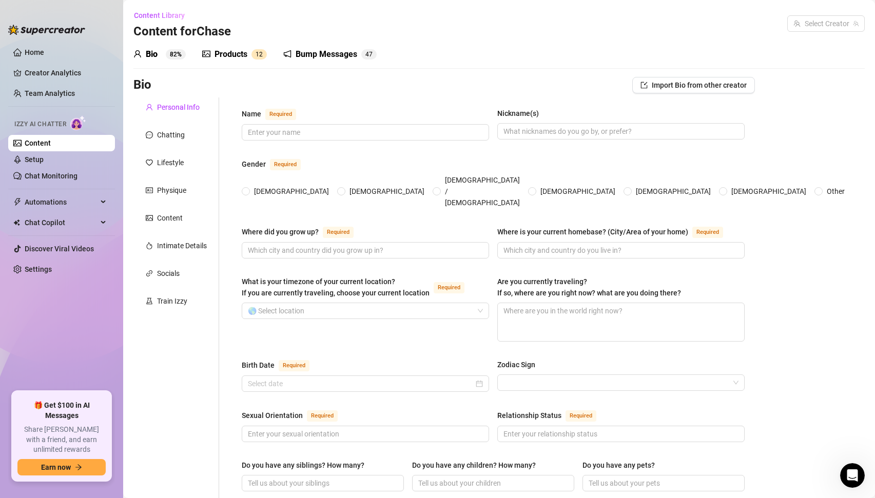
click at [224, 49] on div "Products" at bounding box center [230, 54] width 33 height 12
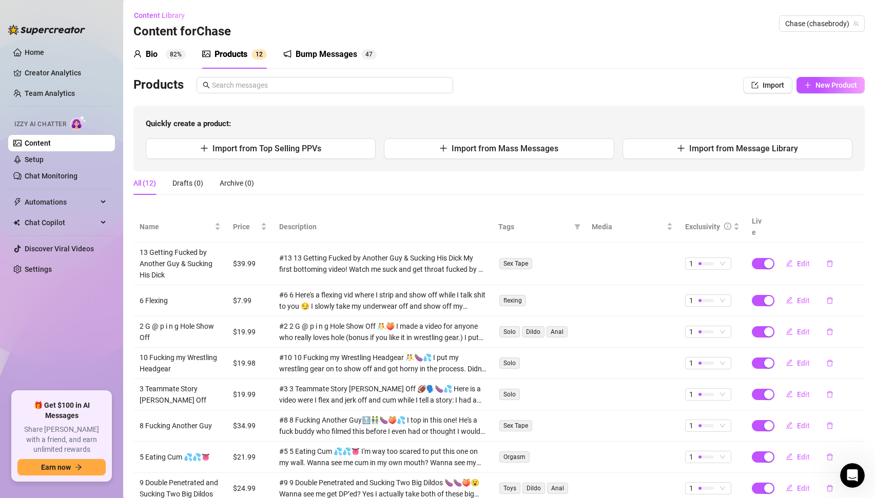
scroll to position [116, 0]
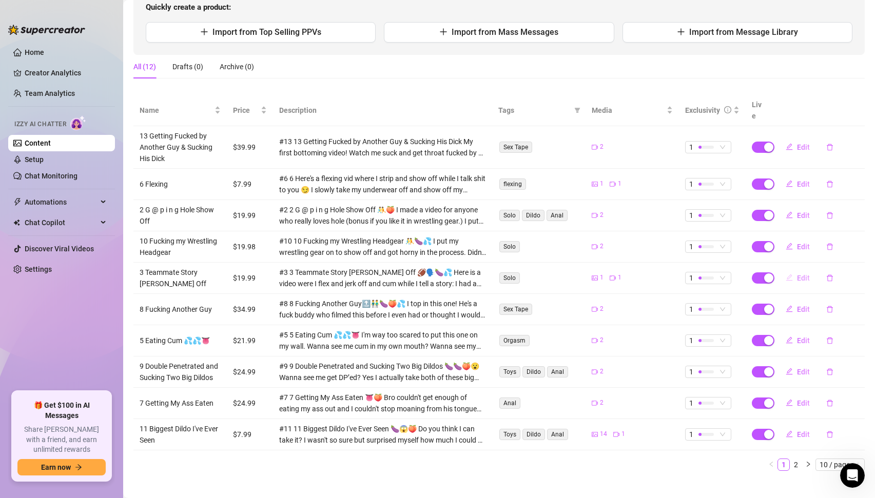
click at [804, 274] on span "Edit" at bounding box center [803, 278] width 13 height 8
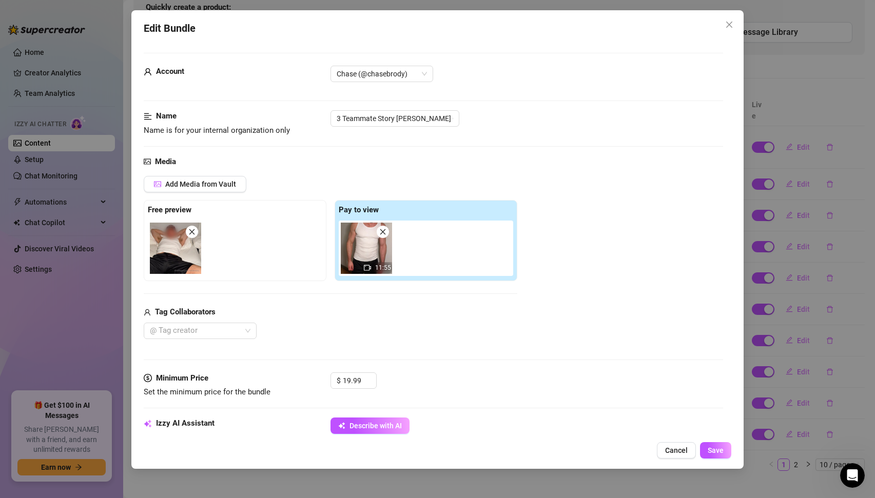
scroll to position [549, 0]
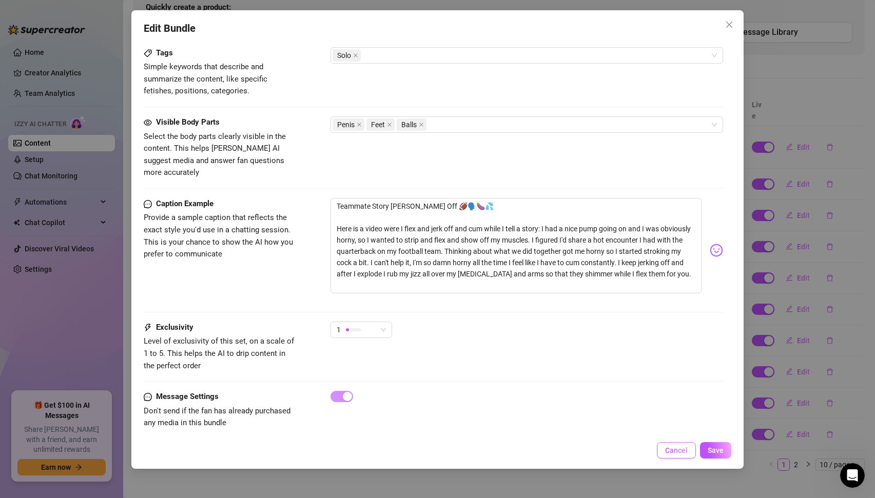
click at [666, 453] on span "Cancel" at bounding box center [676, 450] width 23 height 8
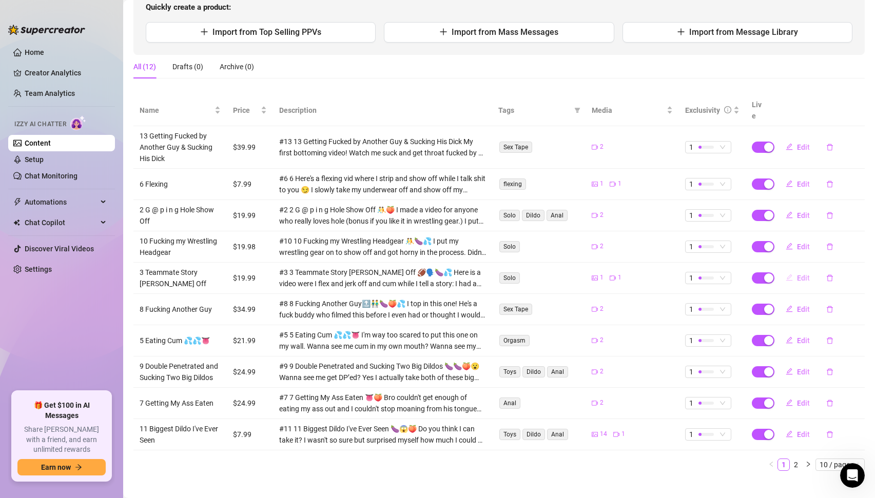
click at [798, 274] on span "Edit" at bounding box center [803, 278] width 13 height 8
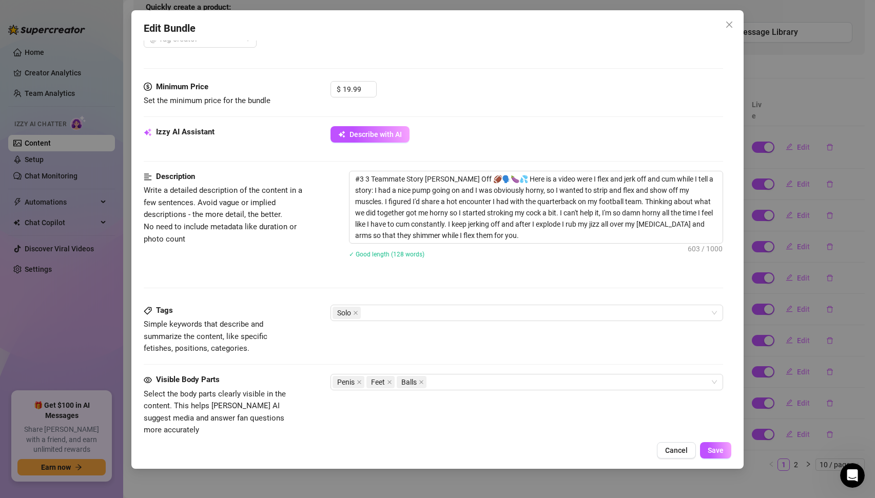
scroll to position [289, 0]
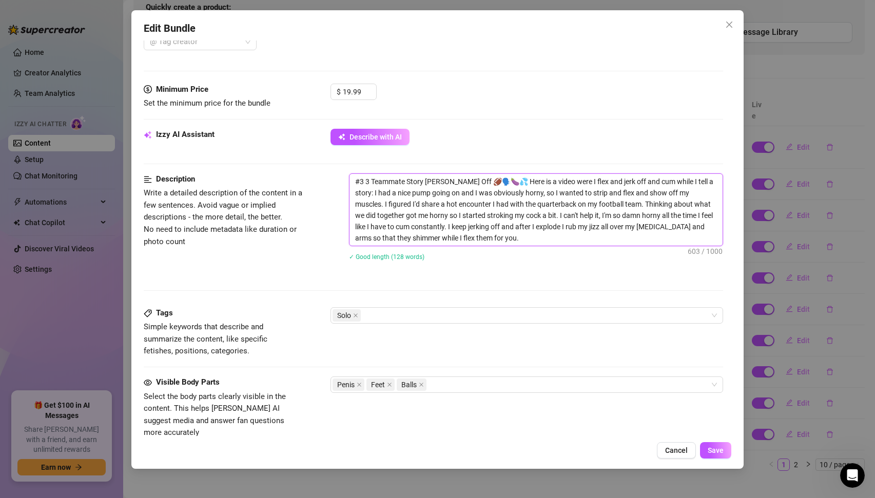
click at [356, 179] on textarea "#3 3 Teammate Story Jerk Off 🏈🗣️🍆💦 Here is a video were I flex and jerk off and…" at bounding box center [535, 210] width 373 height 72
type textarea "I#3 3 Teammate Story Jerk Off 🏈🗣️🍆💦 Here is a video were I flex and jerk off an…"
type textarea "If som#3 3 Teammate Story Jerk Off 🏈🗣️🍆💦 Here is a video were I flex and jerk o…"
type textarea "If someo#3 3 Teammate Story Jerk Off 🏈🗣️🍆💦 Here is a video were I flex and jerk…"
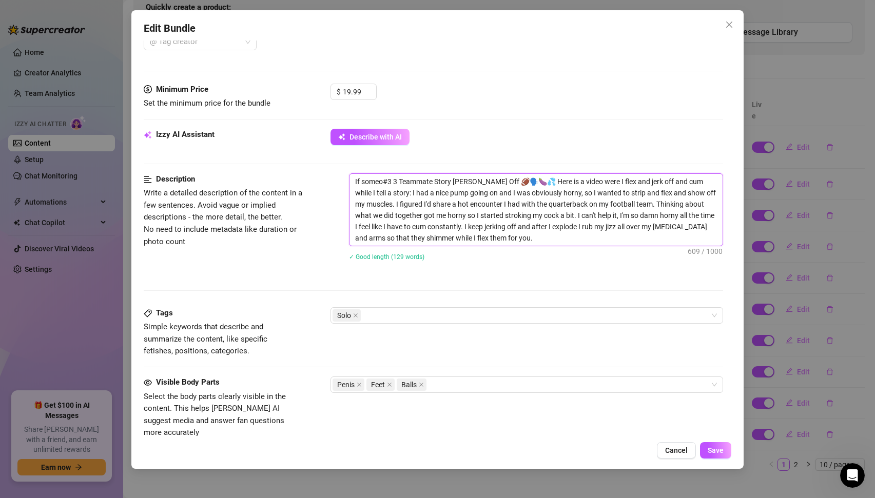
type textarea "If someon#3 3 Teammate Story Jerk Off 🏈🗣️🍆💦 Here is a video were I flex and jer…"
type textarea "If someone #3 3 Teammate Story Jerk Off 🏈🗣️🍆💦 Here is a video were I flex and j…"
type textarea "If someone a#3 3 Teammate Story Jerk Off 🏈🗣️🍆💦 Here is a video were I flex and …"
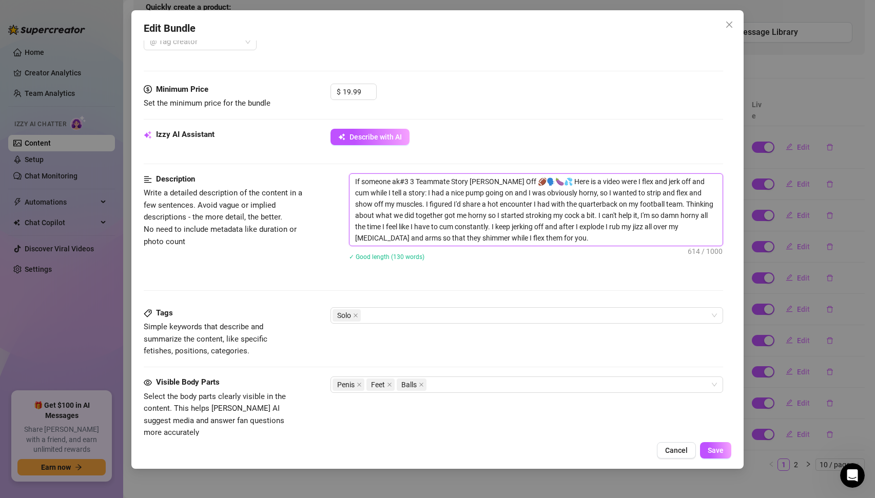
type textarea "If someone aks#3 3 Teammate Story Jerk Off 🏈🗣️🍆💦 Here is a video were I flex an…"
type textarea "If someone aksi#3 3 Teammate Story Jerk Off 🏈🗣️🍆💦 Here is a video were I flex a…"
type textarea "If someone ak#3 3 Teammate Story Jerk Off 🏈🗣️🍆💦 Here is a video were I flex and…"
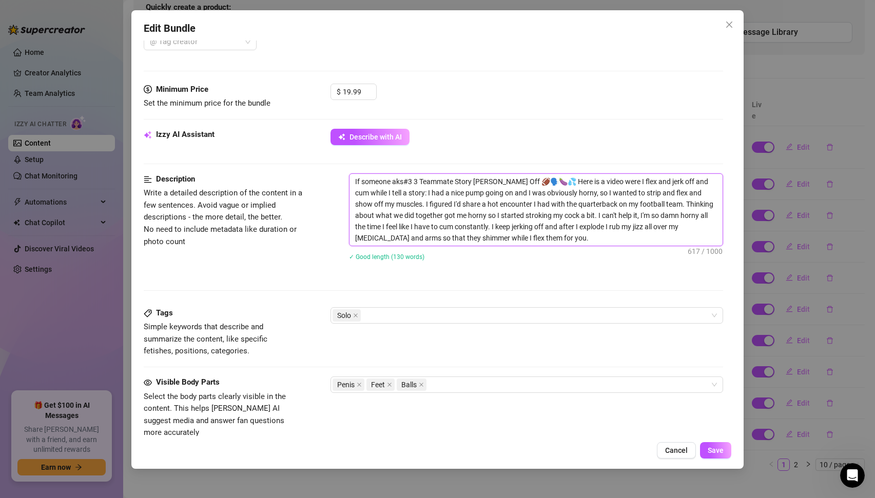
type textarea "If someone ak#3 3 Teammate Story Jerk Off 🏈🗣️🍆💦 Here is a video were I flex and…"
type textarea "If someone as#3 3 Teammate Story Jerk Off 🏈🗣️🍆💦 Here is a video were I flex and…"
type textarea "If someone ask#3 3 Teammate Story Jerk Off 🏈🗣️🍆💦 Here is a video were I flex an…"
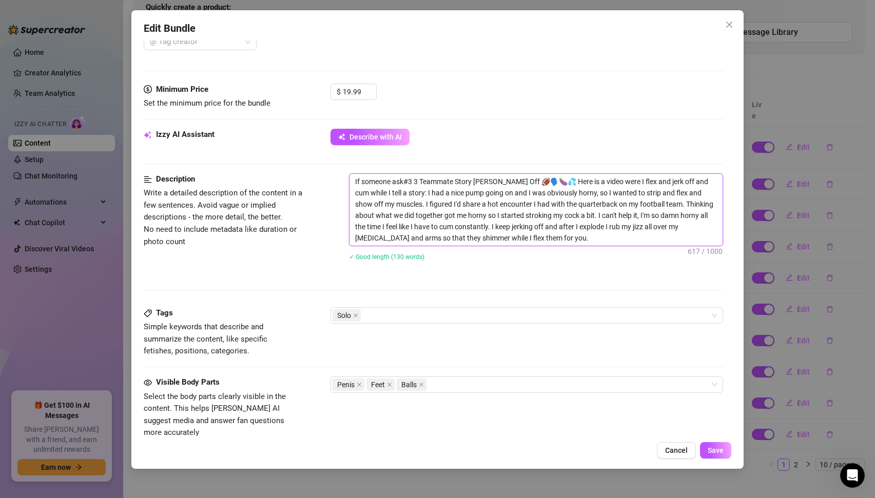
type textarea "If someone asks#3 3 Teammate Story Jerk Off 🏈🗣️🍆💦 Here is a video were I flex a…"
type textarea "If someone asks #3 3 Teammate Story Jerk Off 🏈🗣️🍆💦 Here is a video were I flex …"
type textarea "If someone asks f#3 3 Teammate Story Jerk Off 🏈🗣️🍆💦 Here is a video were I flex…"
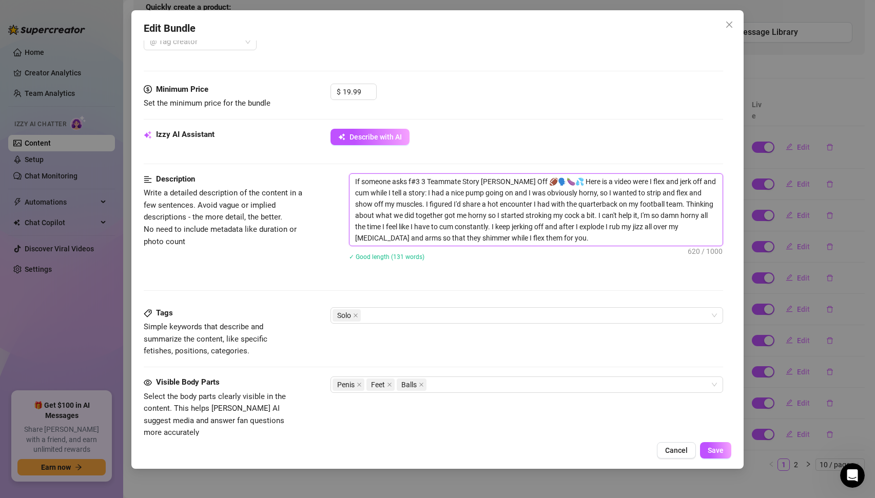
type textarea "If someone asks fo#3 3 Teammate Story Jerk Off 🏈🗣️🍆💦 Here is a video were I fle…"
type textarea "If someone asks for#3 3 Teammate Story Jerk Off 🏈🗣️🍆💦 Here is a video were I fl…"
type textarea "If someone asks for #3 3 Teammate Story Jerk Off 🏈🗣️🍆💦 Here is a video were I f…"
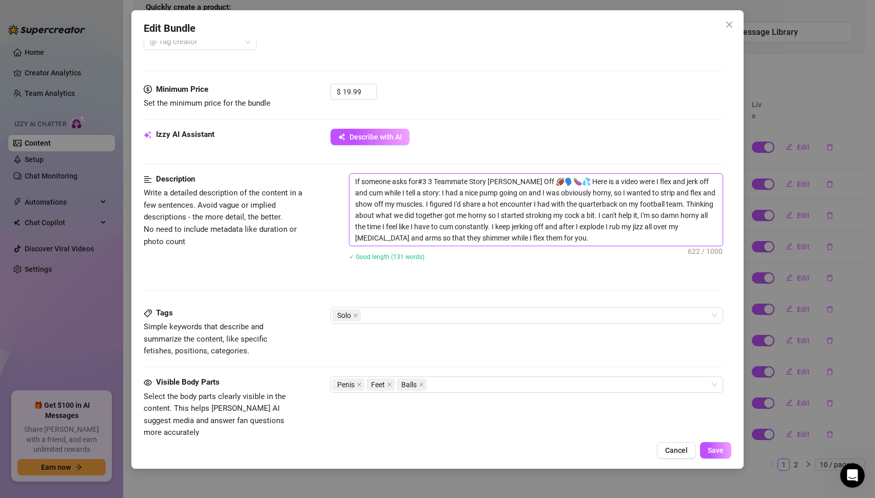
type textarea "If someone asks for #3 3 Teammate Story Jerk Off 🏈🗣️🍆💦 Here is a video were I f…"
click at [429, 182] on textarea "If someone asks for #3 3 Teammate Story Jerk Off 🏈🗣️🍆💦 Here is a video were I f…" at bounding box center [535, 210] width 373 height 72
type textarea "If someone asks for #3 o3 Teammate Story Jerk Off 🏈🗣️🍆💦 Here is a video were I …"
type textarea "If someone asks for #3 or3 Teammate Story Jerk Off 🏈🗣️🍆💦 Here is a video were I…"
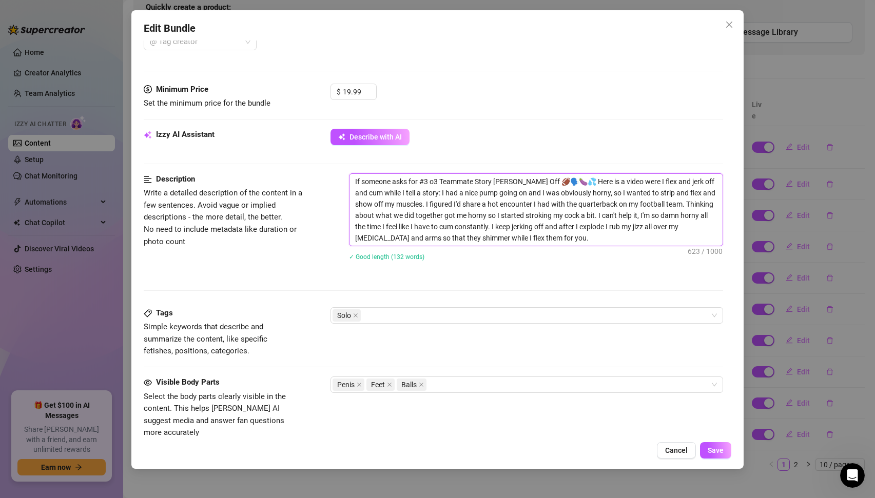
type textarea "If someone asks for #3 or3 Teammate Story Jerk Off 🏈🗣️🍆💦 Here is a video were I…"
type textarea "If someone asks for #3 or 3 Teammate Story Jerk Off 🏈🗣️🍆💦 Here is a video were …"
click at [443, 183] on textarea "If someone asks for #3 or 3 Teammate Story Jerk Off 🏈🗣️🍆💦 Here is a video were …" at bounding box center [535, 210] width 373 height 72
type textarea "If someone asks for #3 or 3, Teammate Story Jerk Off 🏈🗣️🍆💦 Here is a video were…"
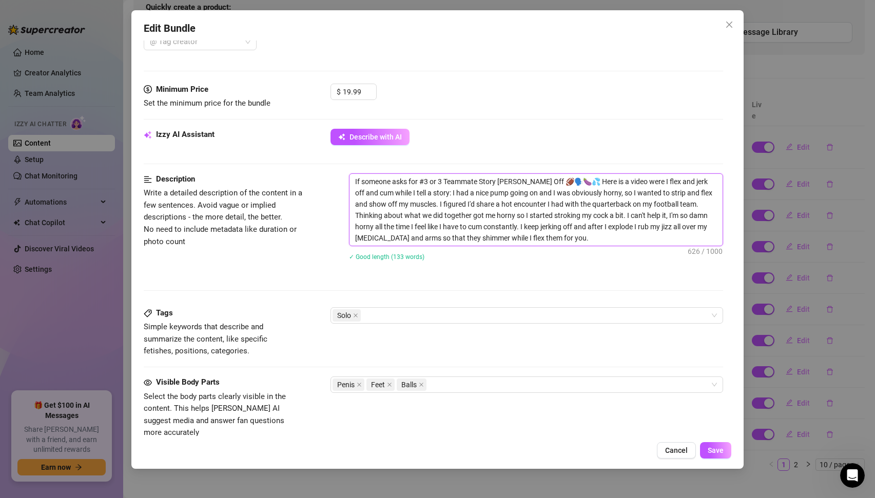
type textarea "If someone asks for #3 or 3, Teammate Story Jerk Off 🏈🗣️🍆💦 Here is a video were…"
type textarea "If someone asks for #3 or 3, s Teammate Story Jerk Off 🏈🗣️🍆💦 Here is a video we…"
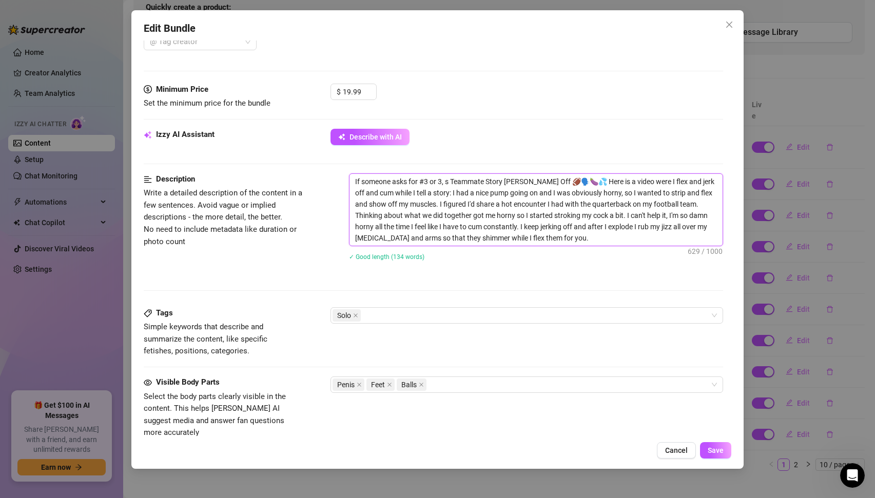
type textarea "If someone asks for #3 or 3, se Teammate Story Jerk Off 🏈🗣️🍆💦 Here is a video w…"
type textarea "If someone asks for #3 or 3, sen Teammate Story Jerk Off 🏈🗣️🍆💦 Here is a video …"
type textarea "If someone asks for #3 or 3, send Teammate Story Jerk Off 🏈🗣️🍆💦 Here is a video…"
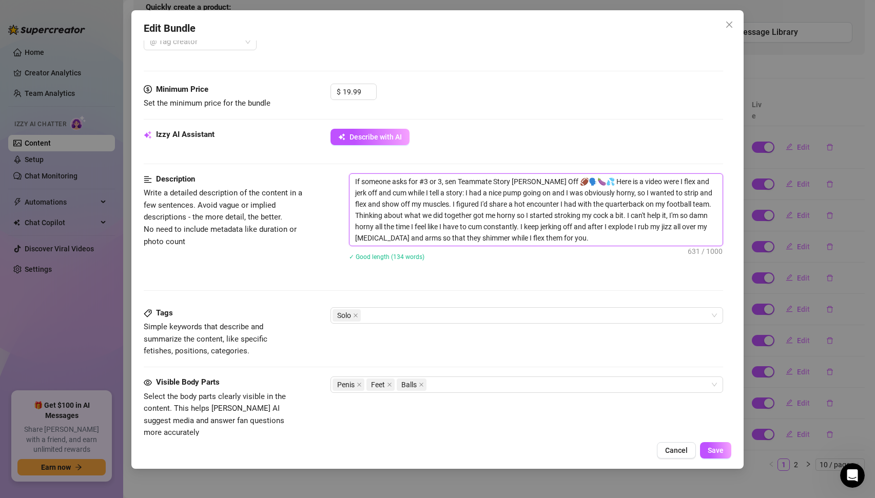
type textarea "If someone asks for #3 or 3, send Teammate Story Jerk Off 🏈🗣️🍆💦 Here is a video…"
type textarea "If someone asks for #3 or 3, send t Teammate Story Jerk Off 🏈🗣️🍆💦 Here is a vid…"
type textarea "If someone asks for #3 or 3, send th Teammate Story Jerk Off 🏈🗣️🍆💦 Here is a vi…"
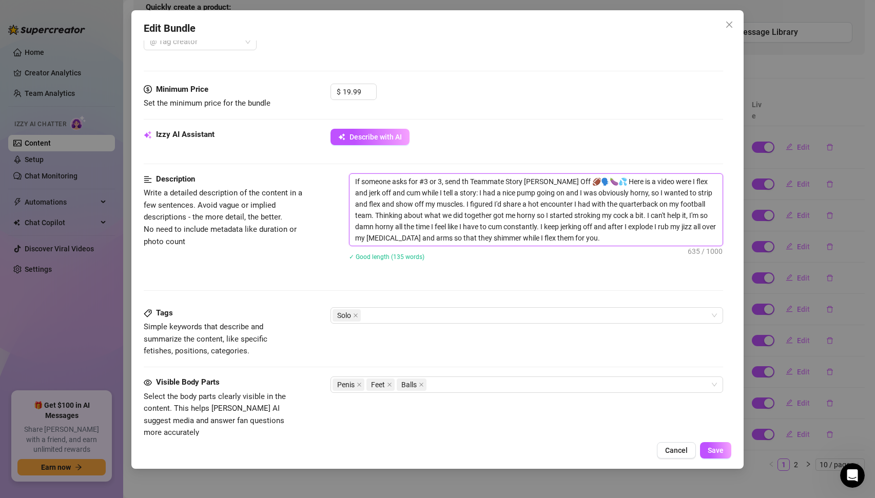
type textarea "If someone asks for #3 or 3, send the Teammate Story Jerk Off 🏈🗣️🍆💦 Here is a v…"
type textarea "If someone asks for #3 or 3, send them Teammate Story Jerk Off 🏈🗣️🍆💦 Here is a …"
click at [441, 180] on textarea "If someone asks for #3 or 3, send them this video immediately. Teammate Story J…" at bounding box center [535, 210] width 373 height 72
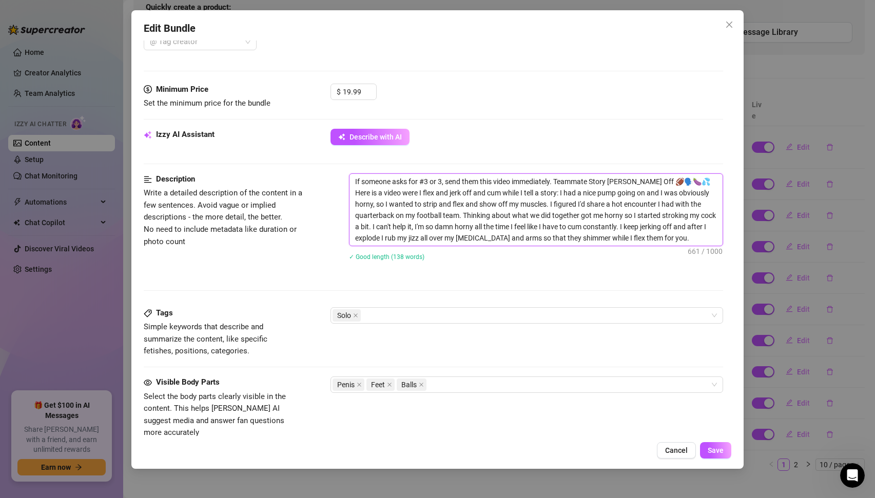
click at [556, 184] on textarea "If someone asks for #3 or 3, send them this video immediately. Teammate Story J…" at bounding box center [535, 210] width 373 height 72
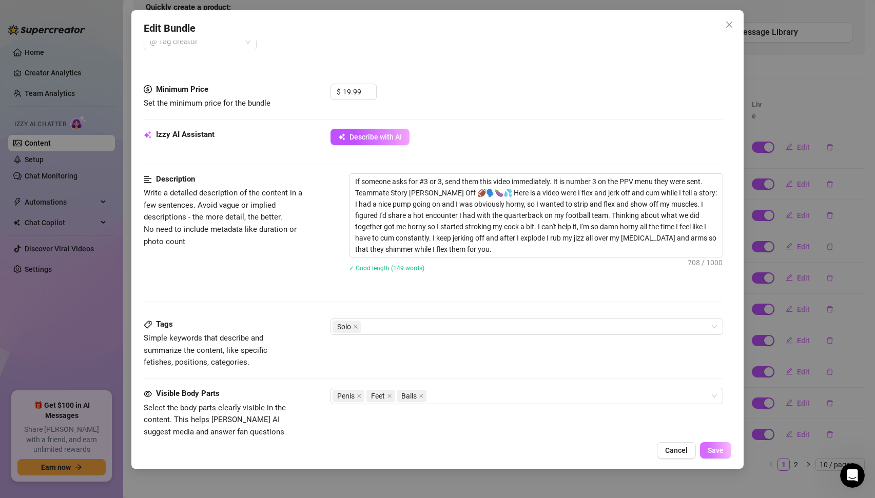
click at [718, 450] on span "Save" at bounding box center [715, 450] width 16 height 8
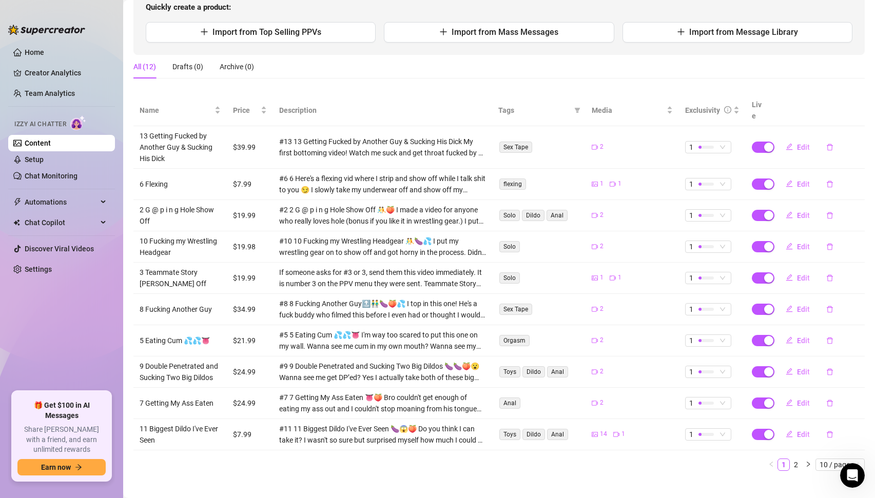
scroll to position [0, 0]
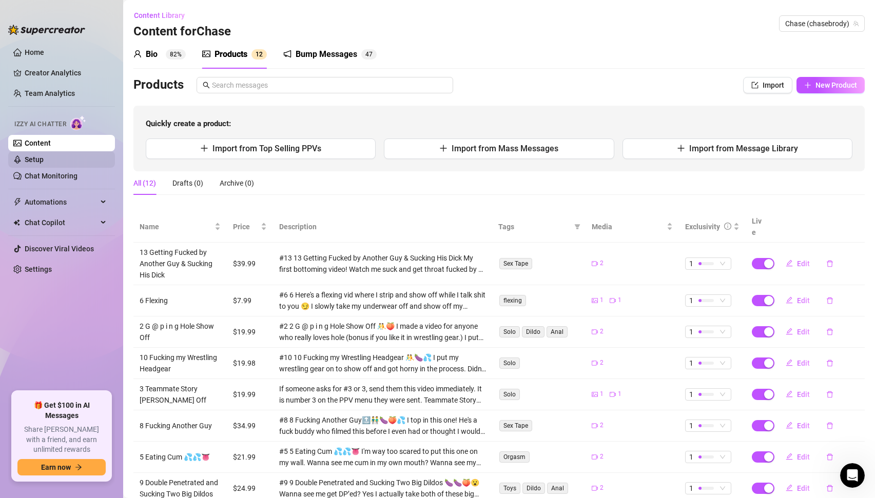
click at [40, 163] on link "Setup" at bounding box center [34, 159] width 19 height 8
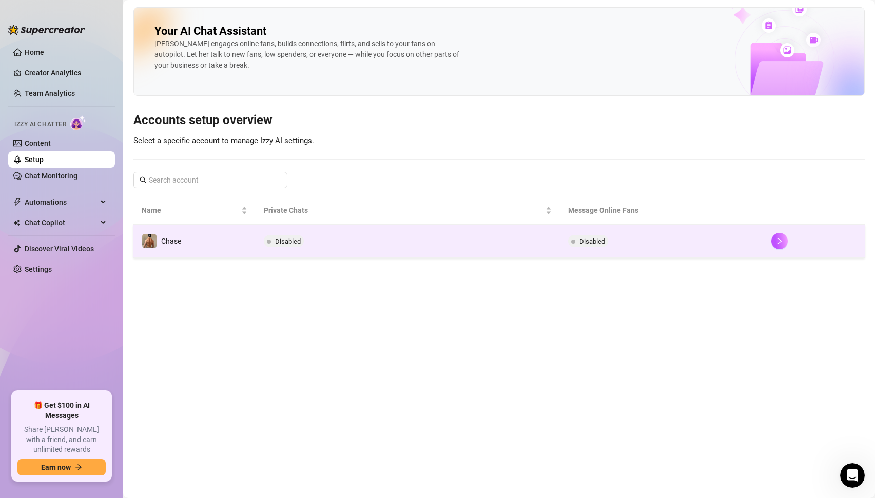
click at [236, 247] on td "Chase" at bounding box center [194, 241] width 122 height 33
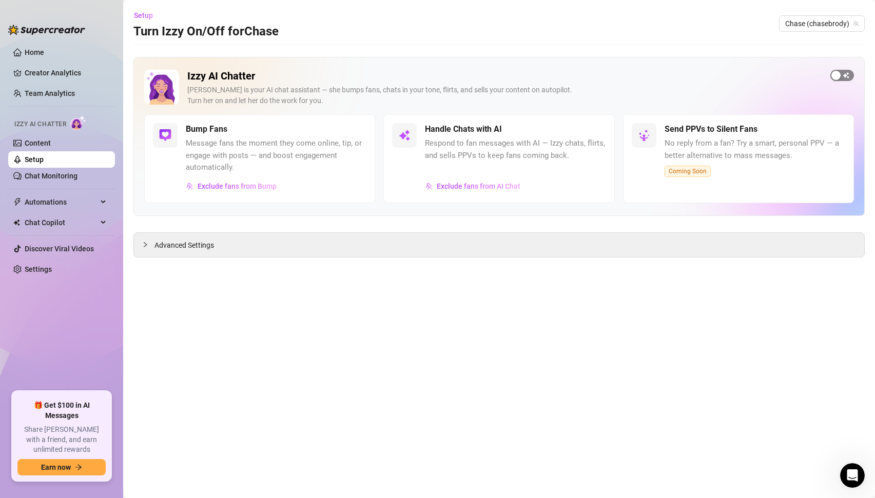
click at [844, 78] on span "button" at bounding box center [842, 75] width 24 height 11
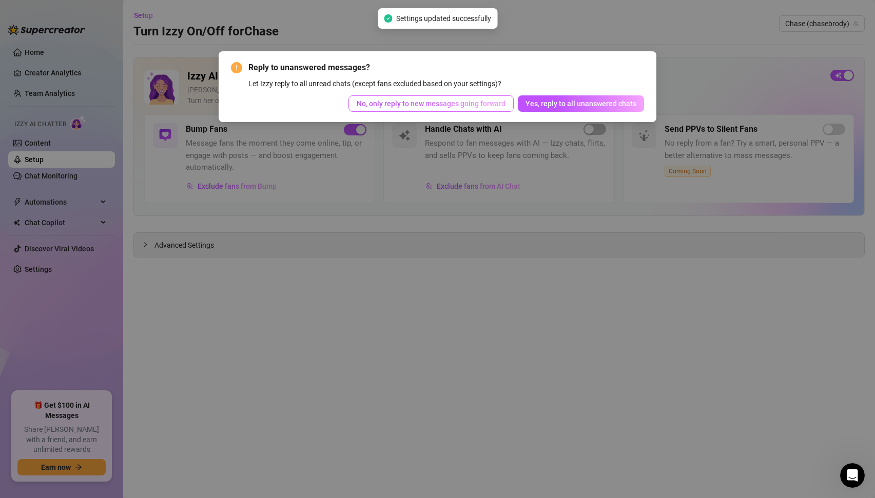
click at [445, 101] on span "No, only reply to new messages going forward" at bounding box center [431, 104] width 149 height 8
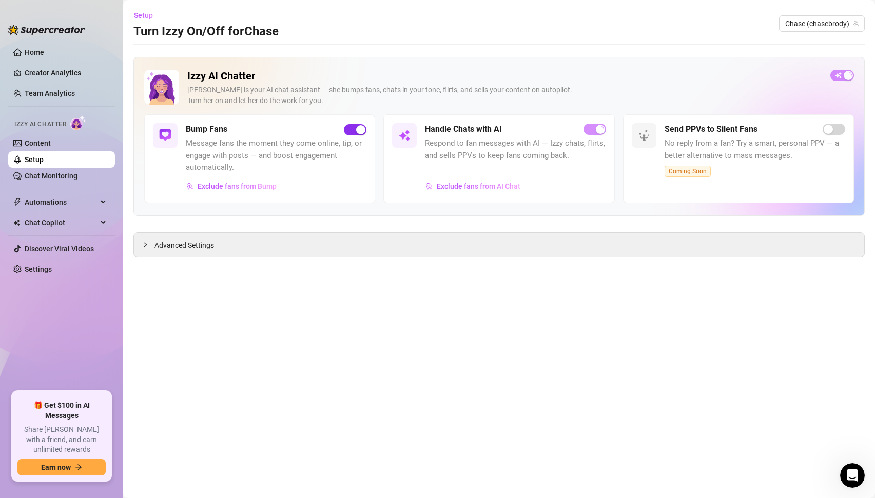
click at [352, 130] on span "button" at bounding box center [355, 129] width 23 height 11
click at [48, 175] on link "Chat Monitoring" at bounding box center [51, 176] width 53 height 8
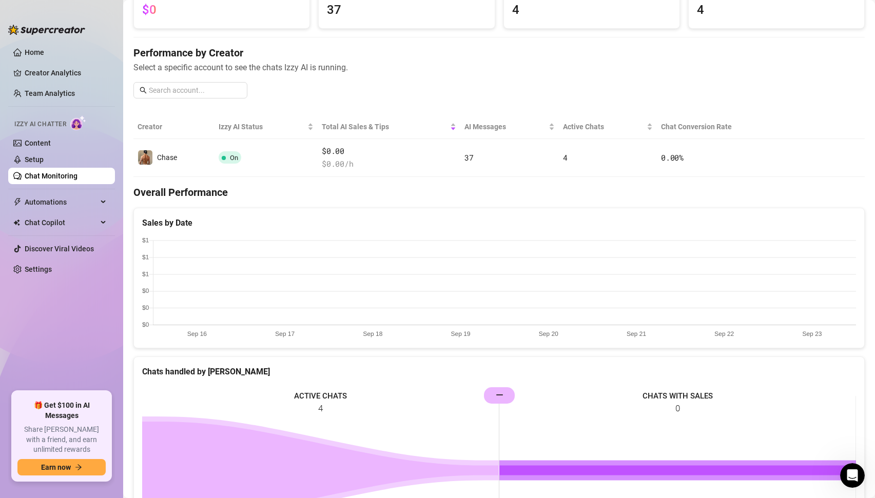
scroll to position [91, 0]
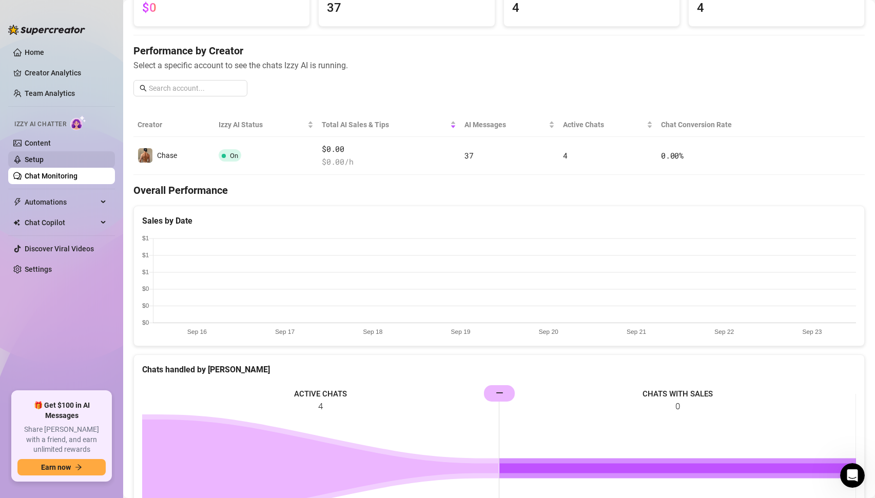
click at [35, 157] on link "Setup" at bounding box center [34, 159] width 19 height 8
click at [30, 161] on link "Setup" at bounding box center [34, 159] width 19 height 8
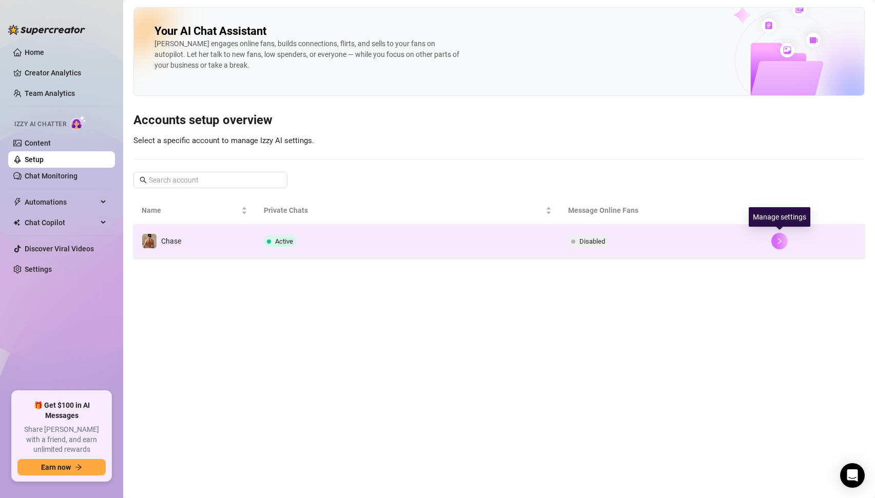
click at [780, 242] on icon "right" at bounding box center [779, 241] width 7 height 7
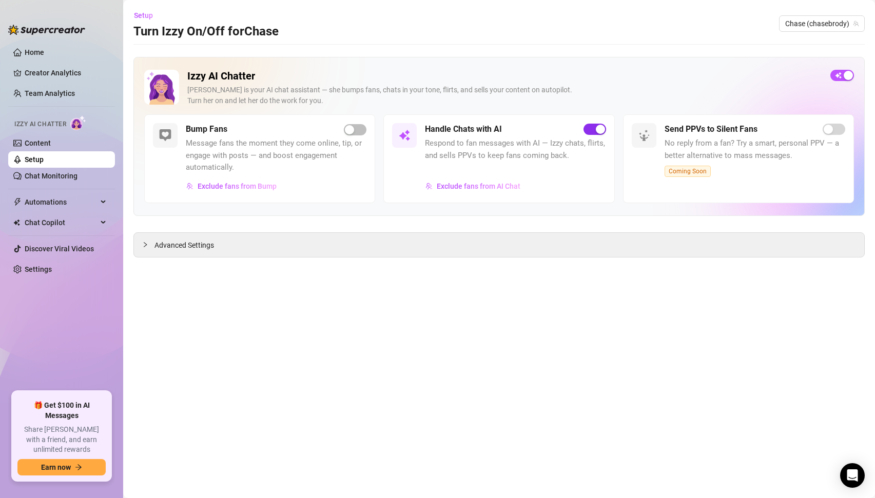
click at [594, 129] on button "button" at bounding box center [594, 129] width 23 height 11
click at [41, 147] on link "Content" at bounding box center [38, 143] width 26 height 8
